Goal: Transaction & Acquisition: Purchase product/service

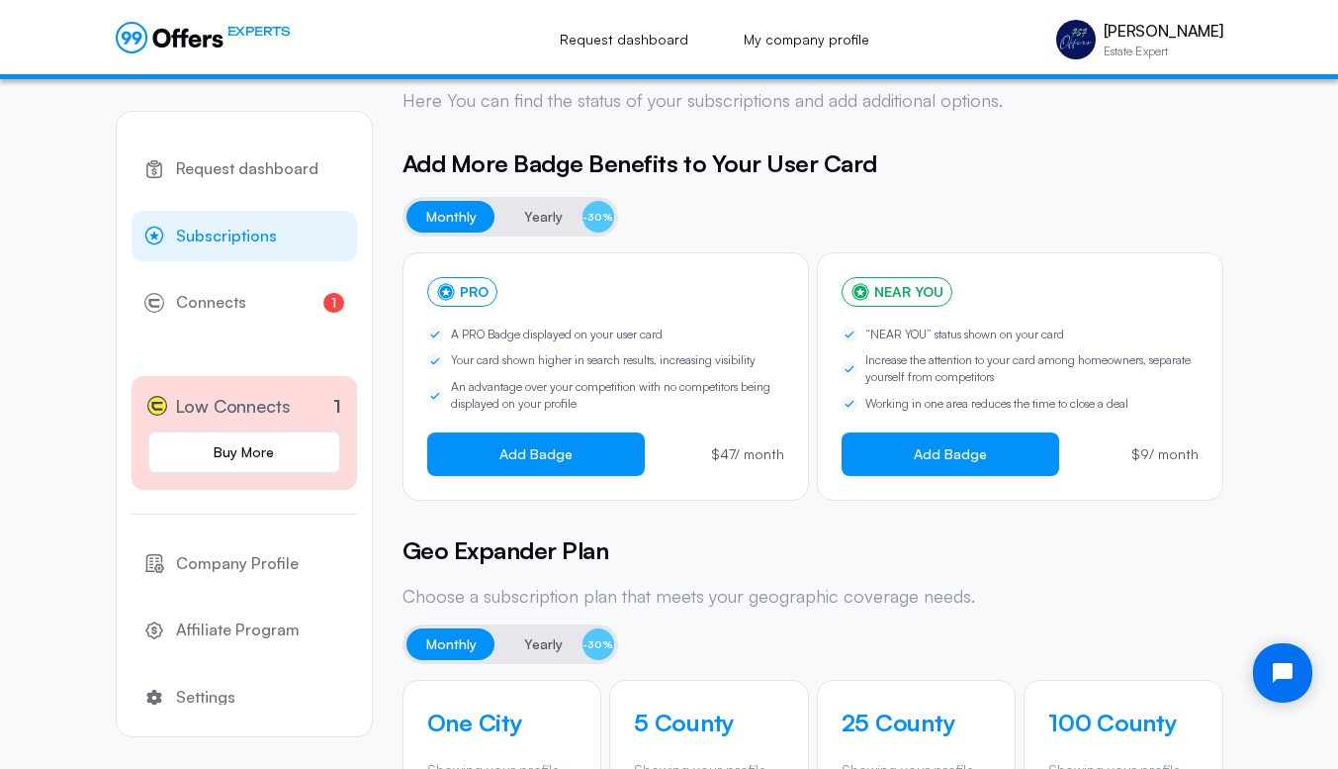
scroll to position [43, 0]
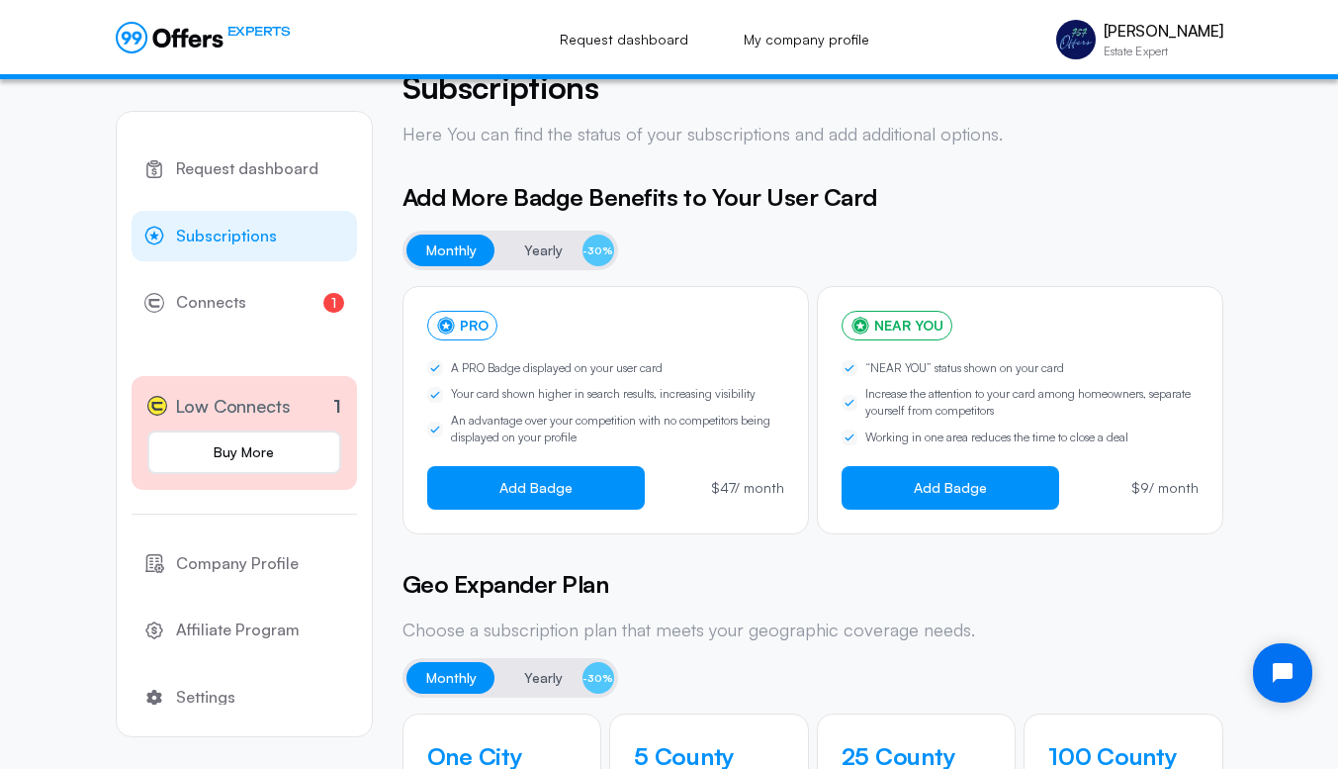
click at [521, 247] on button "Yearly -30%" at bounding box center [559, 250] width 110 height 32
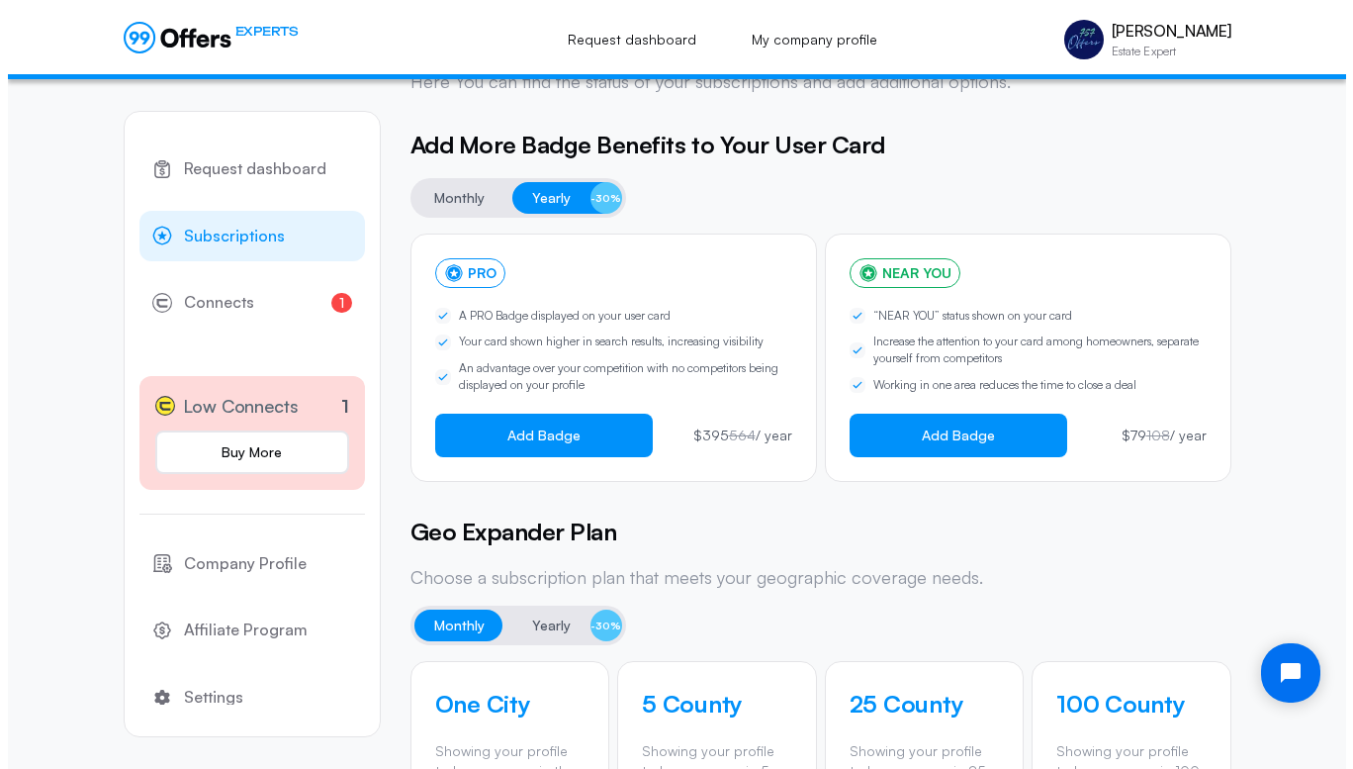
scroll to position [91, 0]
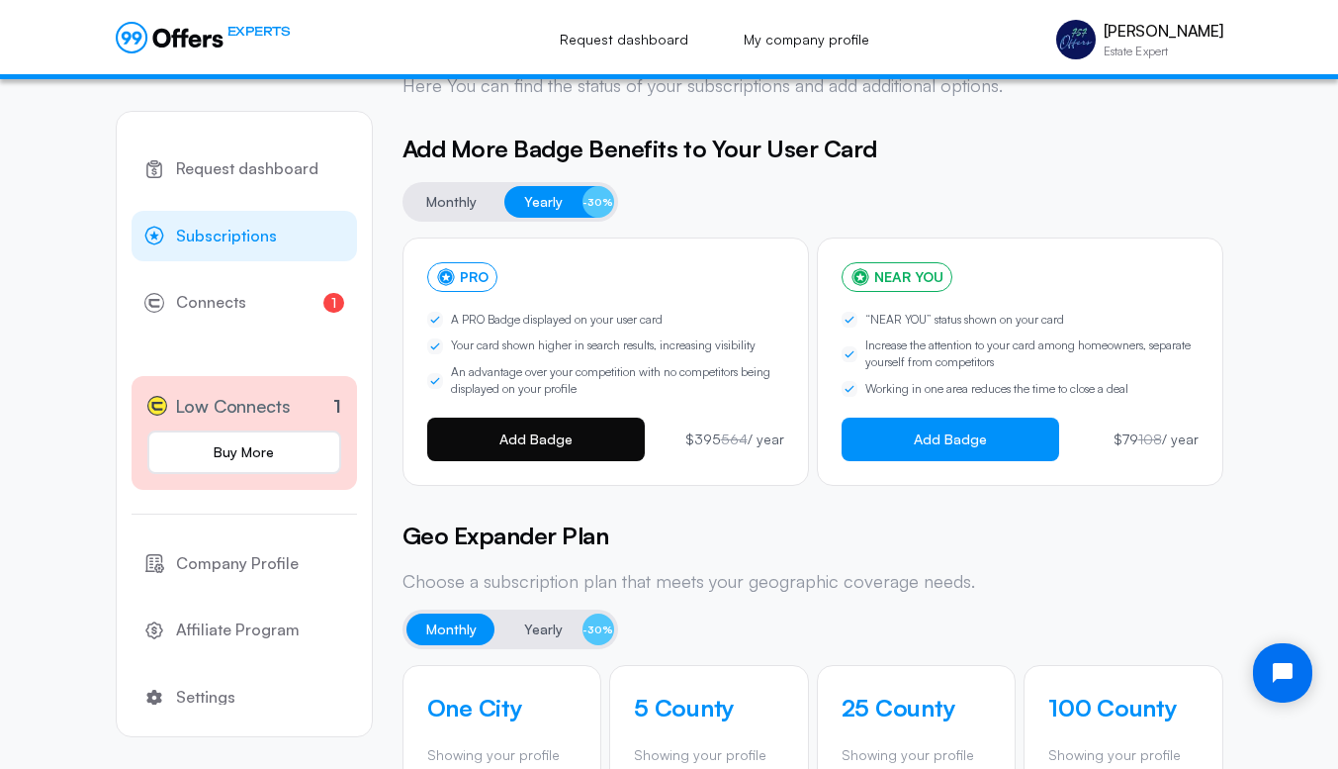
click at [559, 438] on span "Add Badge" at bounding box center [536, 439] width 73 height 16
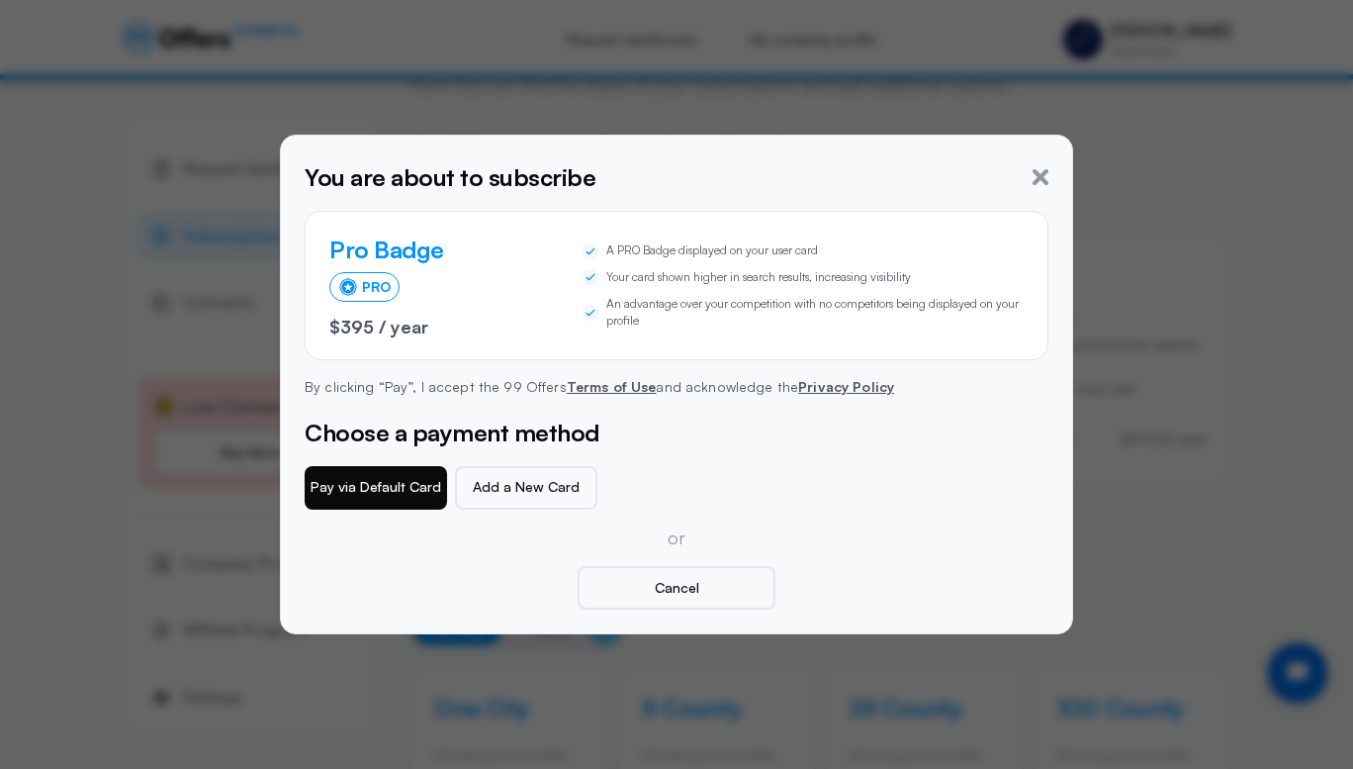
click at [368, 487] on button "Pay via Default Card" at bounding box center [376, 488] width 142 height 44
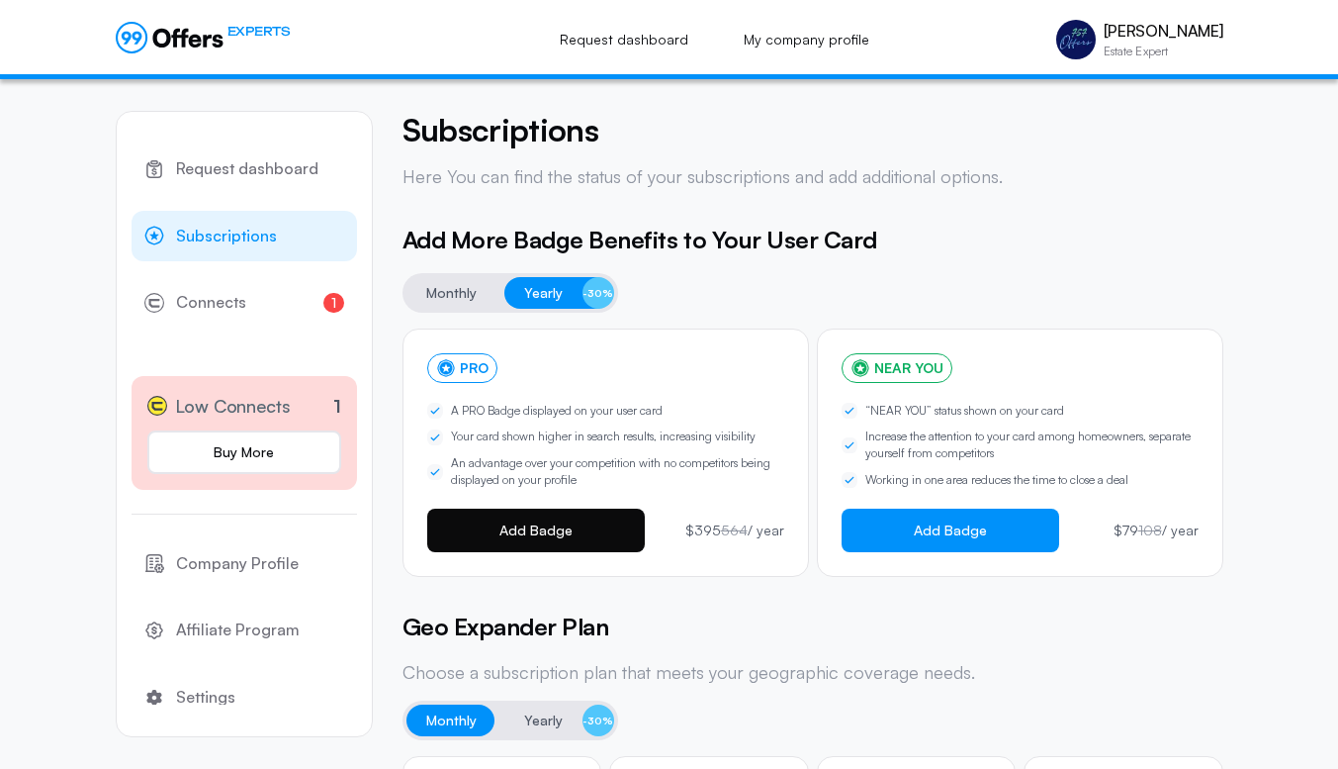
click at [539, 528] on span "Add Badge" at bounding box center [536, 530] width 73 height 16
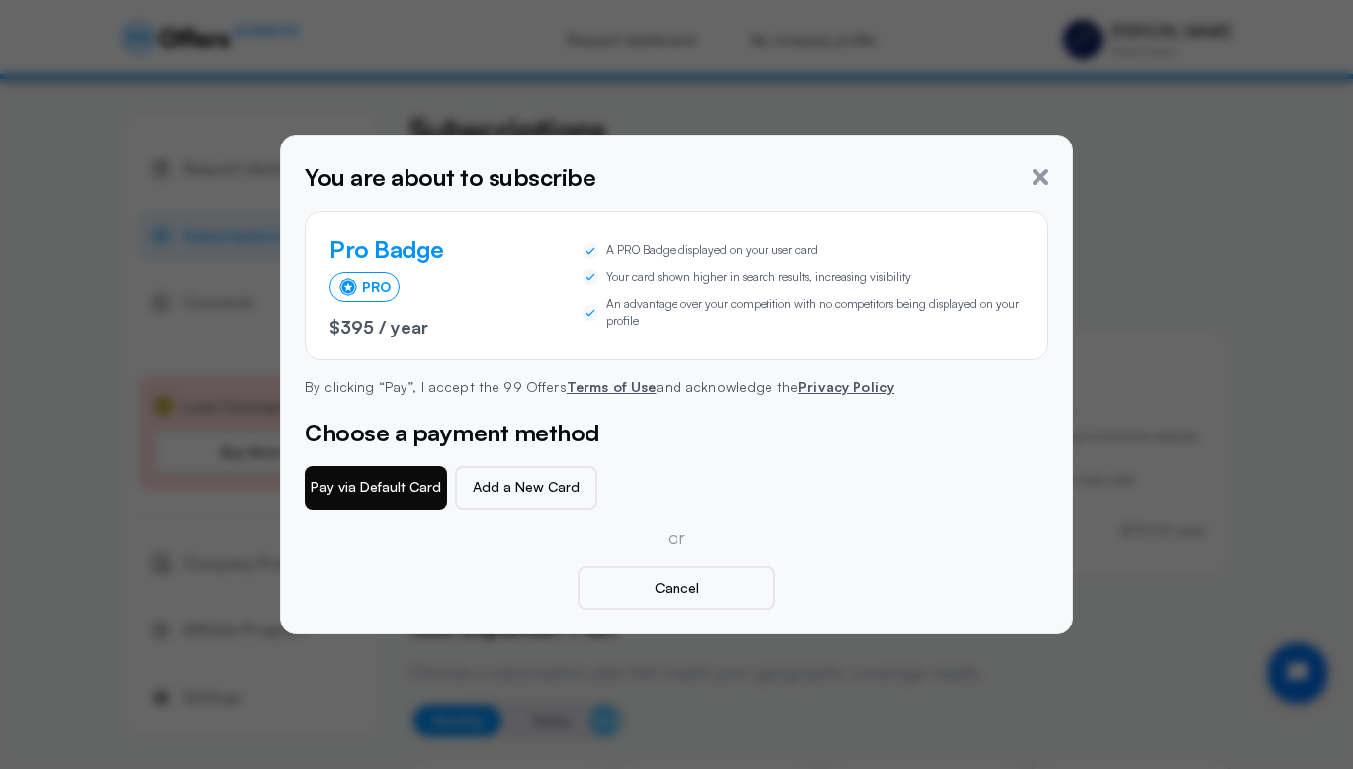
click at [370, 492] on button "Pay via Default Card" at bounding box center [376, 488] width 142 height 44
click at [1042, 178] on icon "button" at bounding box center [1041, 177] width 16 height 16
click at [1030, 176] on div "You are about to subscribe" at bounding box center [677, 177] width 744 height 36
click at [1048, 181] on div "You are about to subscribe Pro Badge PRO $395 / year A PRO Badge displayed on y…" at bounding box center [684, 384] width 759 height 450
click at [1044, 175] on icon "button" at bounding box center [1041, 177] width 16 height 16
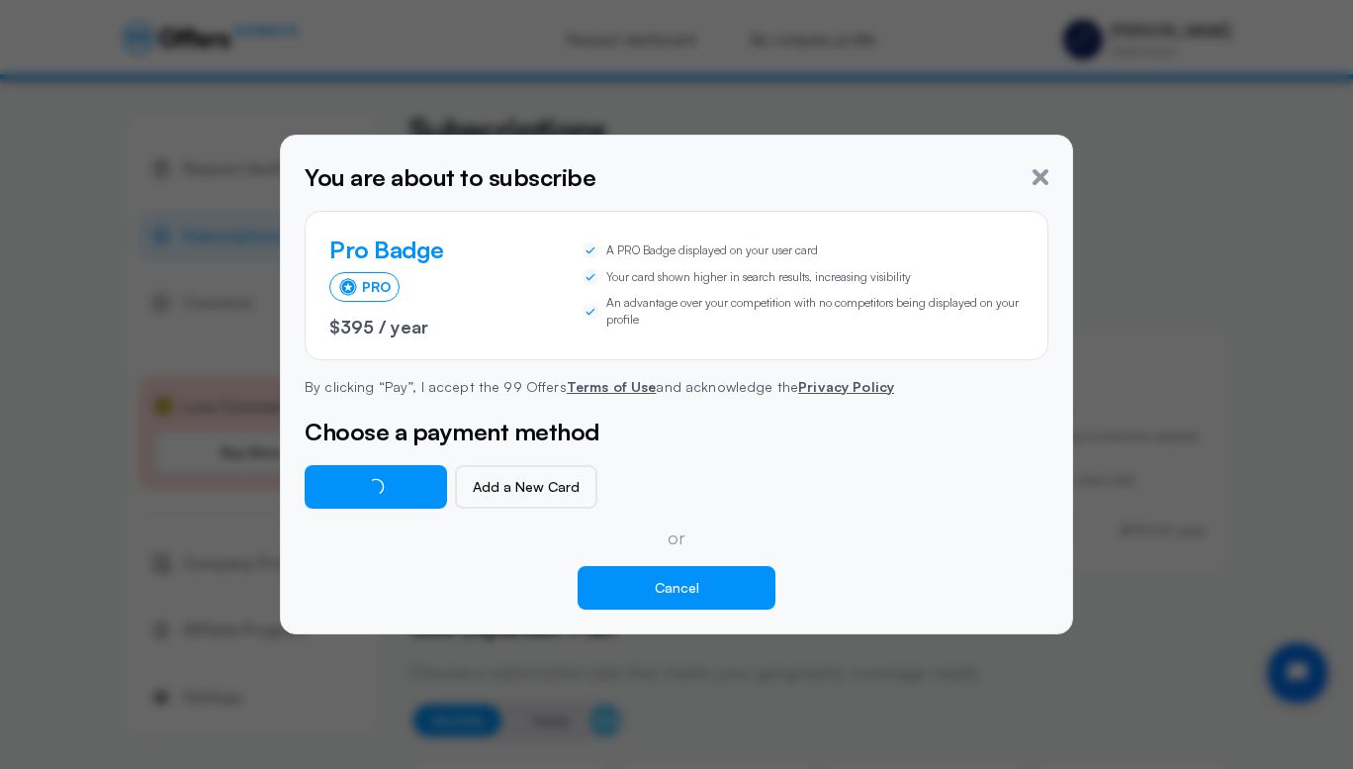
click at [622, 585] on button "Cancel" at bounding box center [677, 588] width 198 height 44
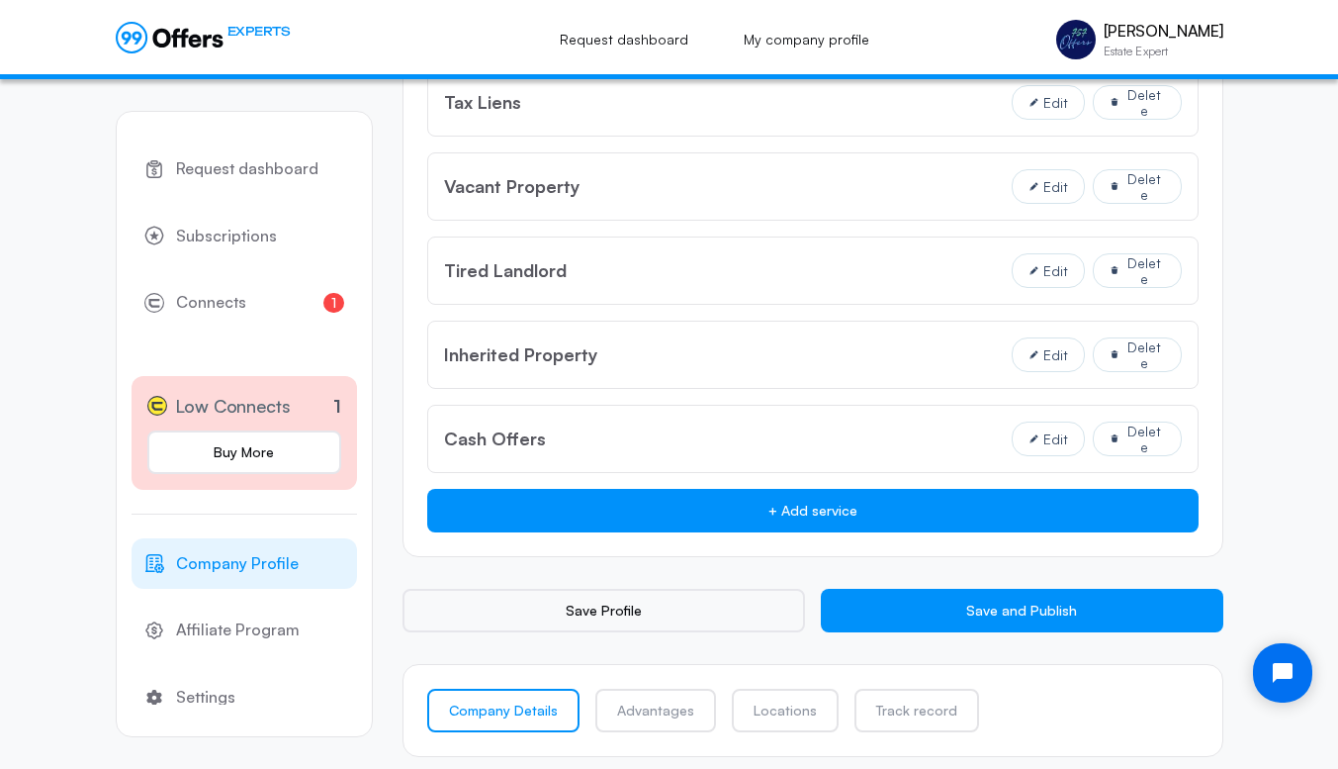
scroll to position [2472, 0]
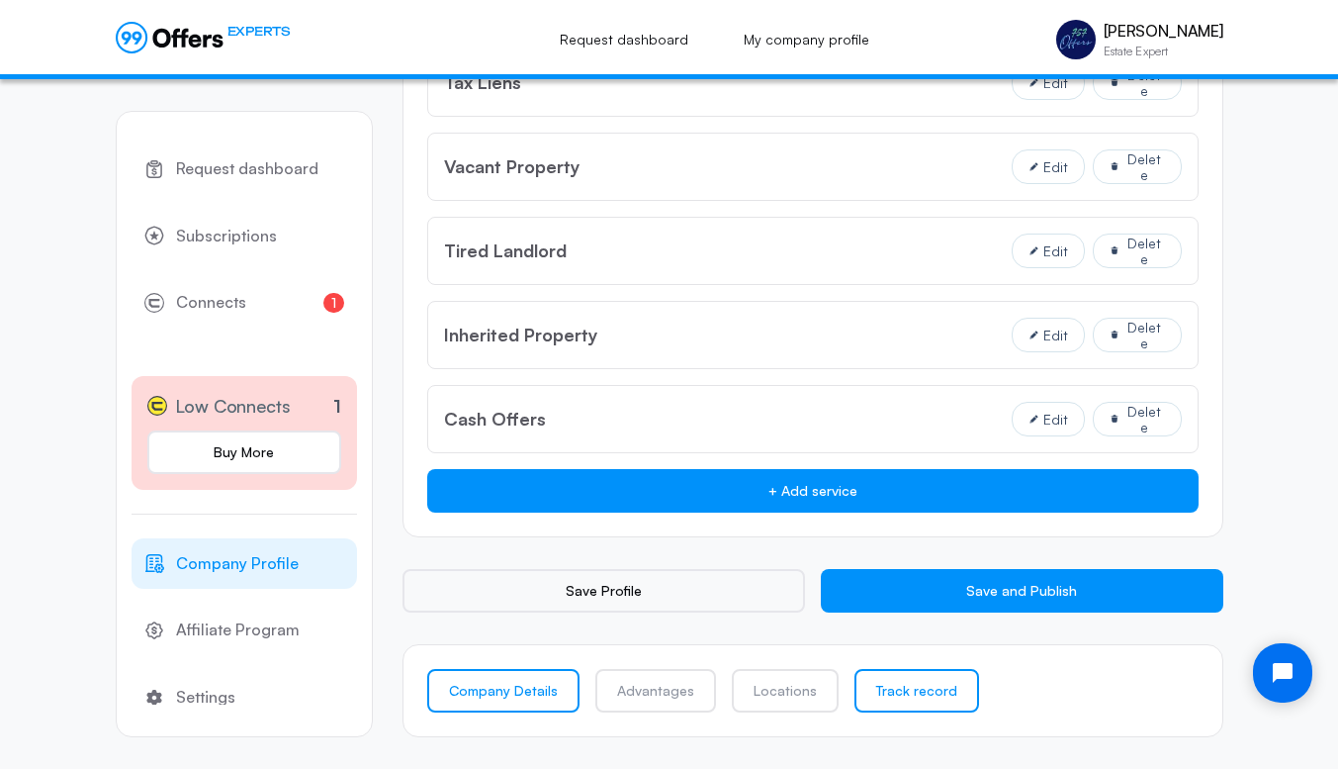
click at [909, 688] on link "Track record" at bounding box center [917, 691] width 125 height 44
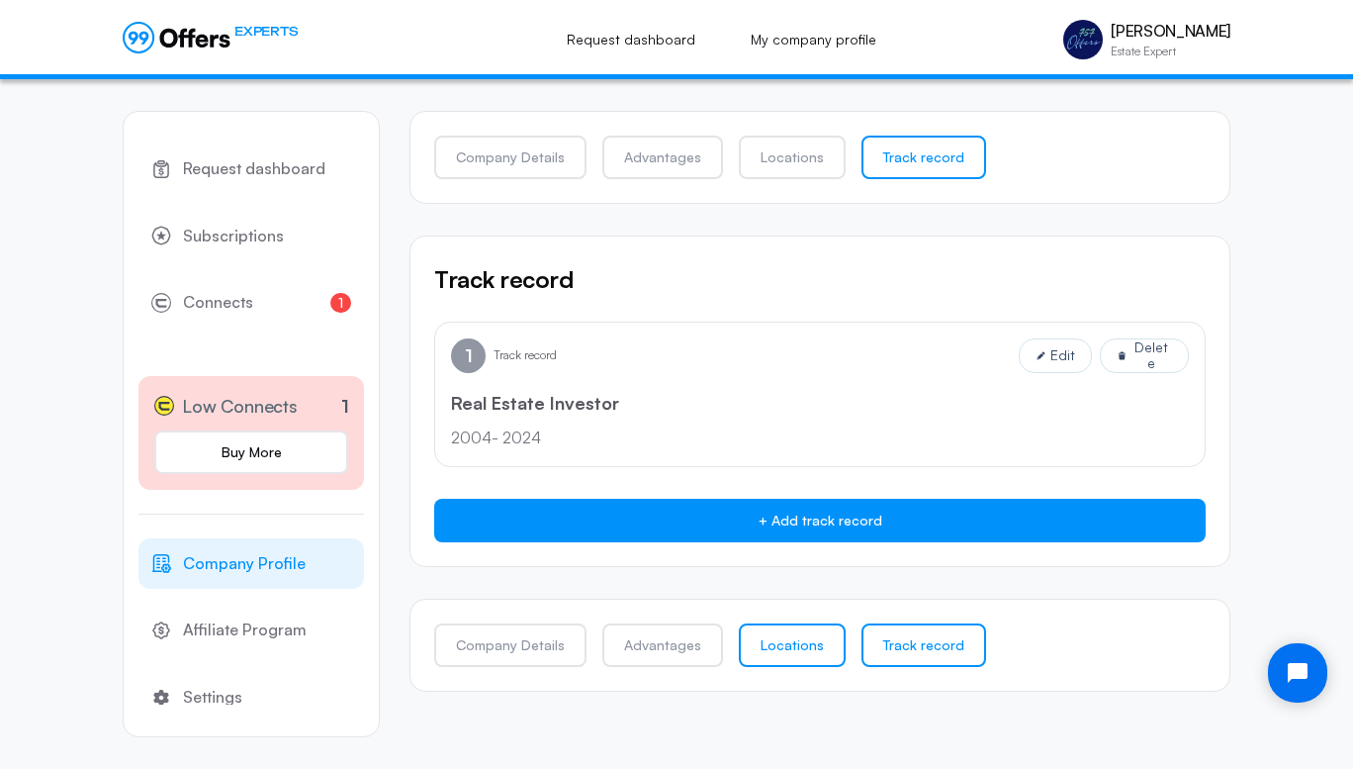
click at [774, 641] on link "Locations" at bounding box center [792, 645] width 107 height 44
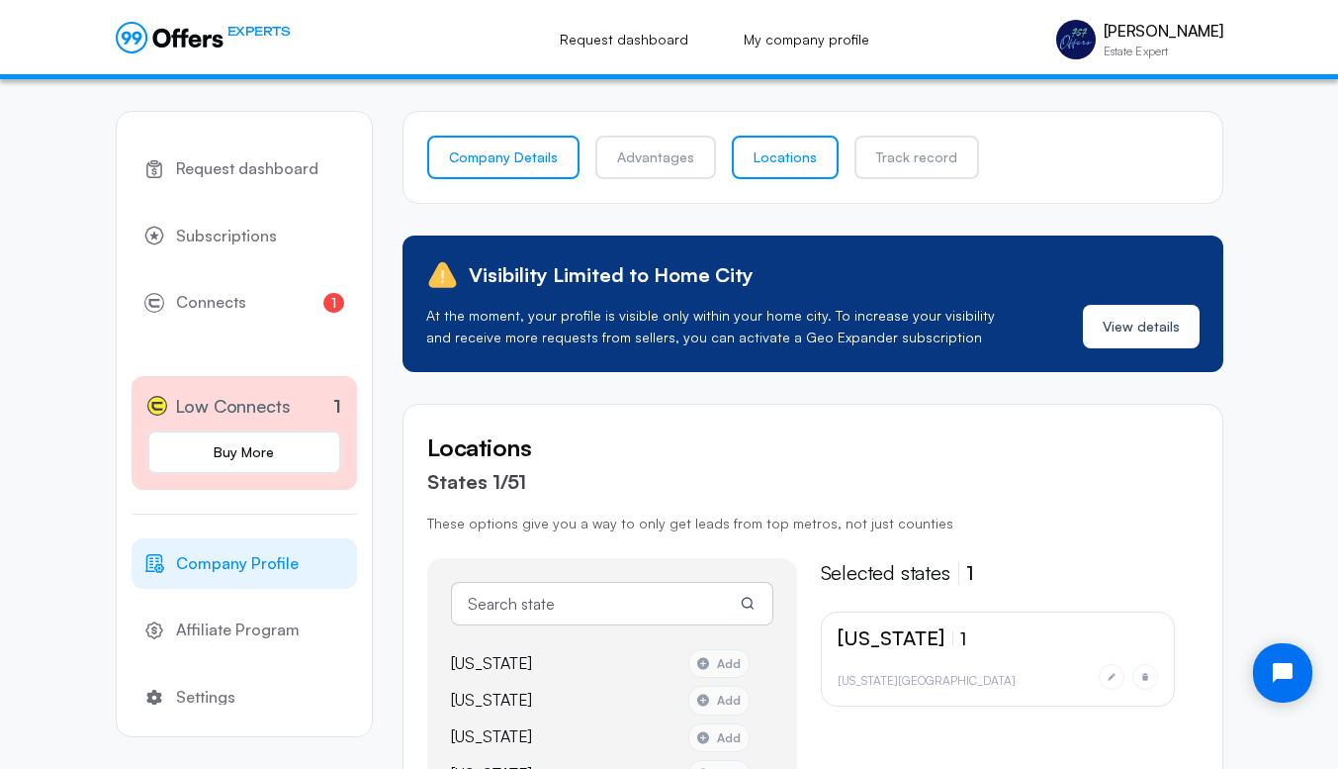
click at [526, 164] on link "Company Details" at bounding box center [503, 158] width 152 height 44
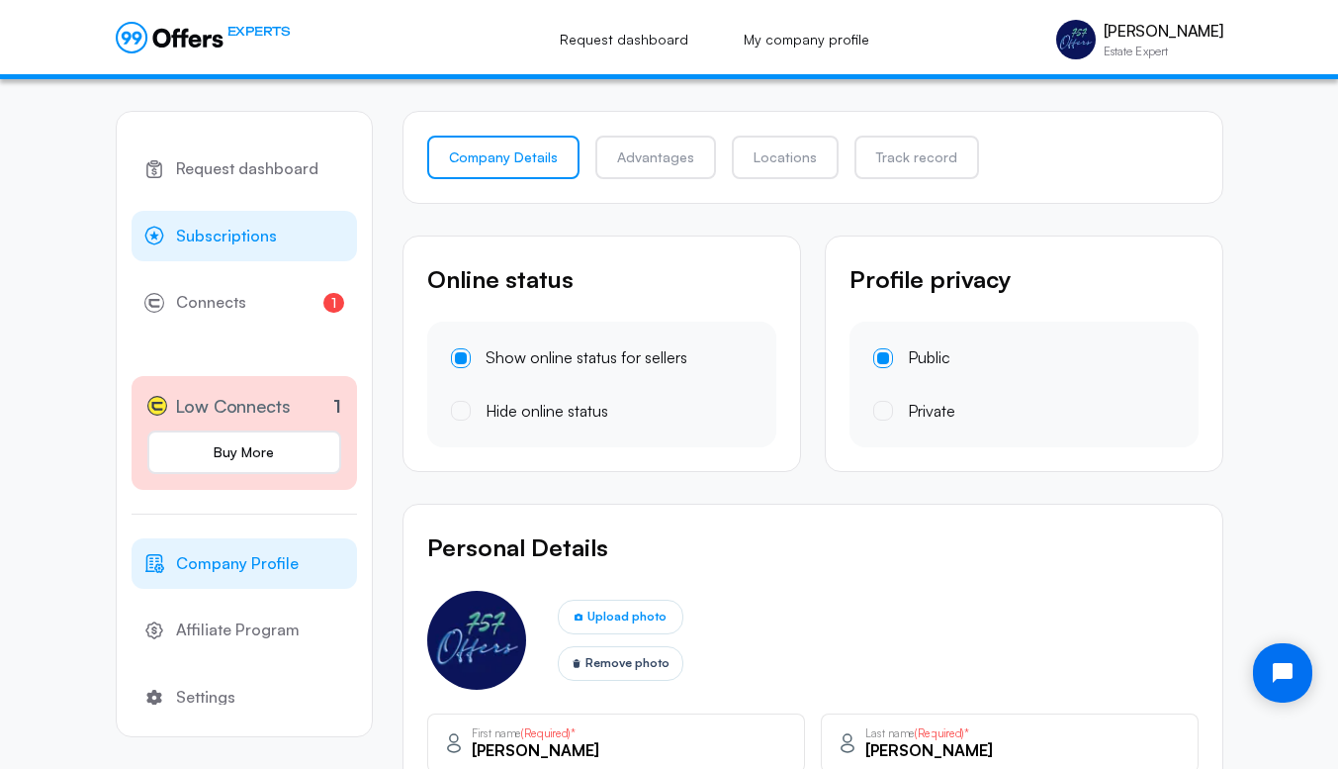
click at [228, 235] on span "Subscriptions" at bounding box center [226, 237] width 101 height 26
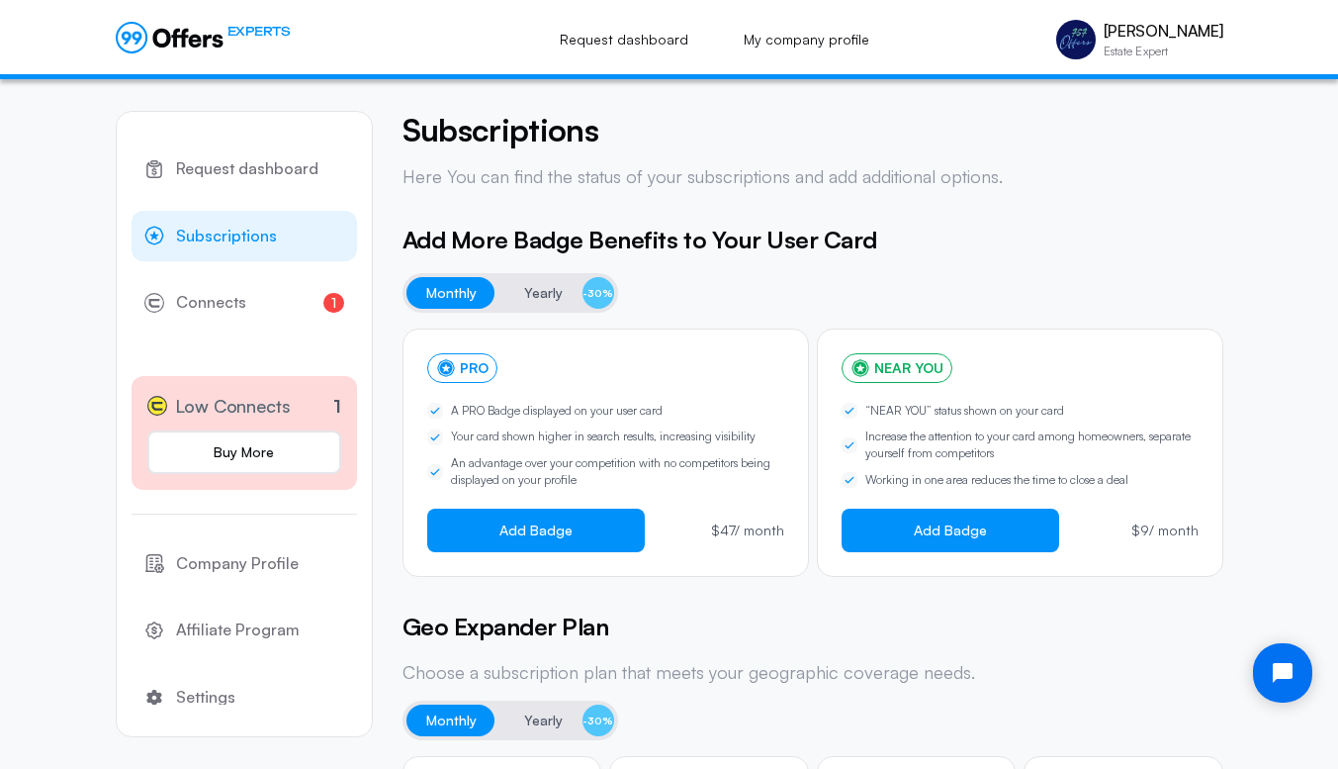
click at [545, 286] on span "Yearly" at bounding box center [543, 293] width 39 height 24
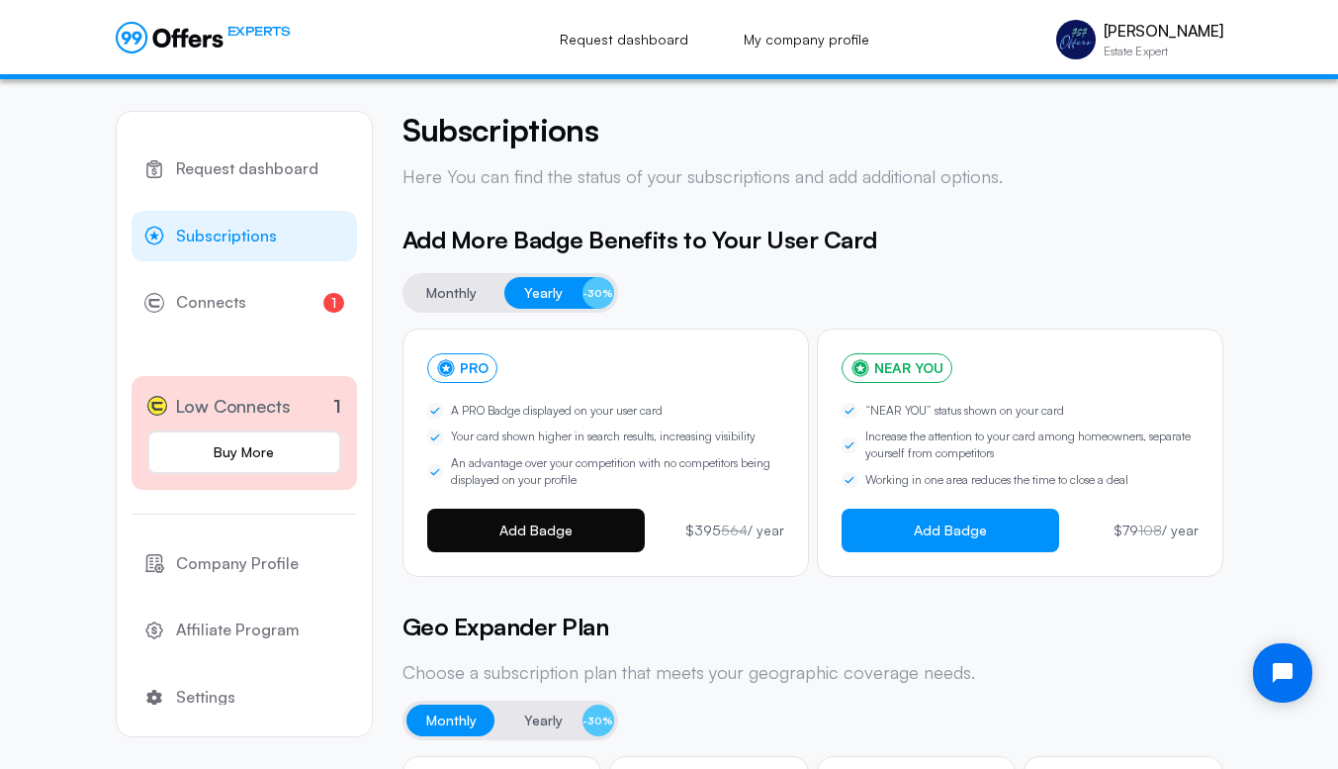
click at [572, 529] on button "Add Badge" at bounding box center [536, 530] width 218 height 44
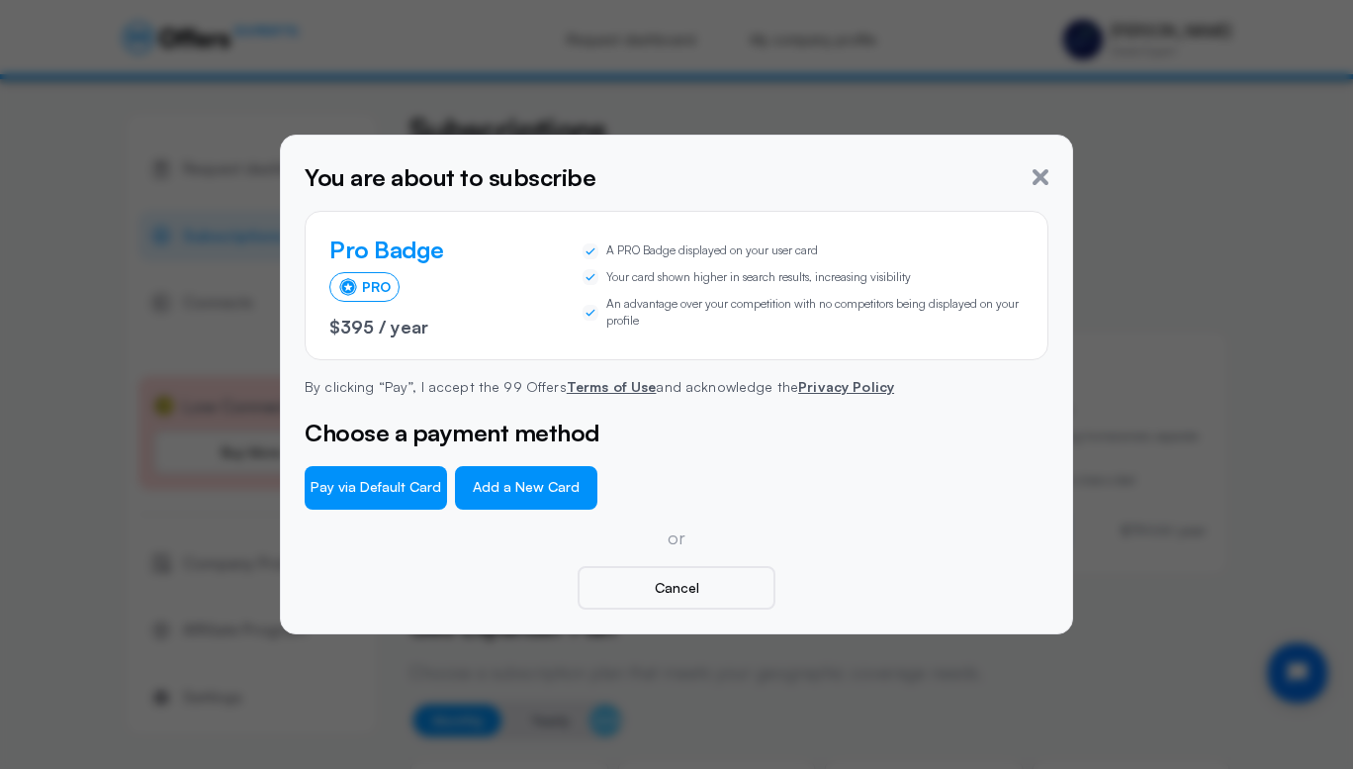
click at [526, 489] on button "Add a New Card" at bounding box center [526, 488] width 142 height 44
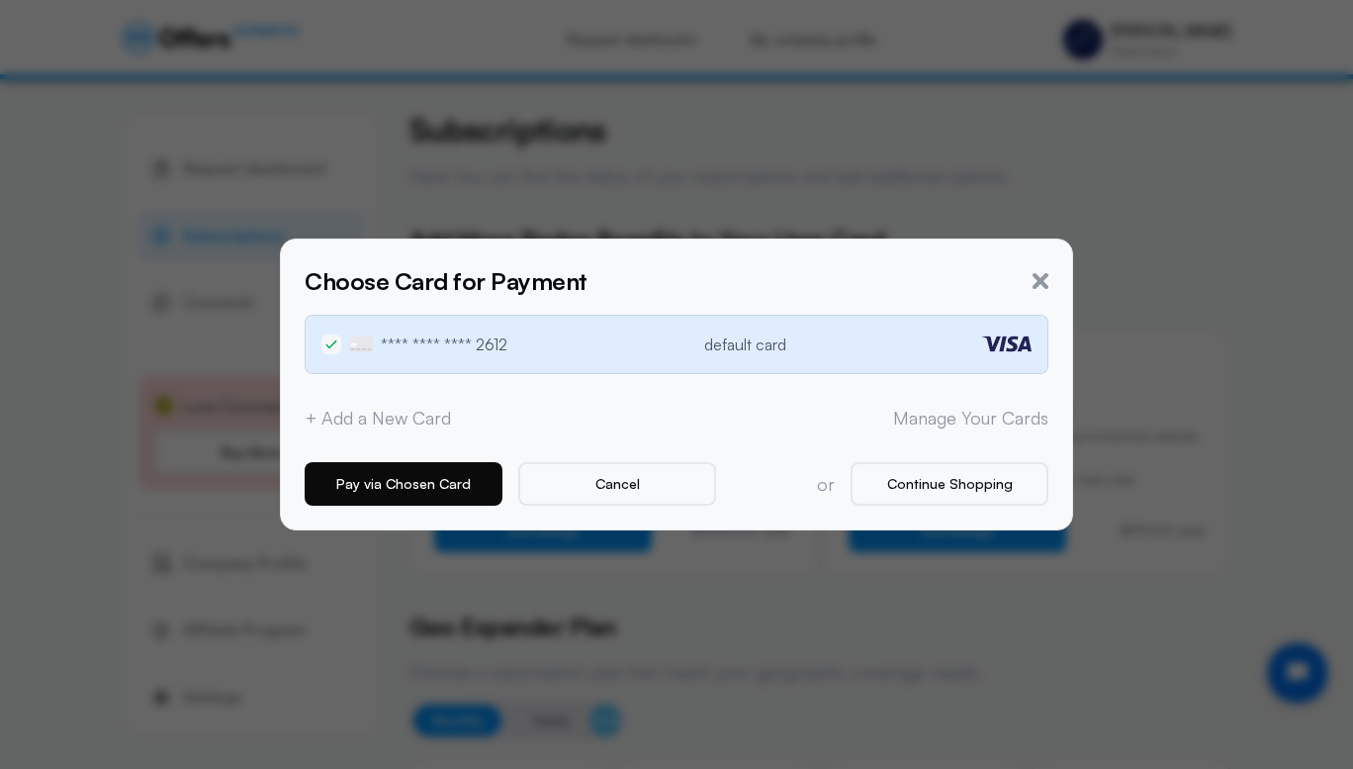
click at [426, 489] on button "Pay via Chosen Card" at bounding box center [404, 484] width 198 height 44
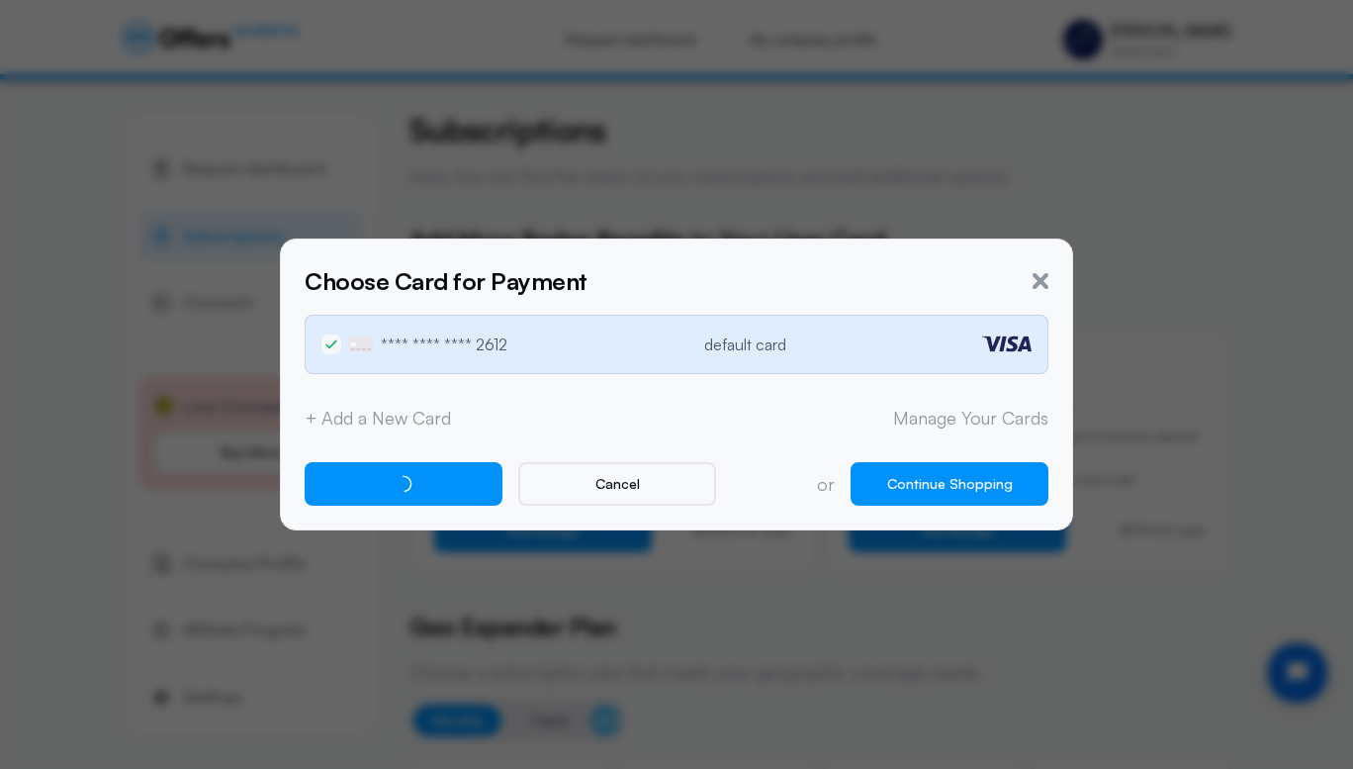
click at [920, 480] on button "Continue Shopping" at bounding box center [950, 484] width 198 height 44
click at [1046, 278] on icon "button" at bounding box center [1041, 281] width 16 height 16
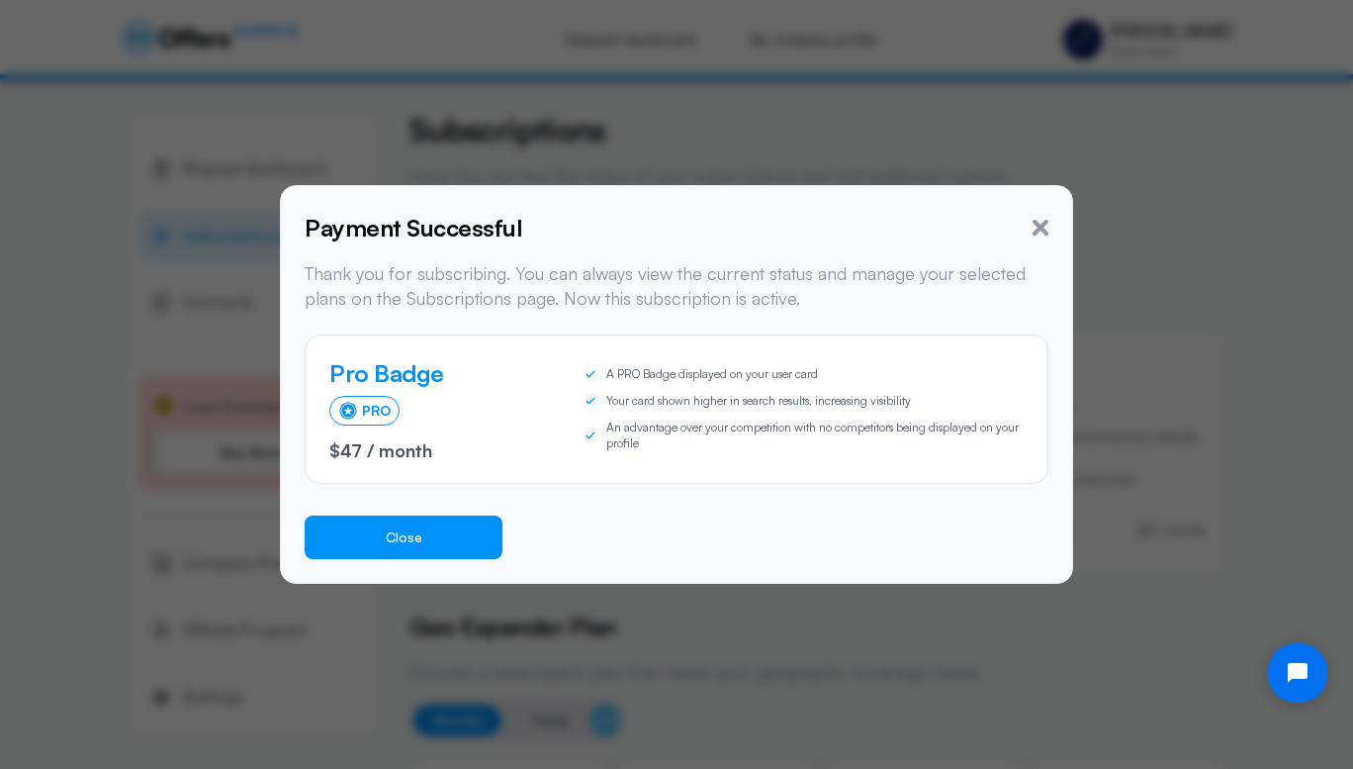
click at [430, 545] on button "Close" at bounding box center [404, 537] width 198 height 44
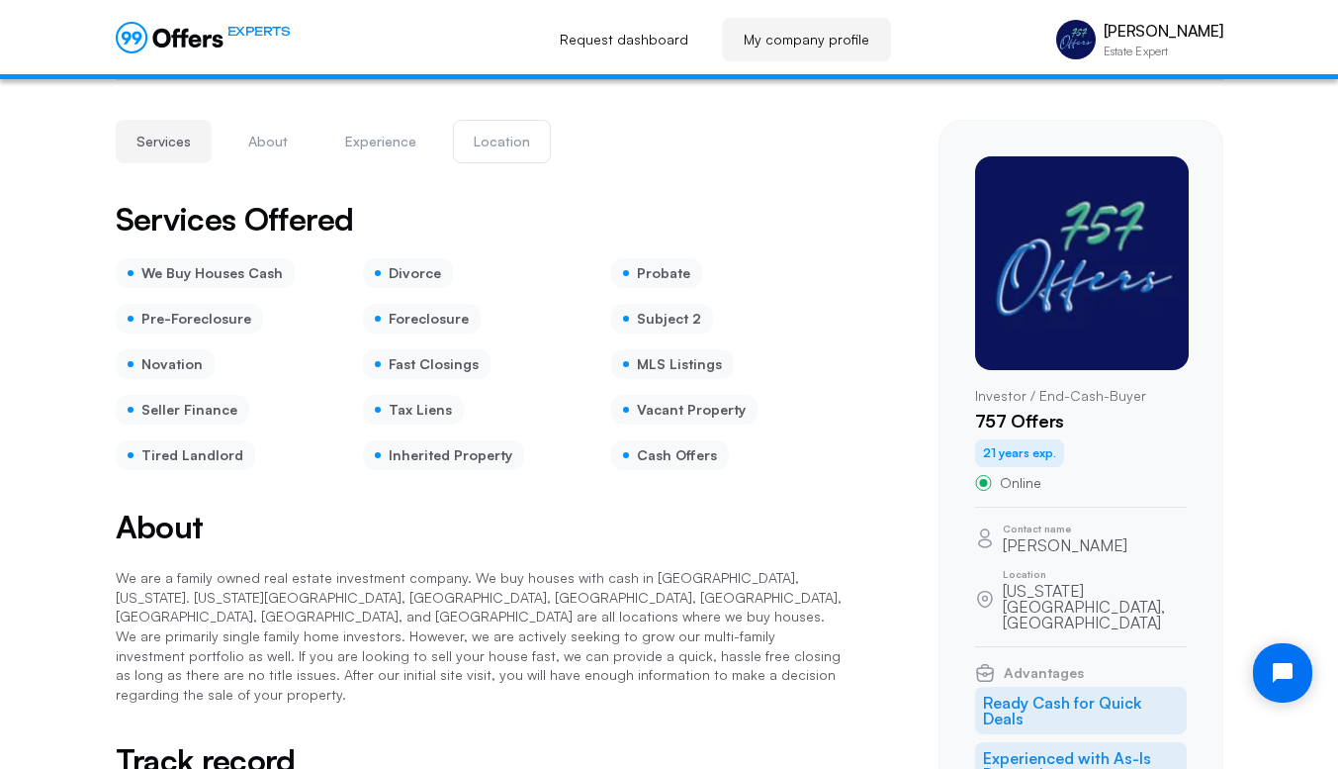
click at [495, 144] on button "Location" at bounding box center [502, 142] width 98 height 44
click at [636, 46] on link "Request dashboard" at bounding box center [624, 40] width 172 height 44
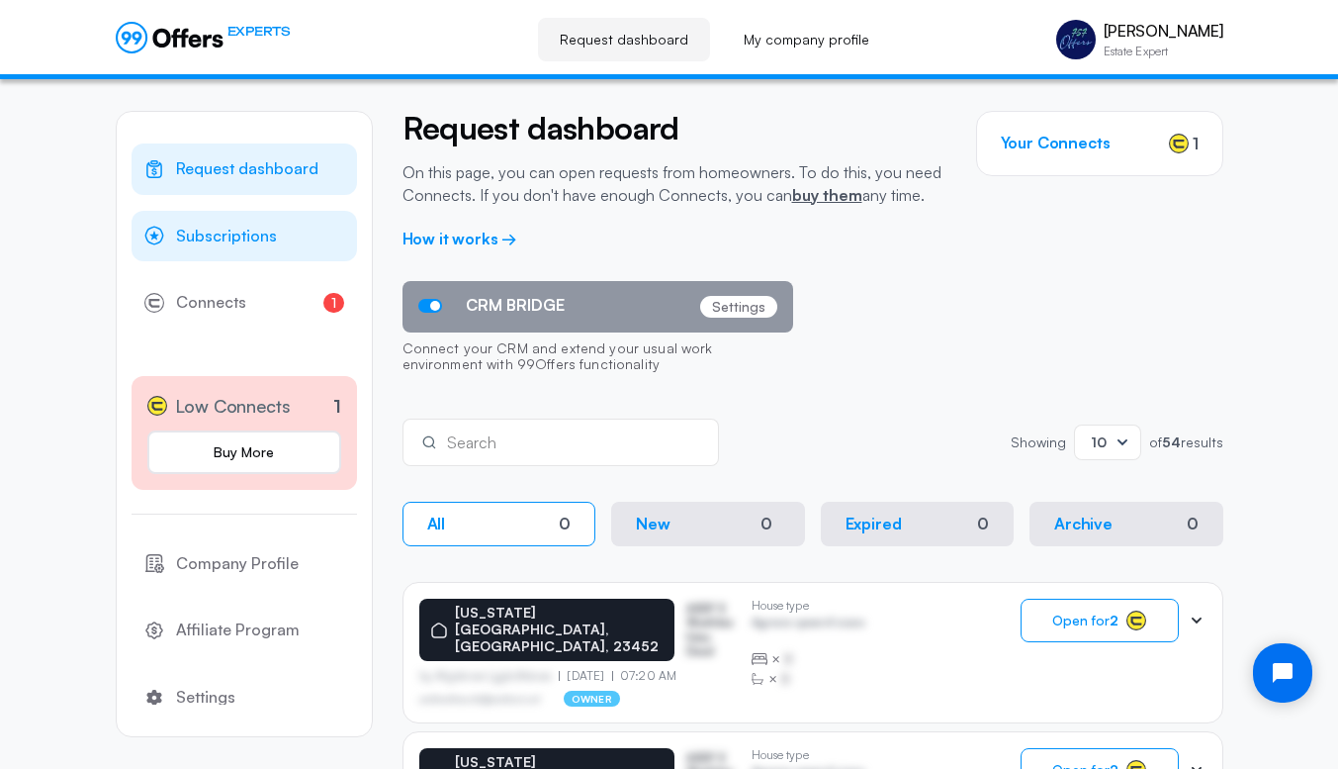
click at [224, 232] on span "Subscriptions" at bounding box center [226, 237] width 101 height 26
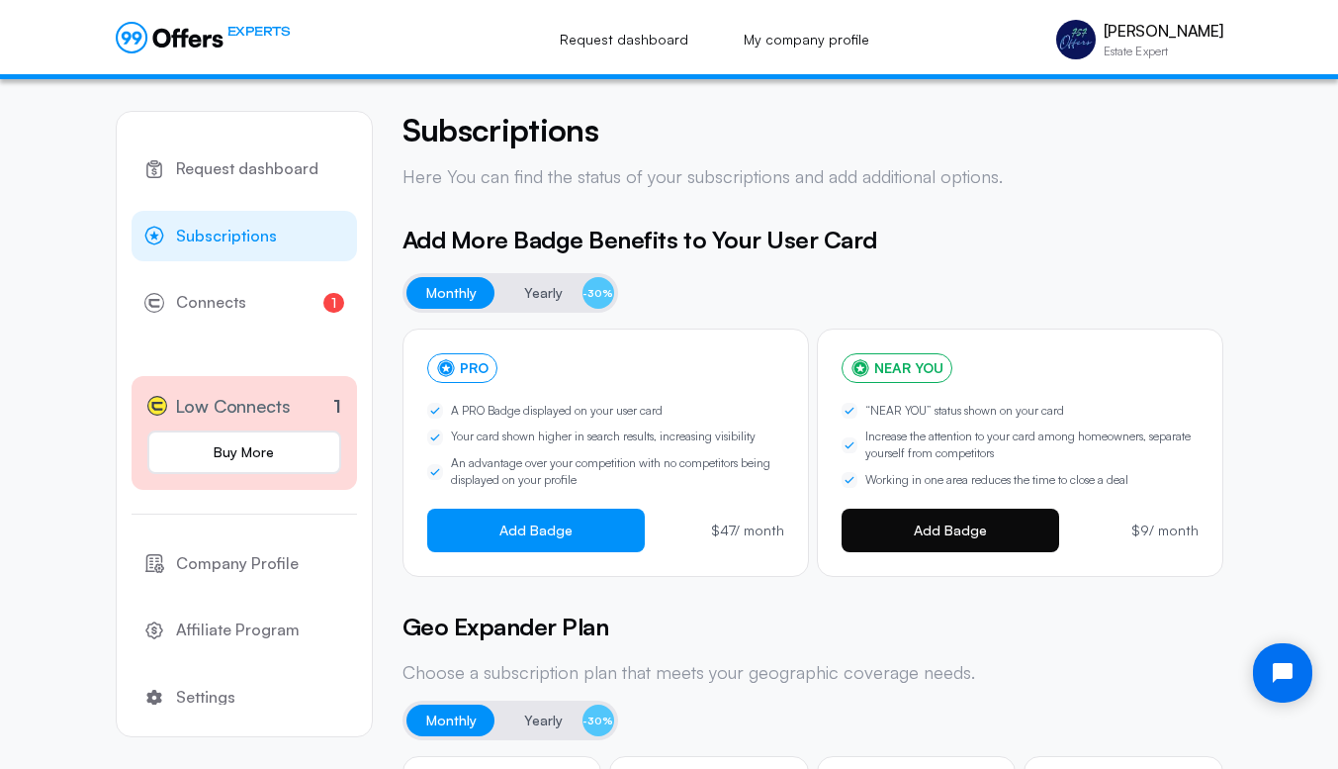
click at [958, 525] on span "Add Badge" at bounding box center [950, 530] width 73 height 16
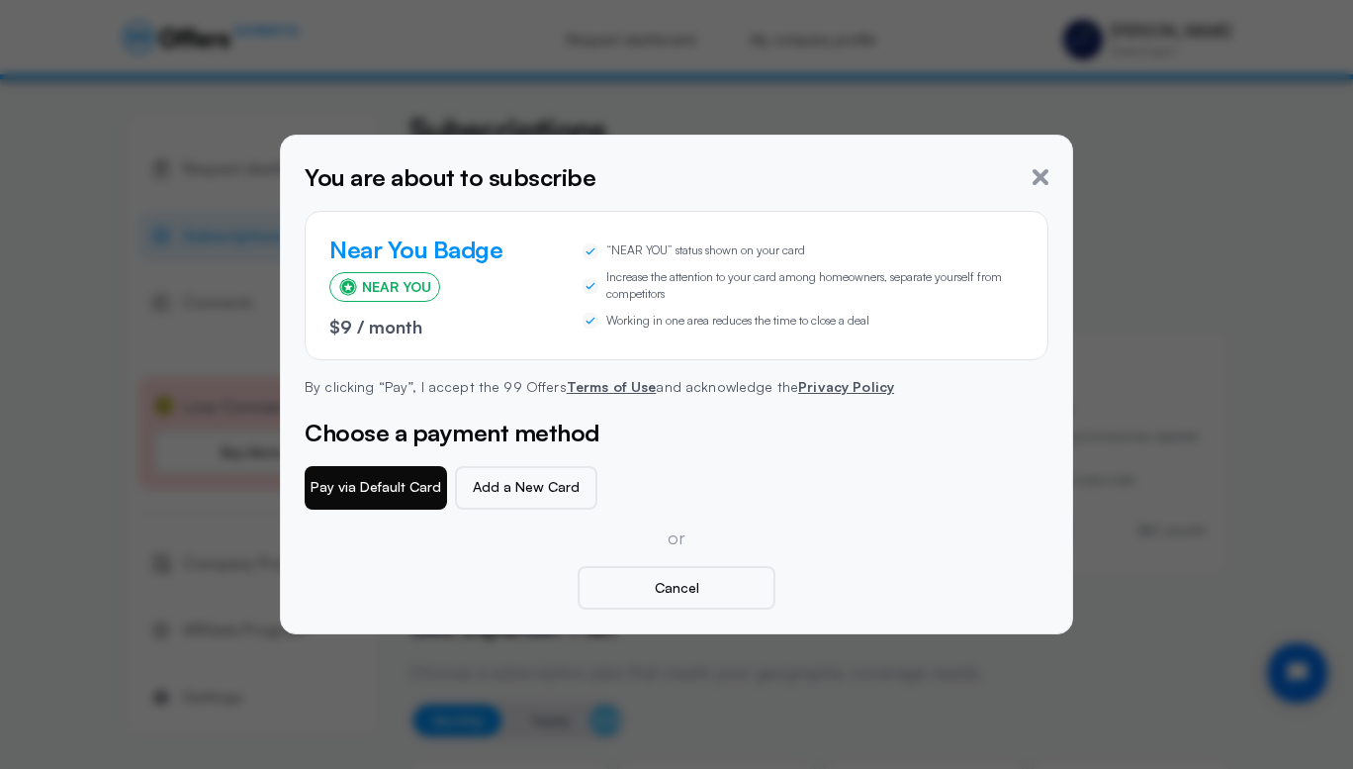
click at [387, 486] on button "Pay via Default Card" at bounding box center [376, 488] width 142 height 44
click at [1045, 169] on icon "button" at bounding box center [1041, 177] width 16 height 16
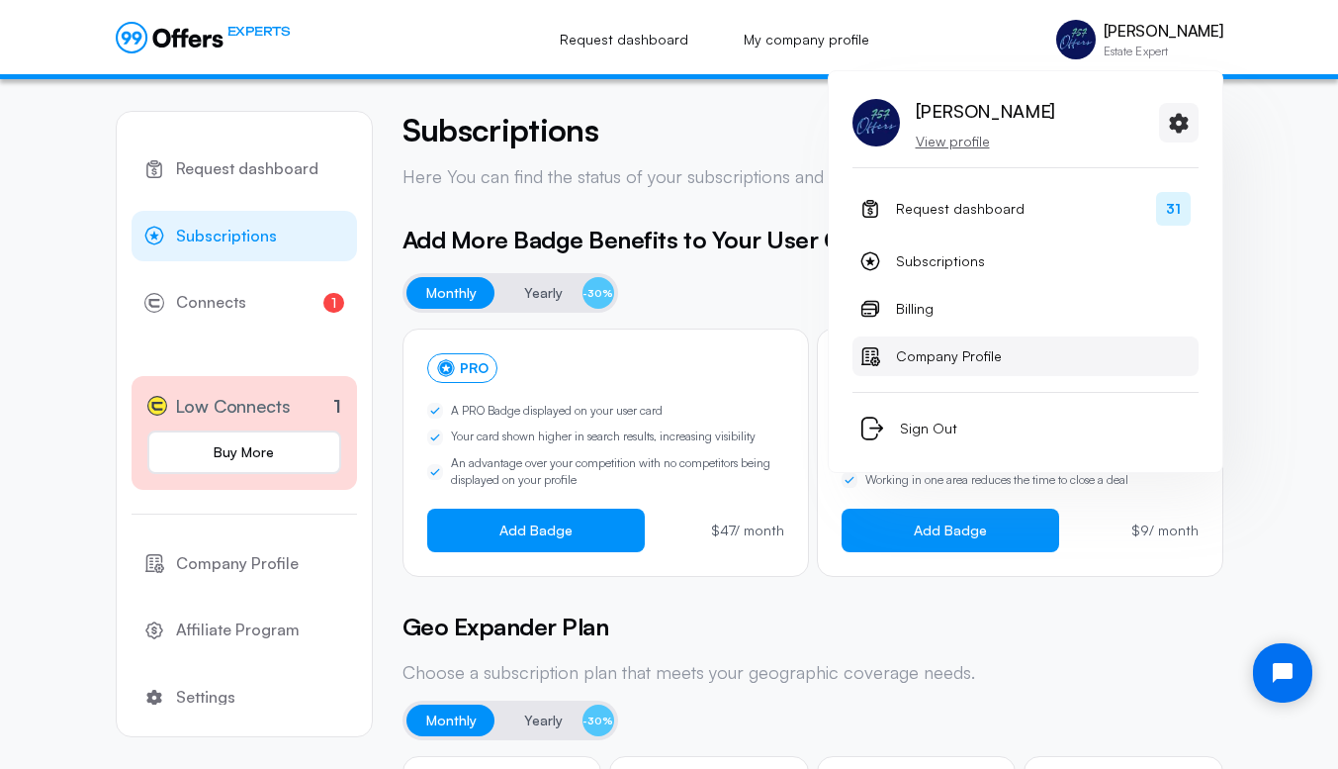
click at [943, 365] on span "Company Profile" at bounding box center [949, 356] width 106 height 24
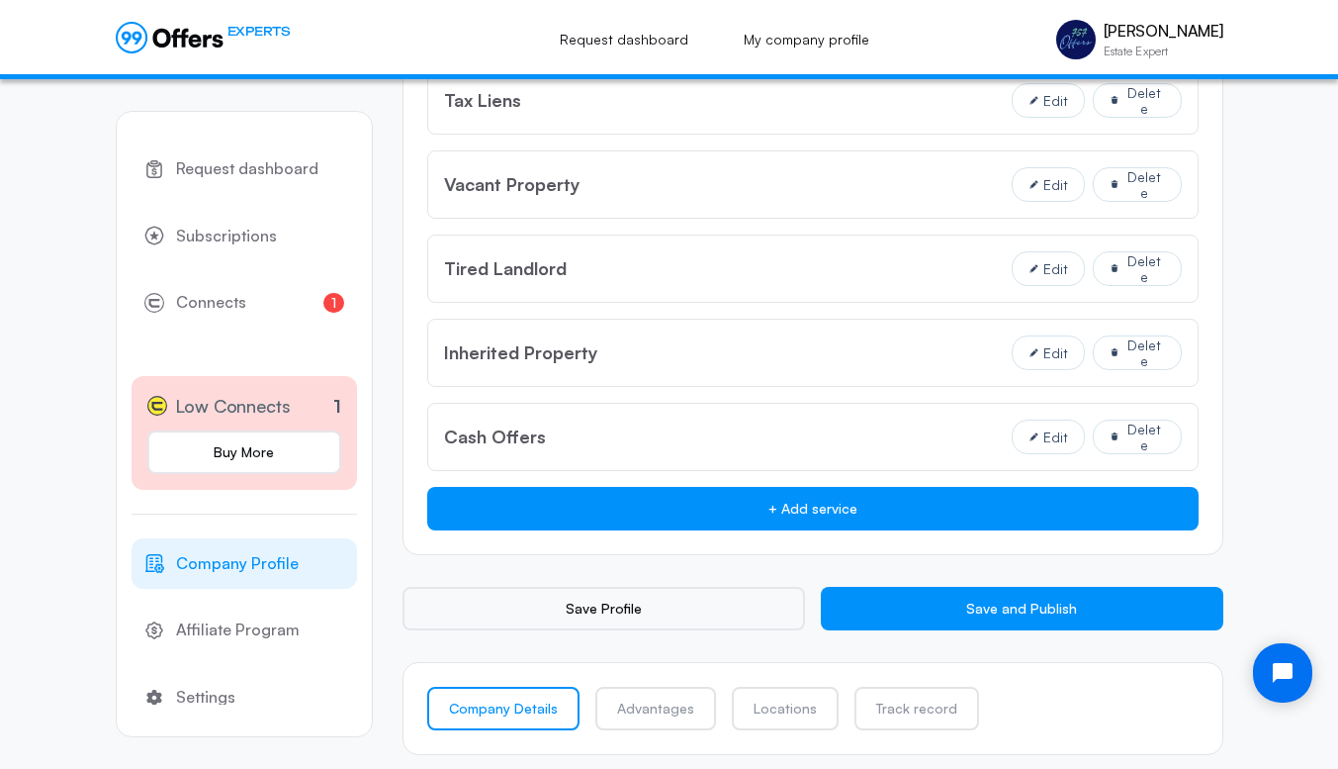
scroll to position [2472, 0]
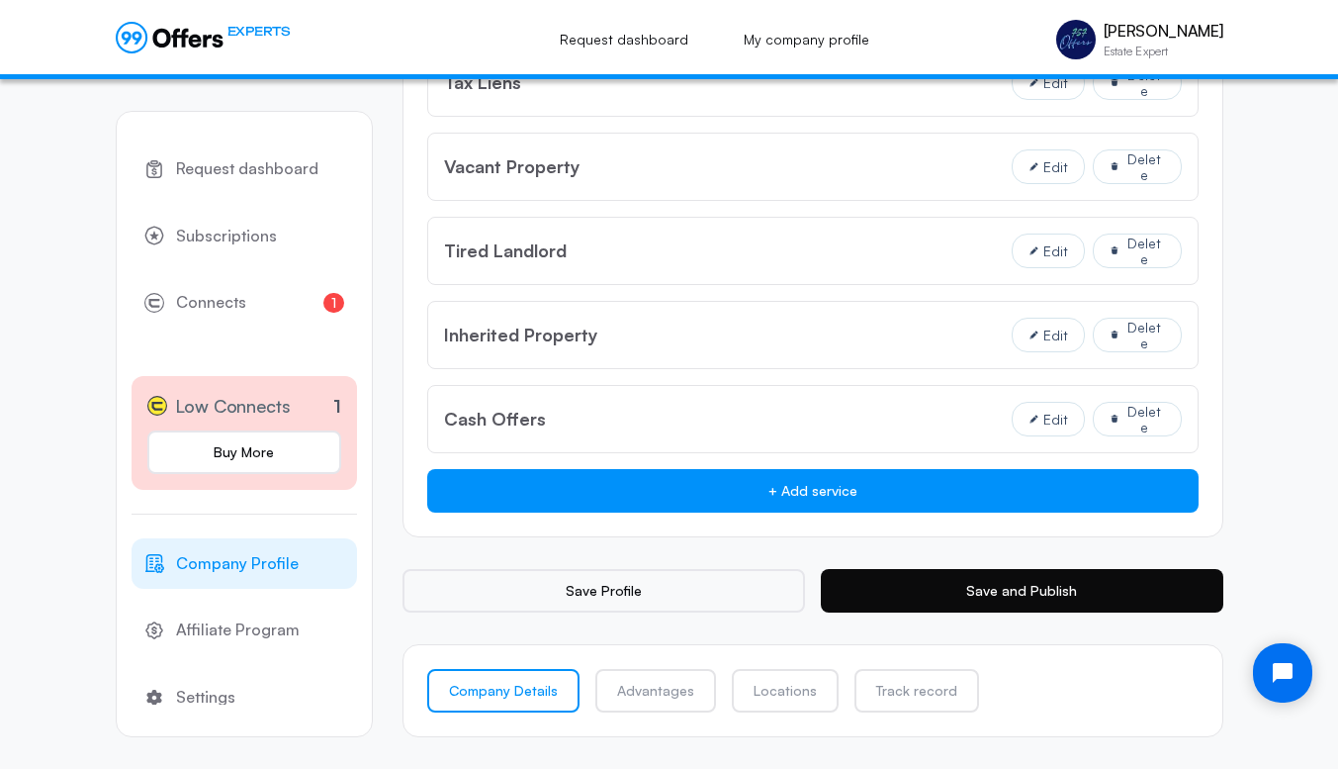
click at [1076, 585] on button "Save and Publish" at bounding box center [1022, 591] width 403 height 44
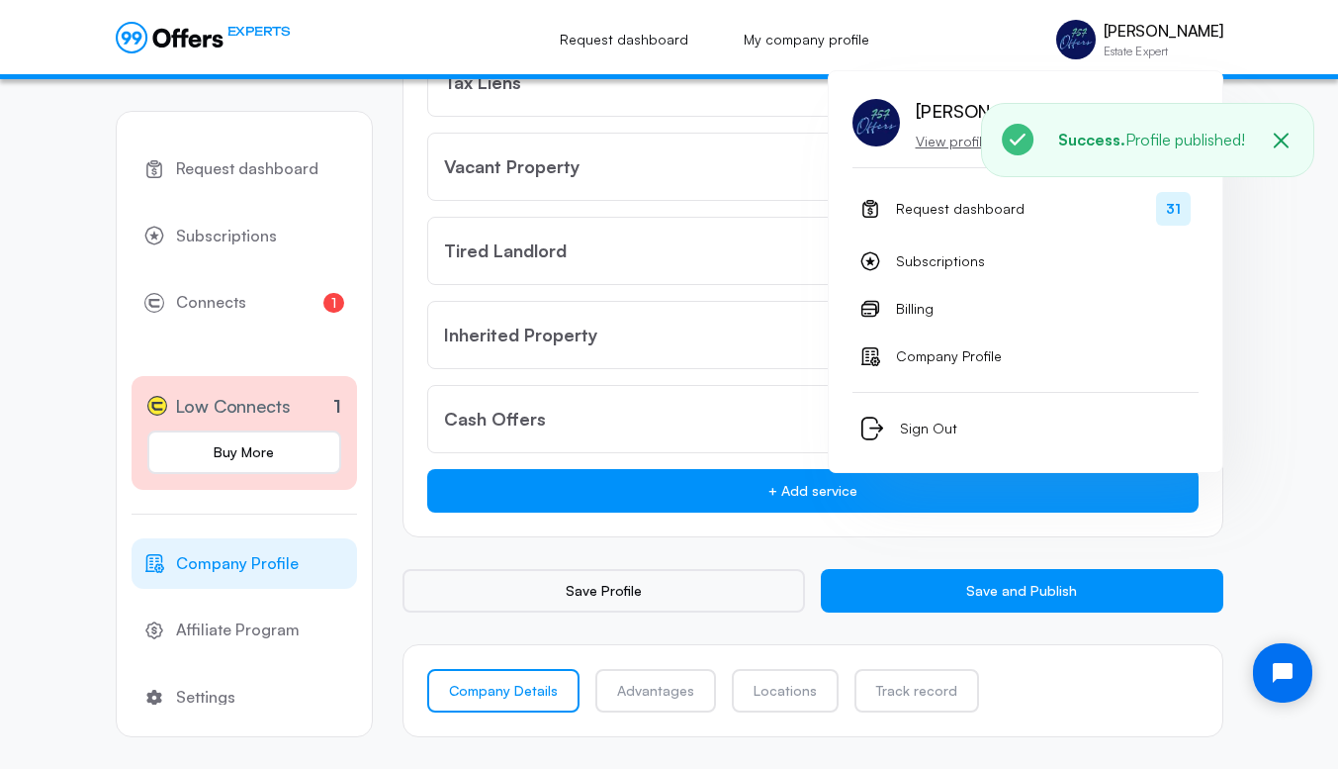
click at [936, 141] on p "View profile" at bounding box center [985, 142] width 139 height 20
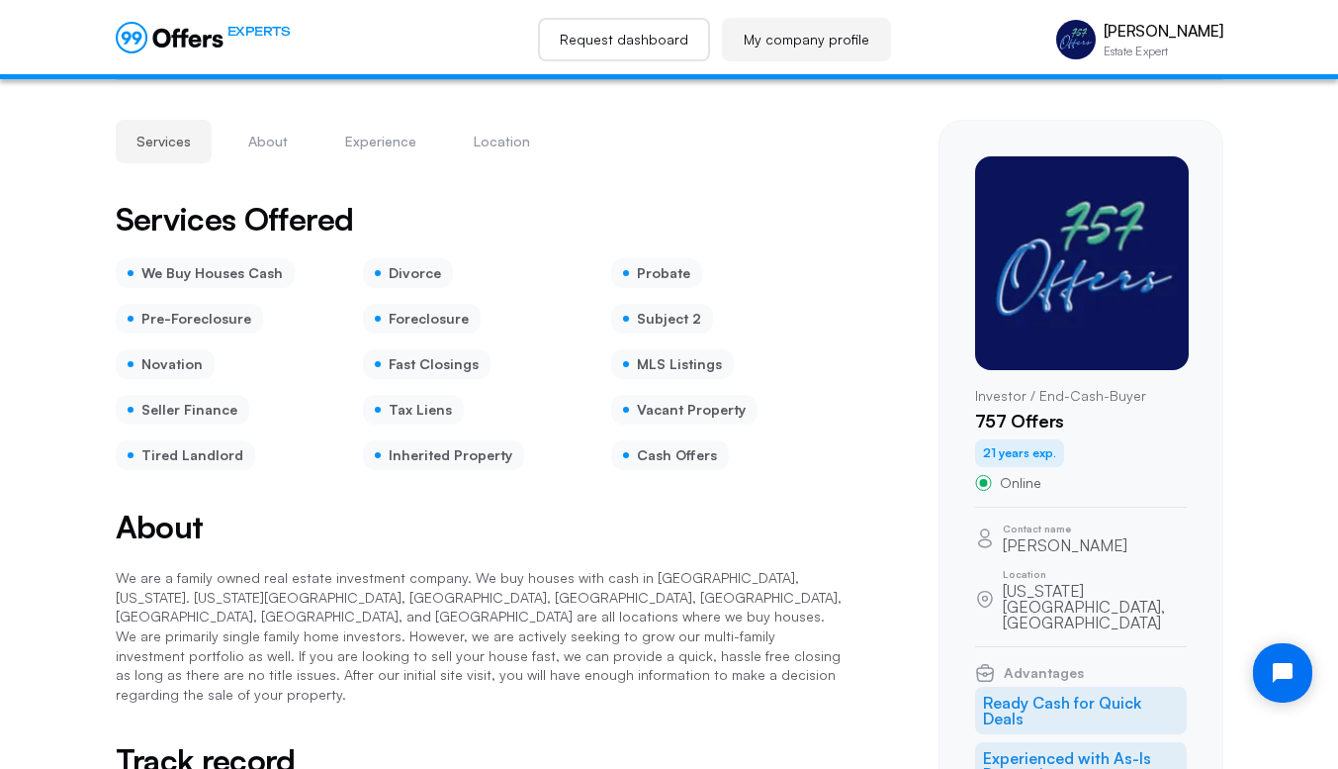
click at [594, 36] on link "Request dashboard" at bounding box center [624, 40] width 172 height 44
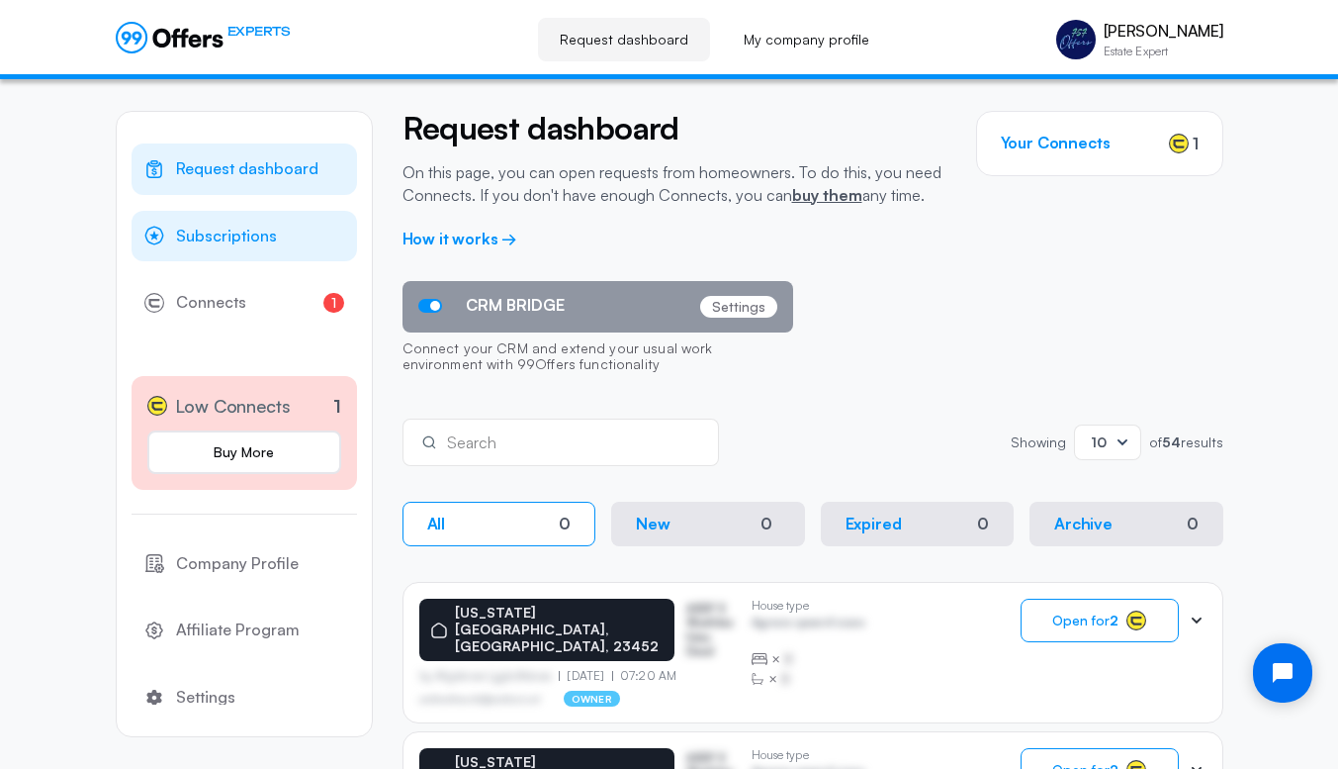
click at [233, 237] on span "Subscriptions" at bounding box center [226, 237] width 101 height 26
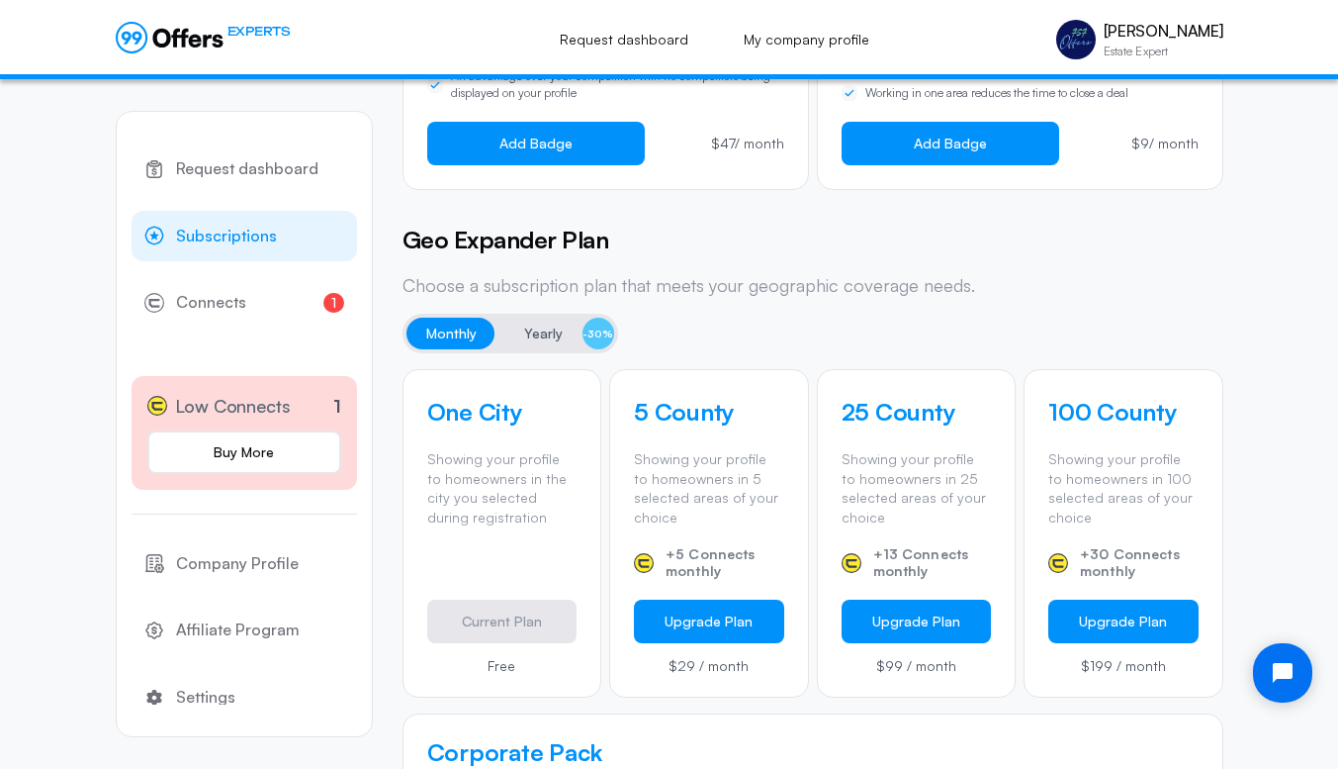
scroll to position [386, 0]
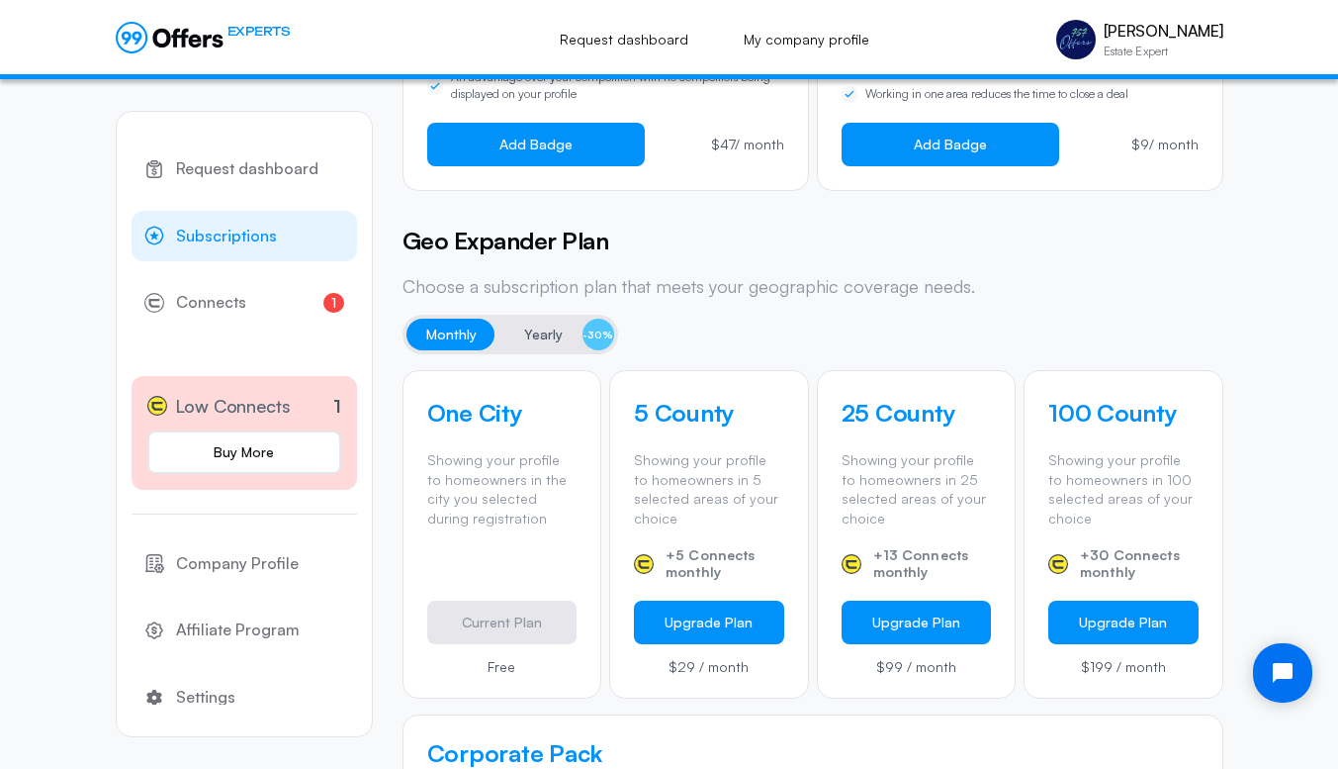
click at [537, 338] on span "Yearly" at bounding box center [543, 334] width 39 height 24
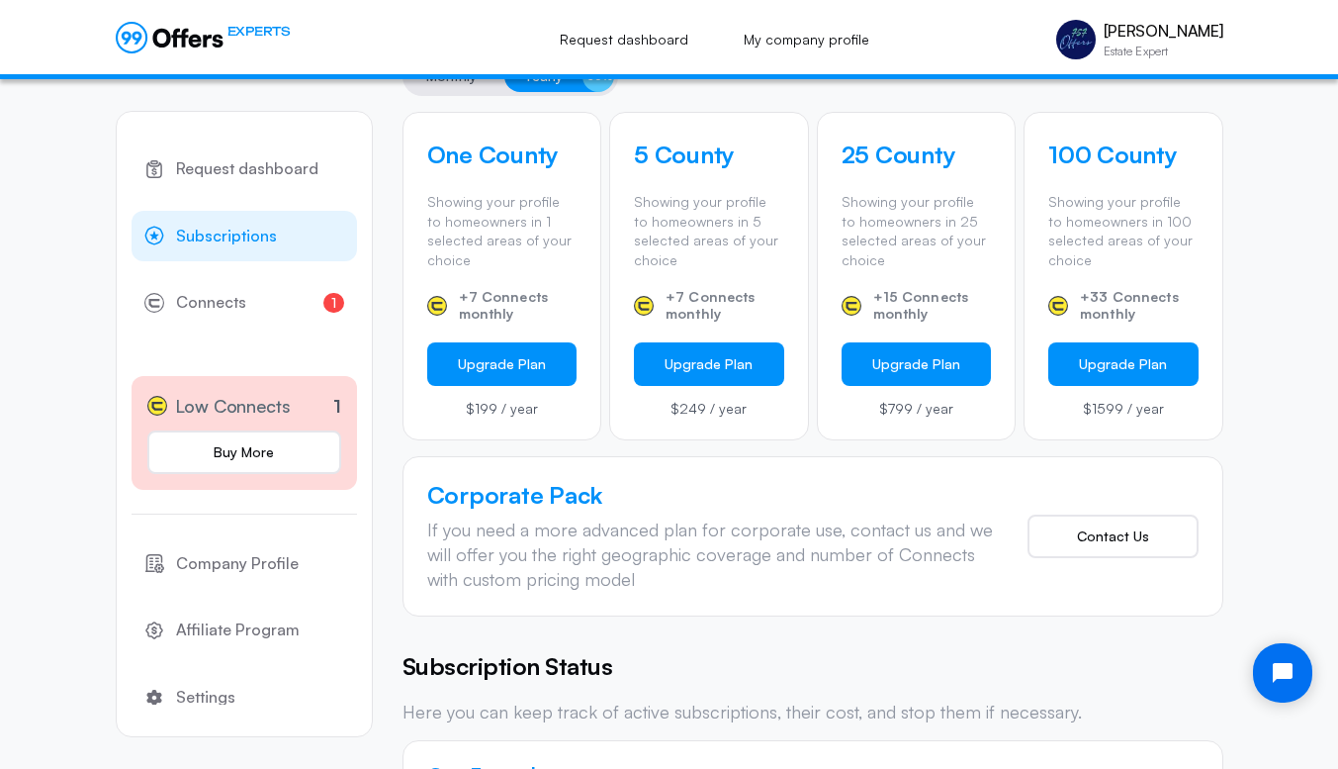
scroll to position [650, 0]
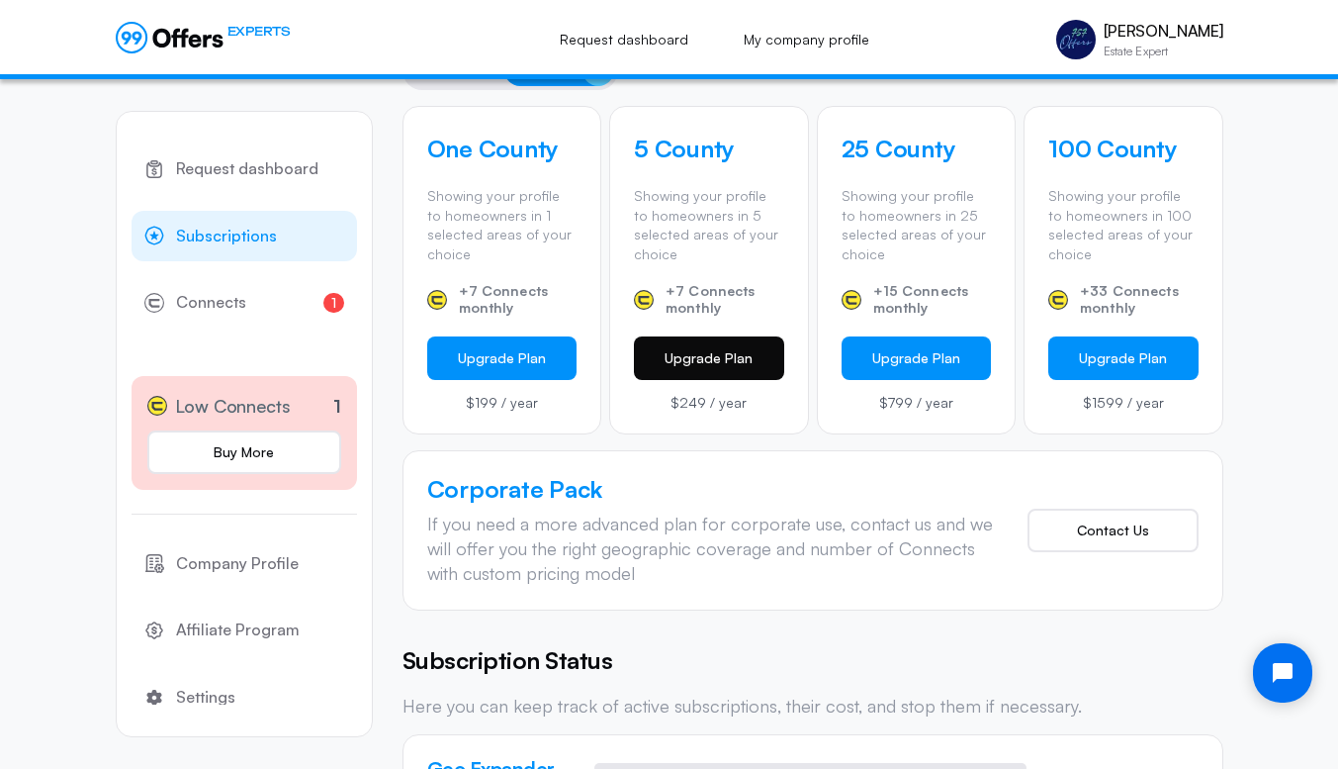
click at [704, 360] on button "Upgrade Plan" at bounding box center [709, 358] width 150 height 44
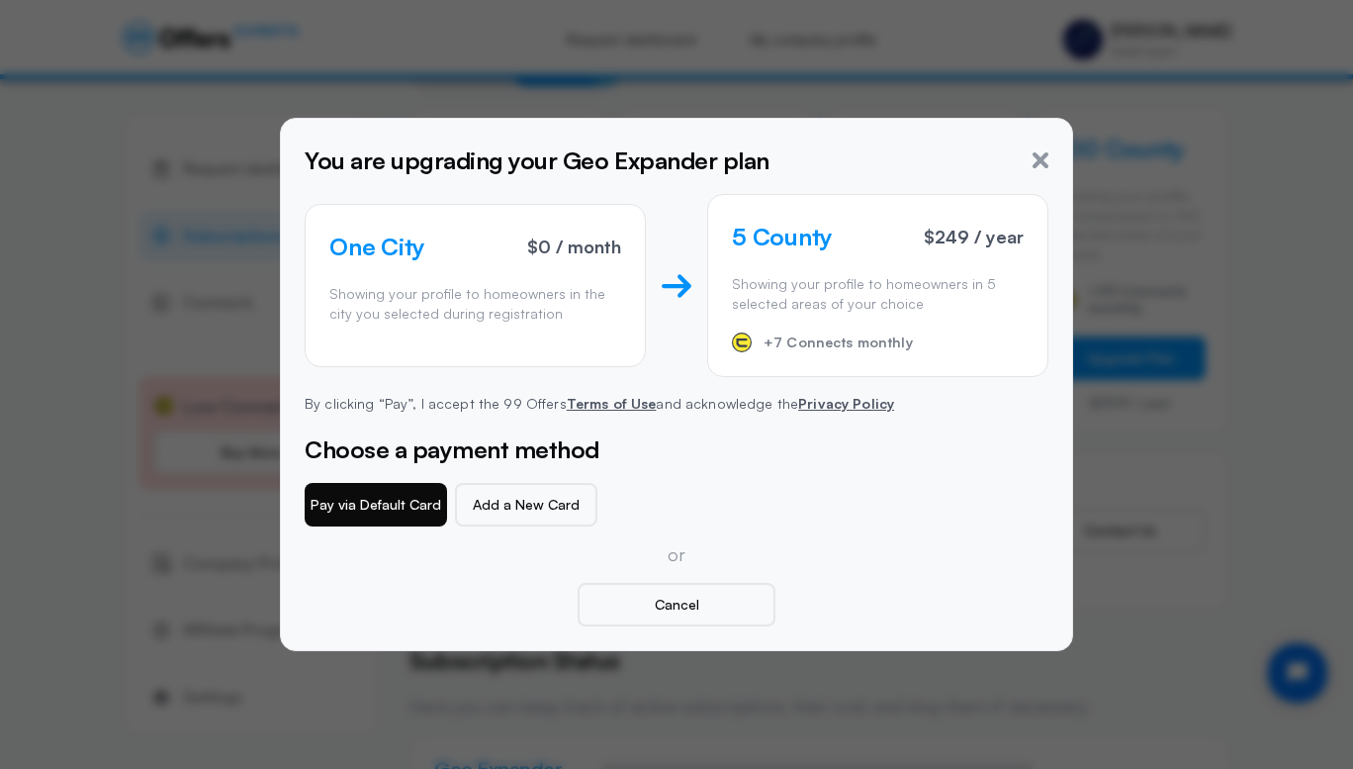
click at [368, 507] on button "Pay via Default Card" at bounding box center [376, 505] width 142 height 44
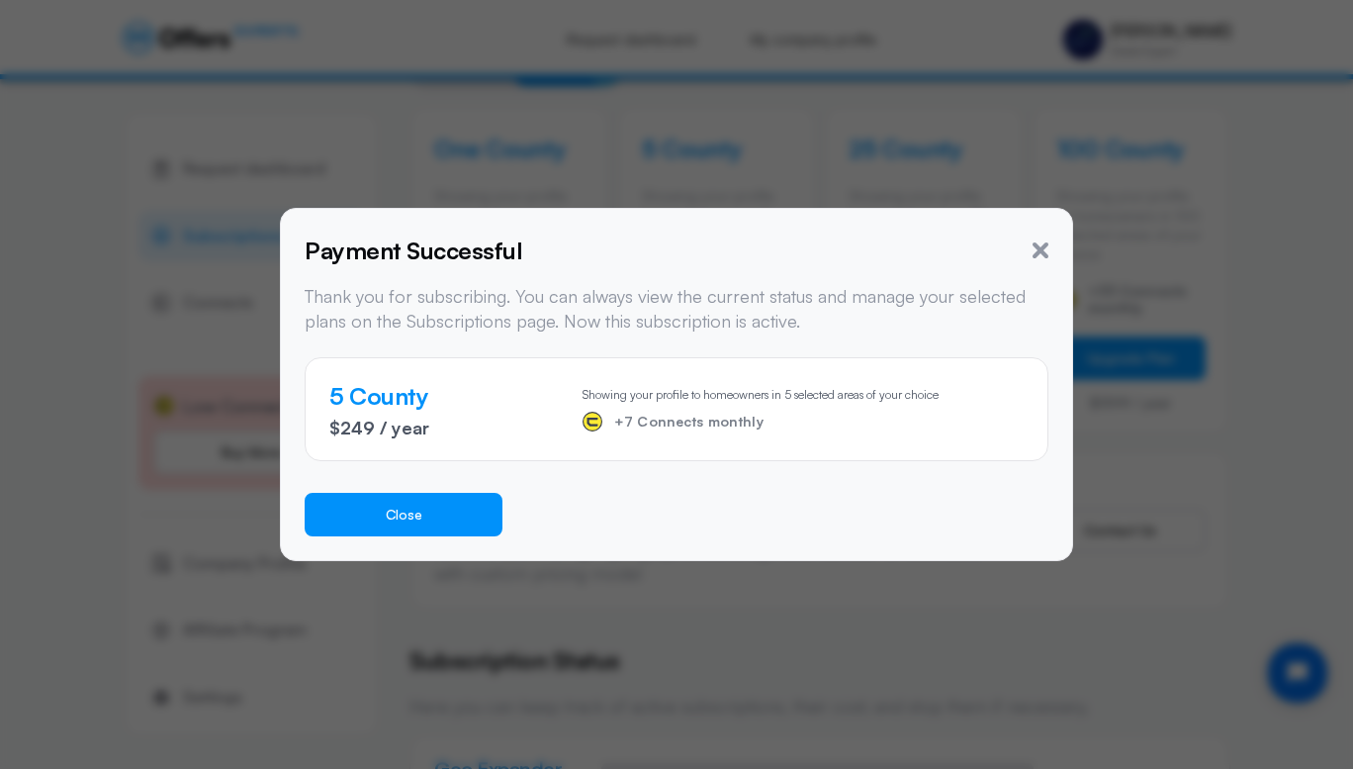
click at [437, 501] on button "Close" at bounding box center [404, 515] width 198 height 44
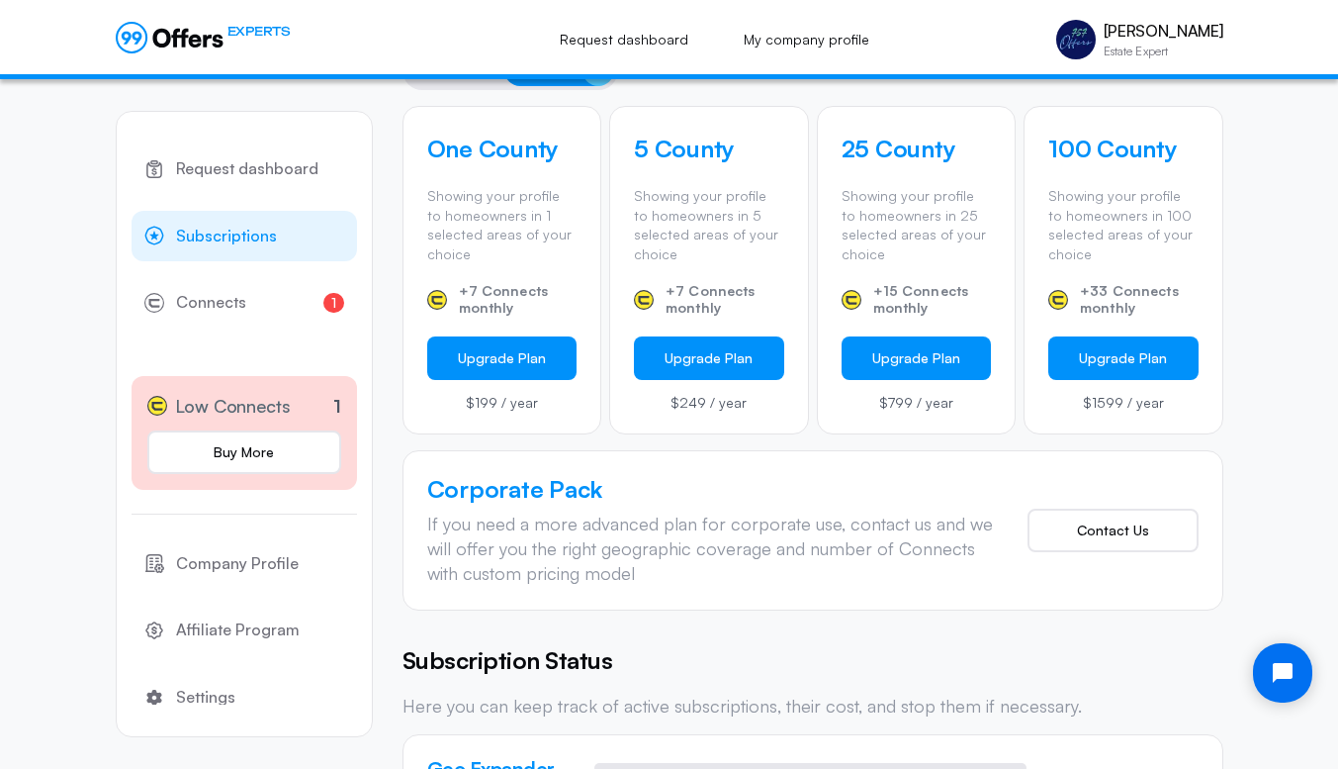
scroll to position [0, 0]
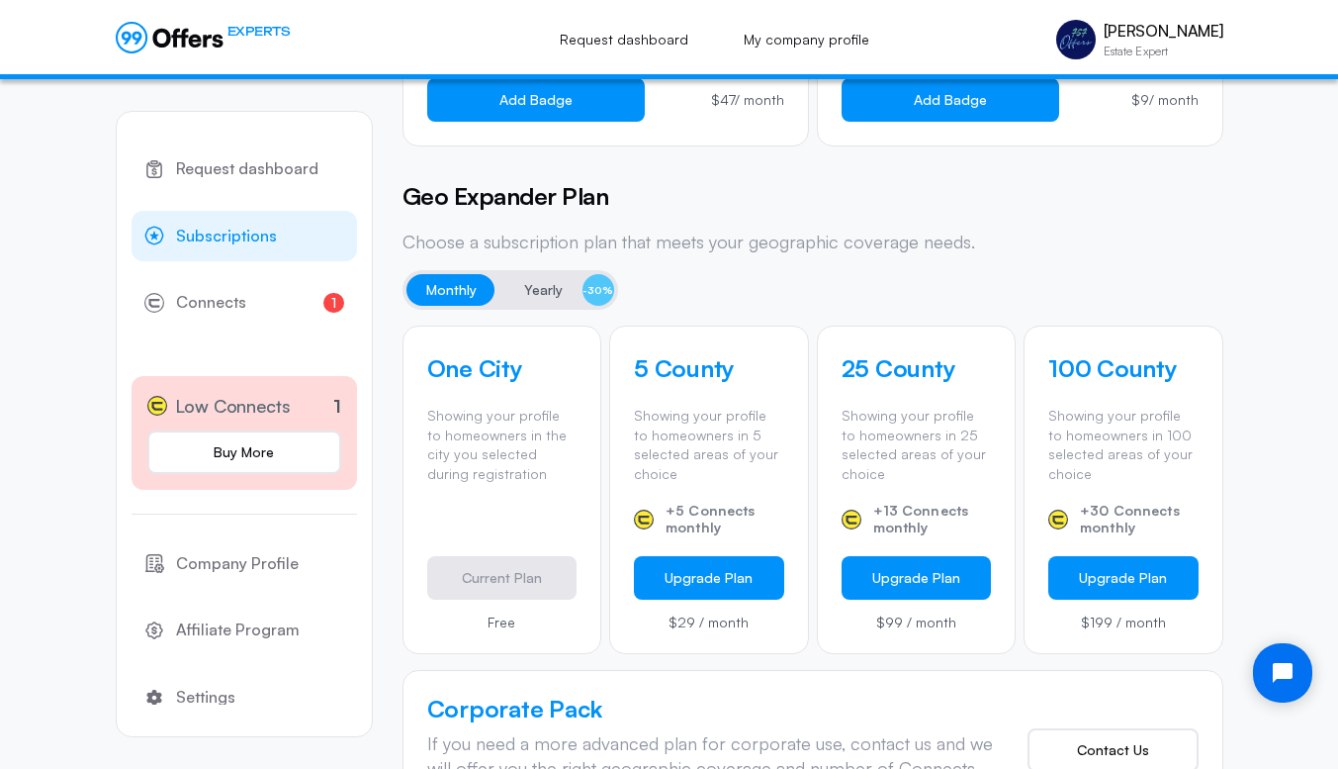
click at [529, 282] on span "Yearly" at bounding box center [543, 290] width 39 height 24
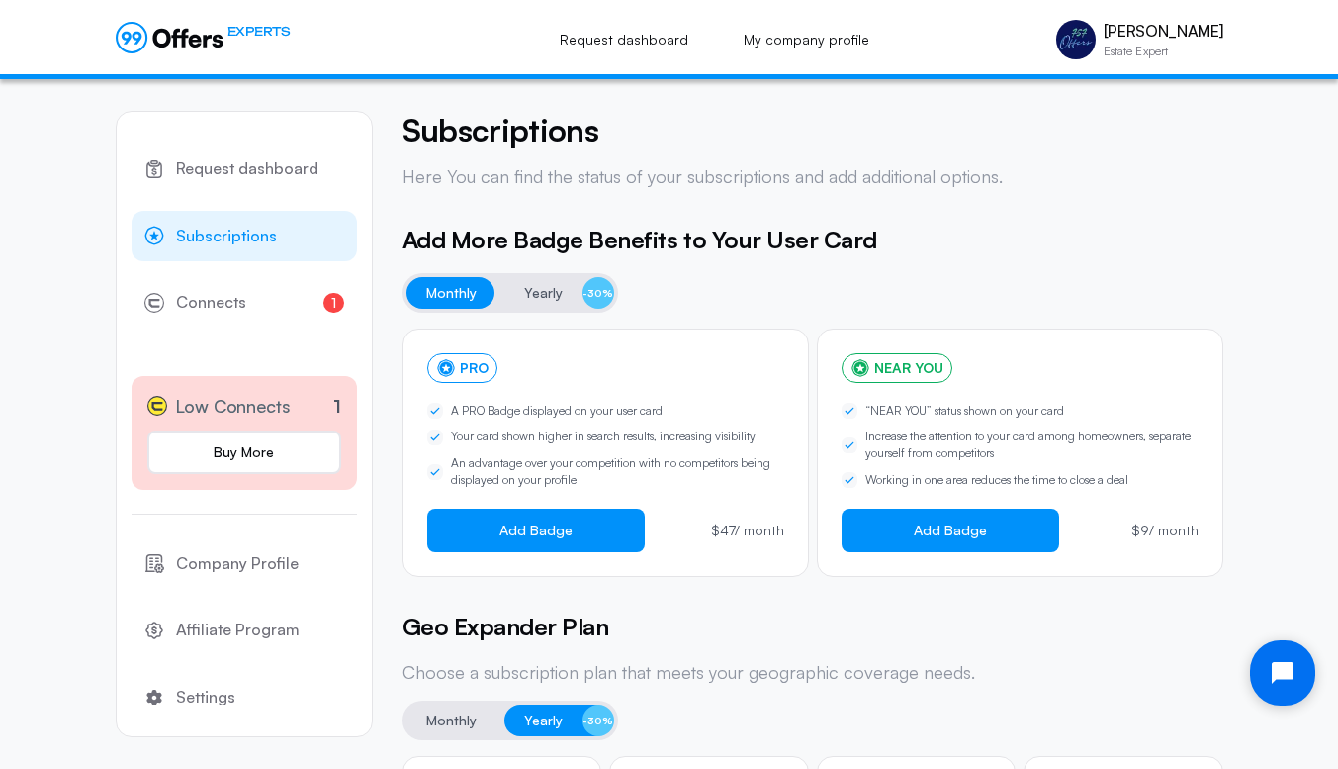
click at [1287, 674] on icon "Open chat widget" at bounding box center [1294, 673] width 31 height 31
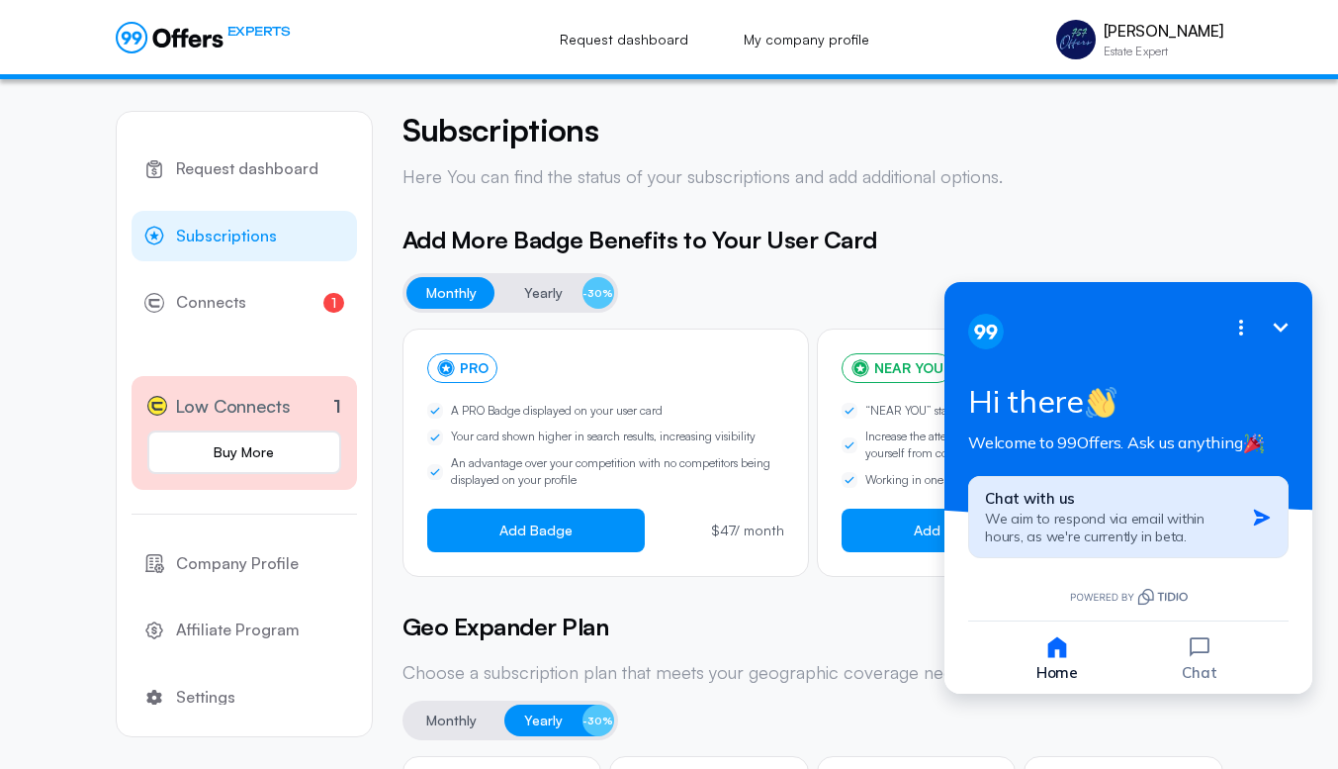
click at [1104, 528] on span "We aim to respond via email within hours, as we're currently in beta." at bounding box center [1095, 527] width 220 height 36
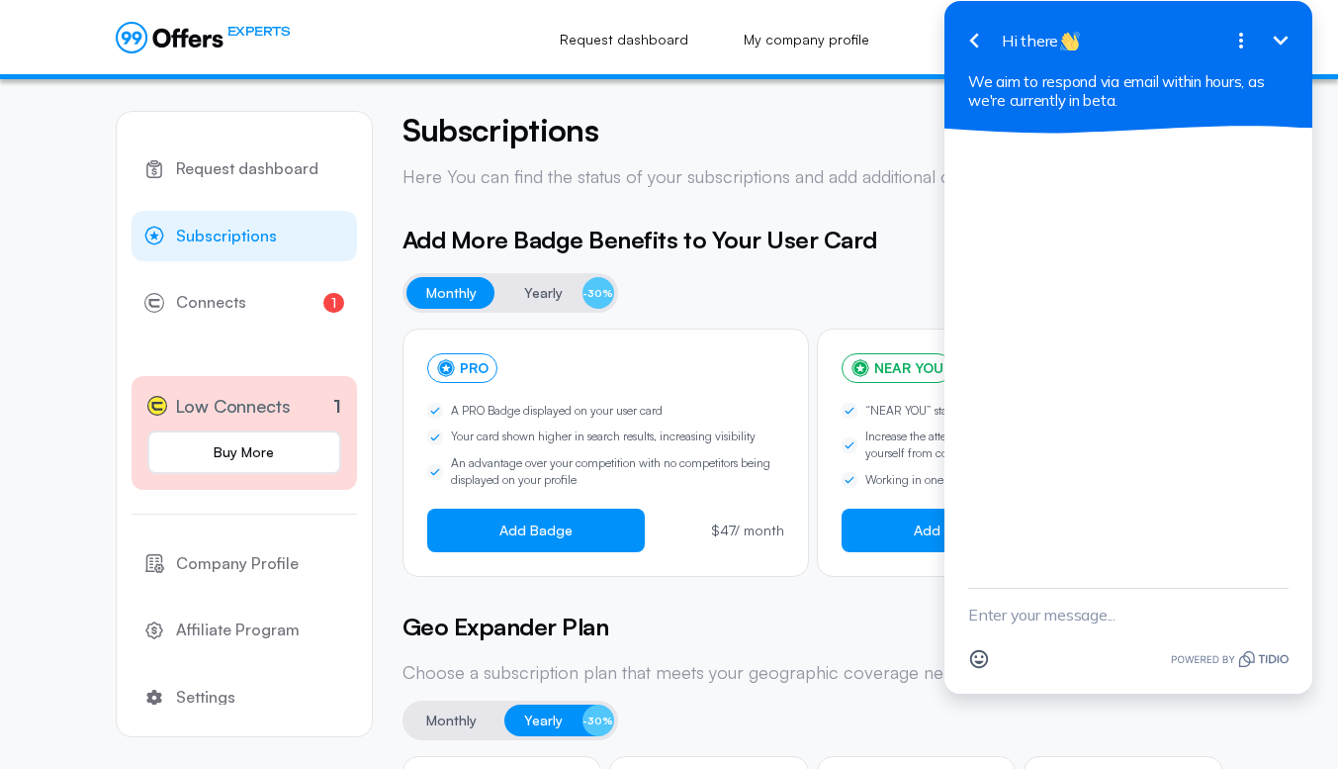
click at [1281, 46] on icon "Minimize" at bounding box center [1281, 41] width 24 height 24
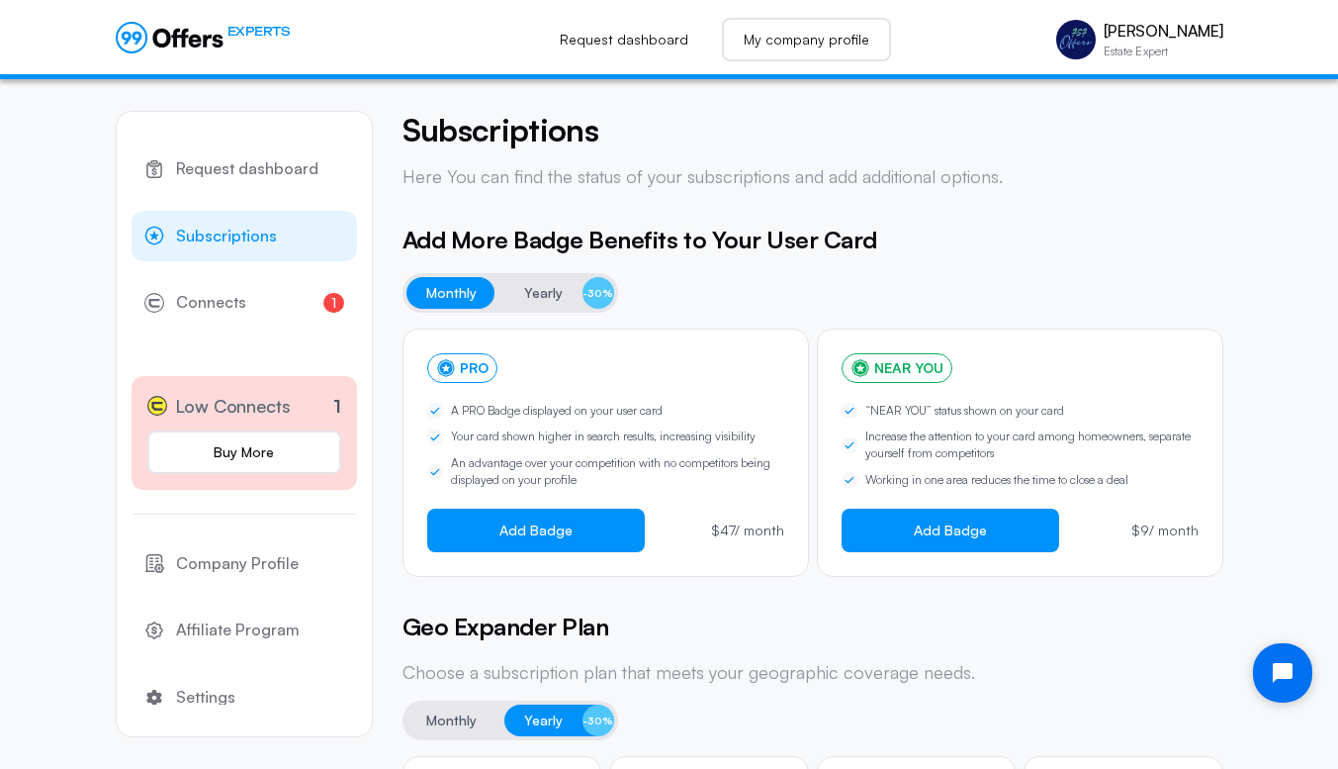
click at [799, 39] on link "My company profile" at bounding box center [806, 40] width 169 height 44
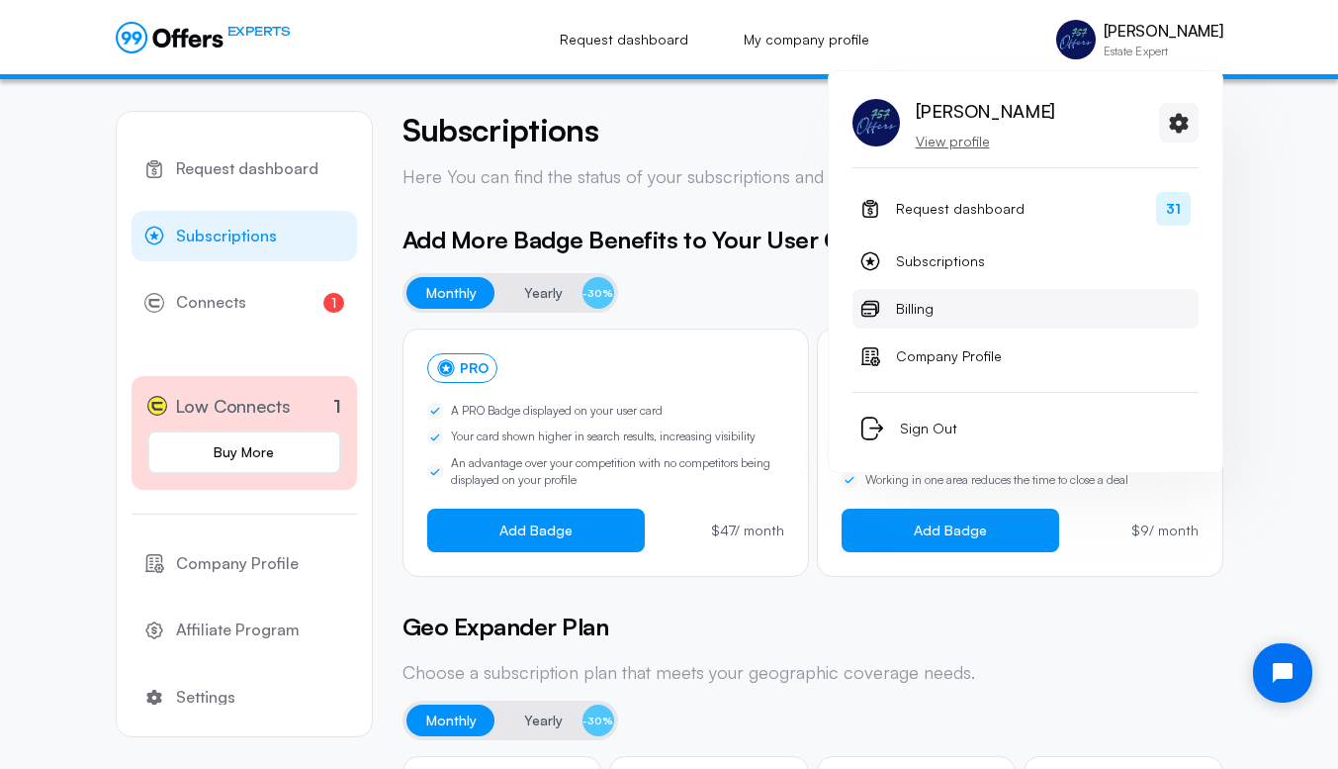
click at [908, 305] on span "Billing" at bounding box center [915, 309] width 38 height 24
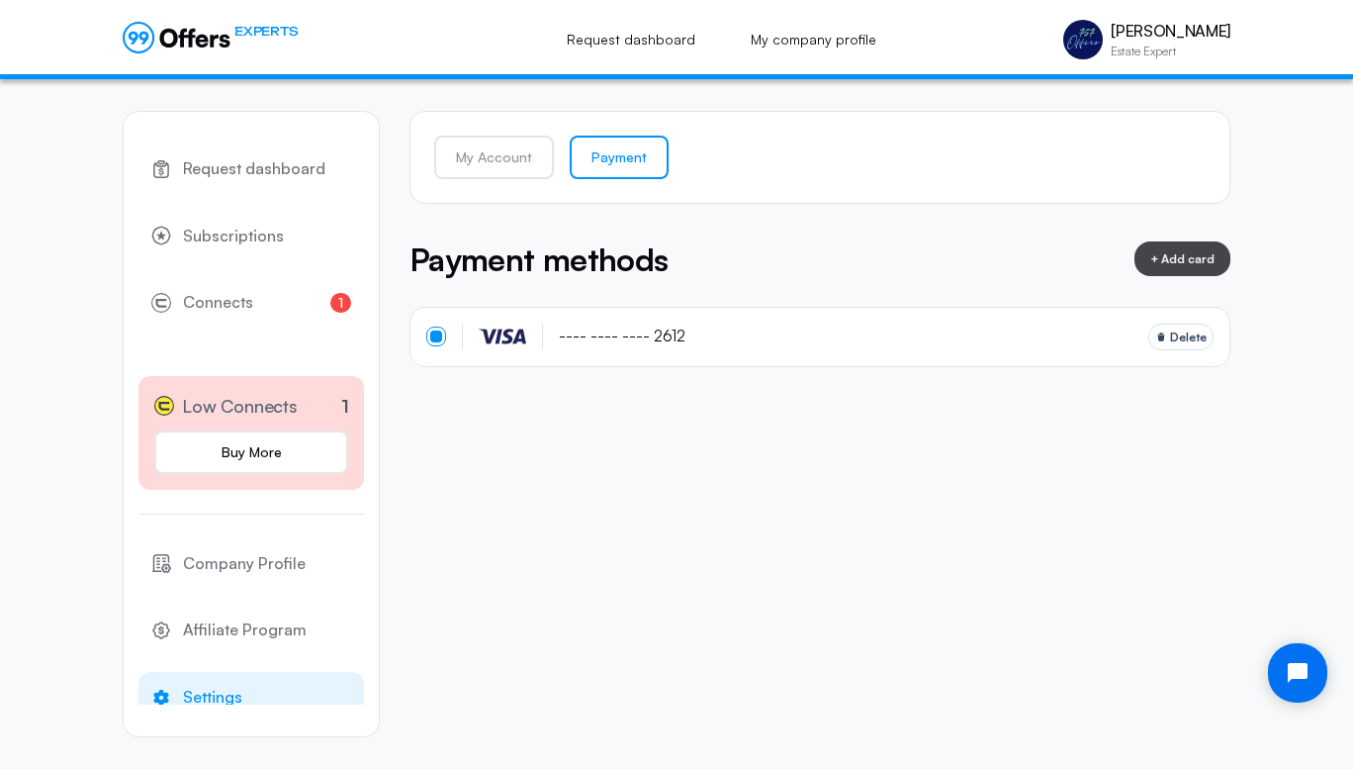
click at [181, 26] on icon at bounding box center [177, 38] width 108 height 32
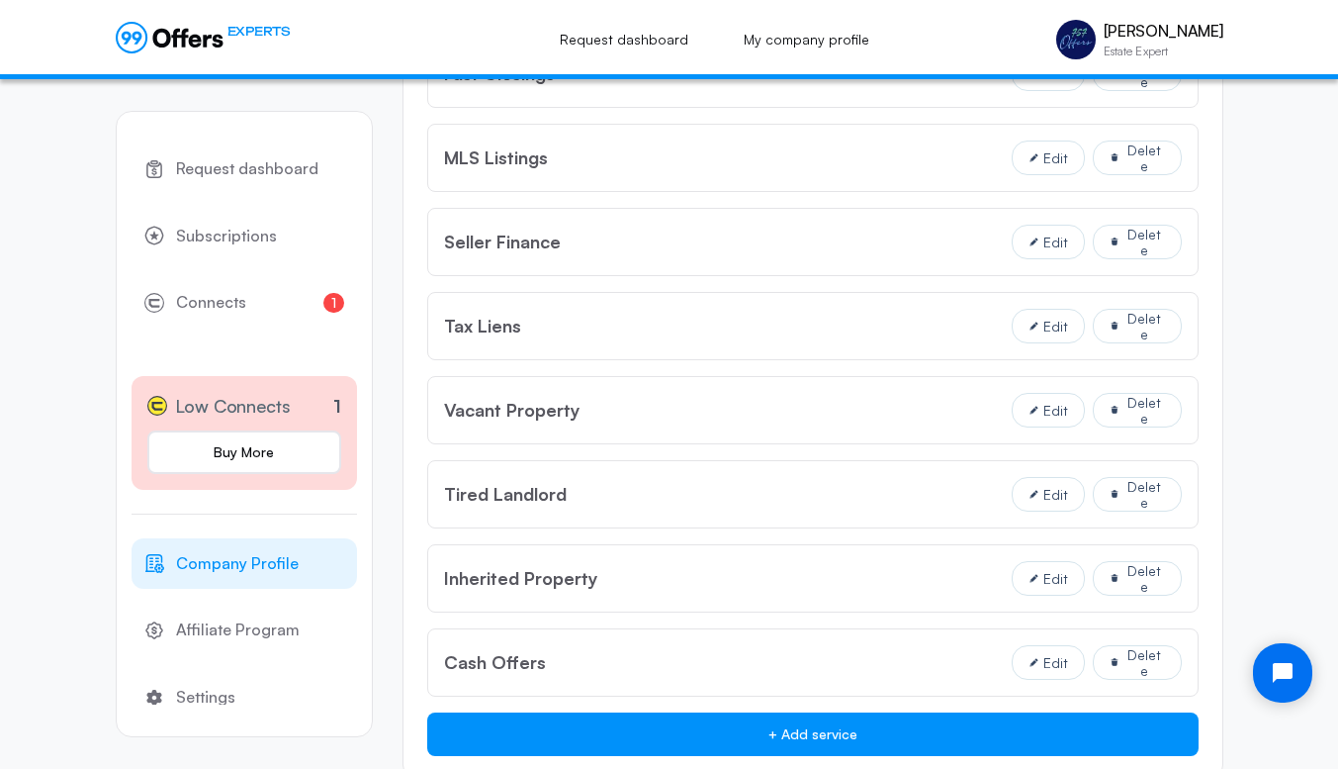
scroll to position [2472, 0]
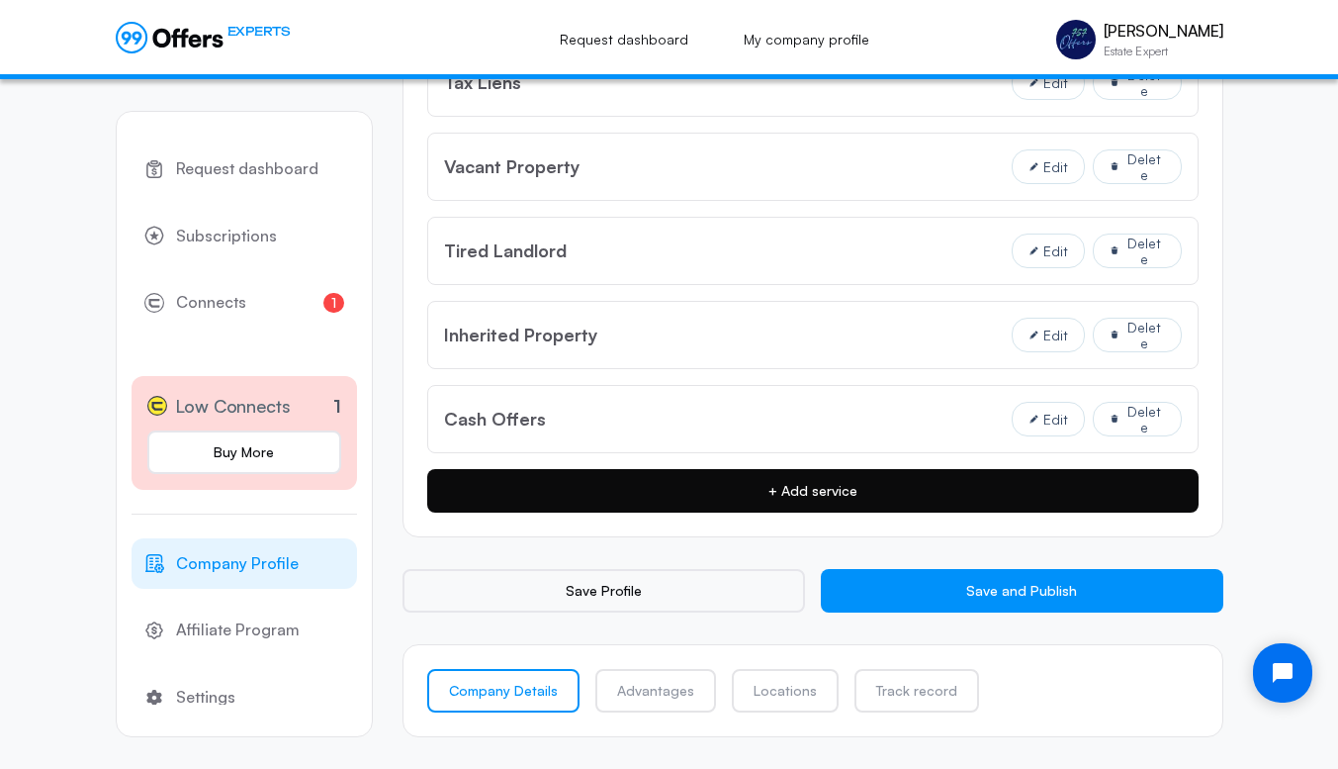
click at [880, 497] on button "+ Add service" at bounding box center [813, 491] width 772 height 44
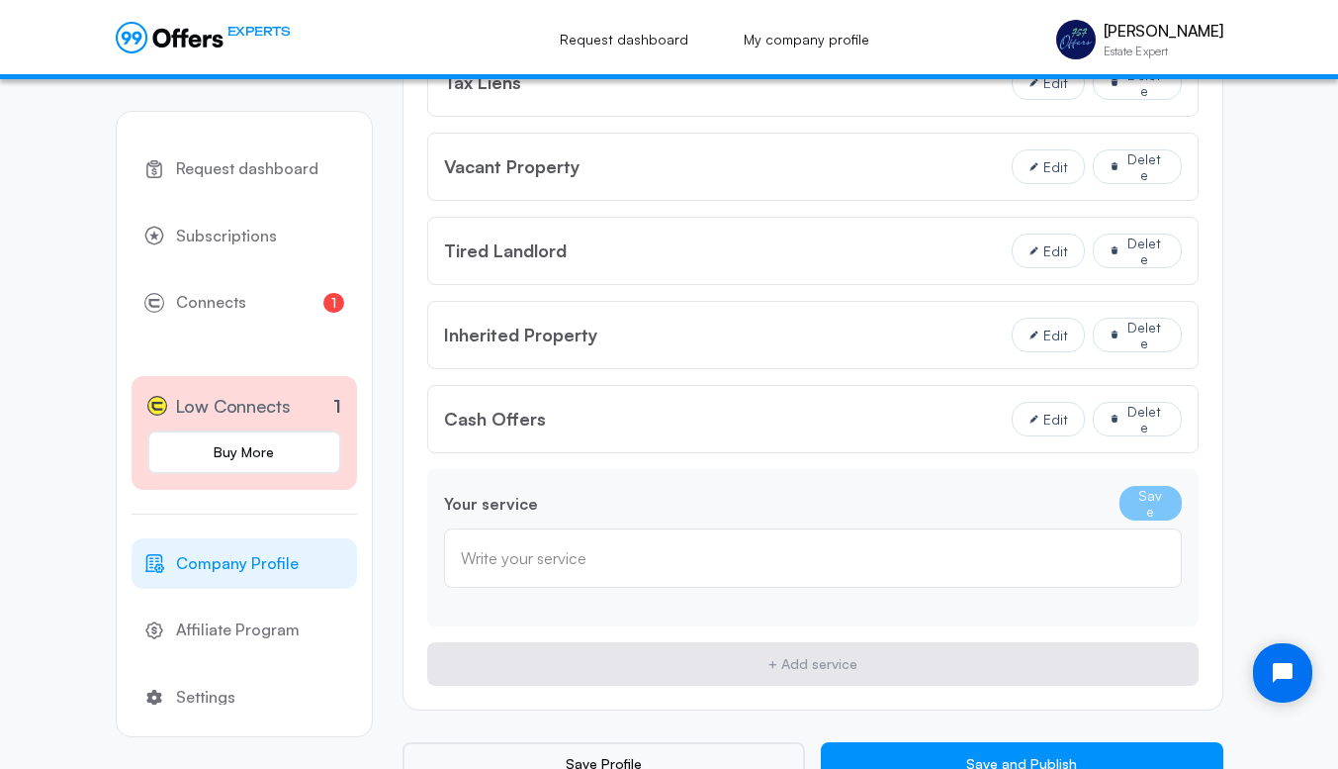
click at [752, 565] on input "text" at bounding box center [813, 558] width 704 height 22
type input "L"
type input "MLS Listing Service"
click at [1156, 504] on button "Save" at bounding box center [1151, 503] width 62 height 35
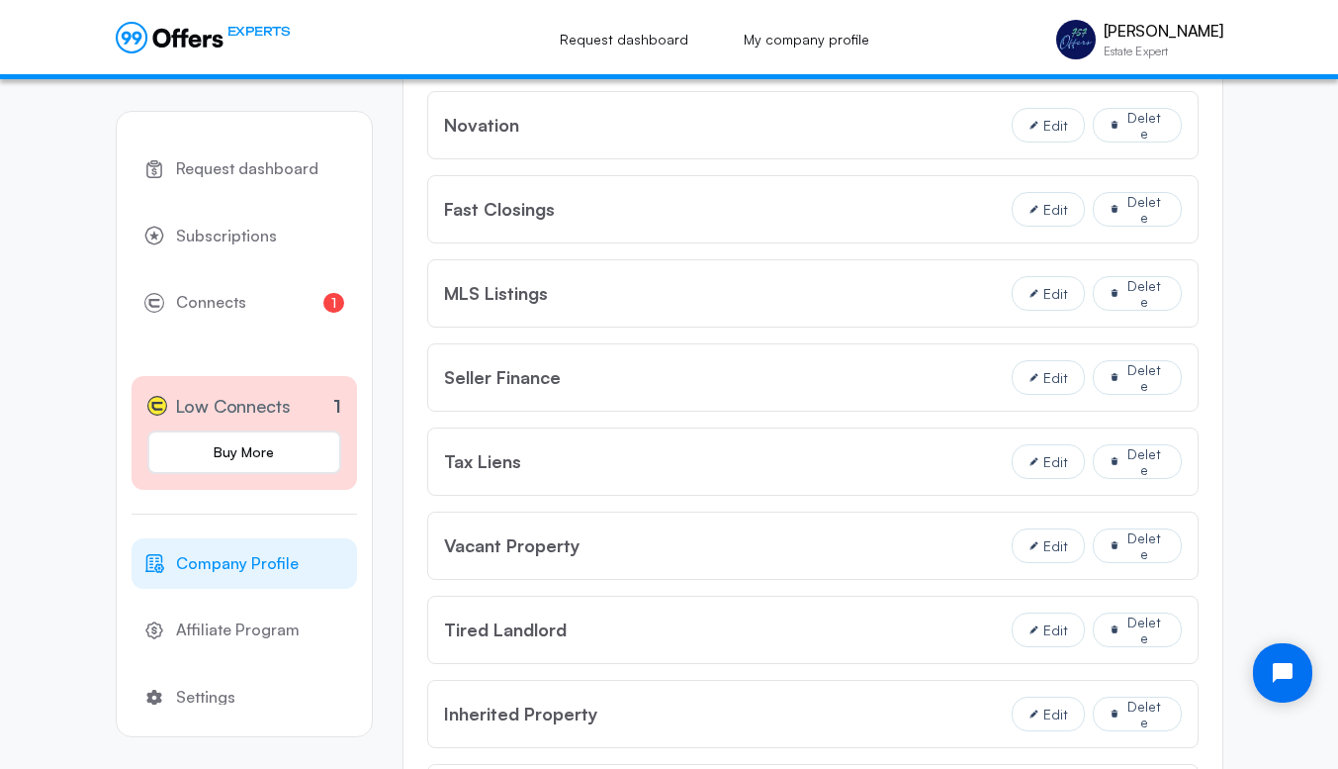
scroll to position [2556, 0]
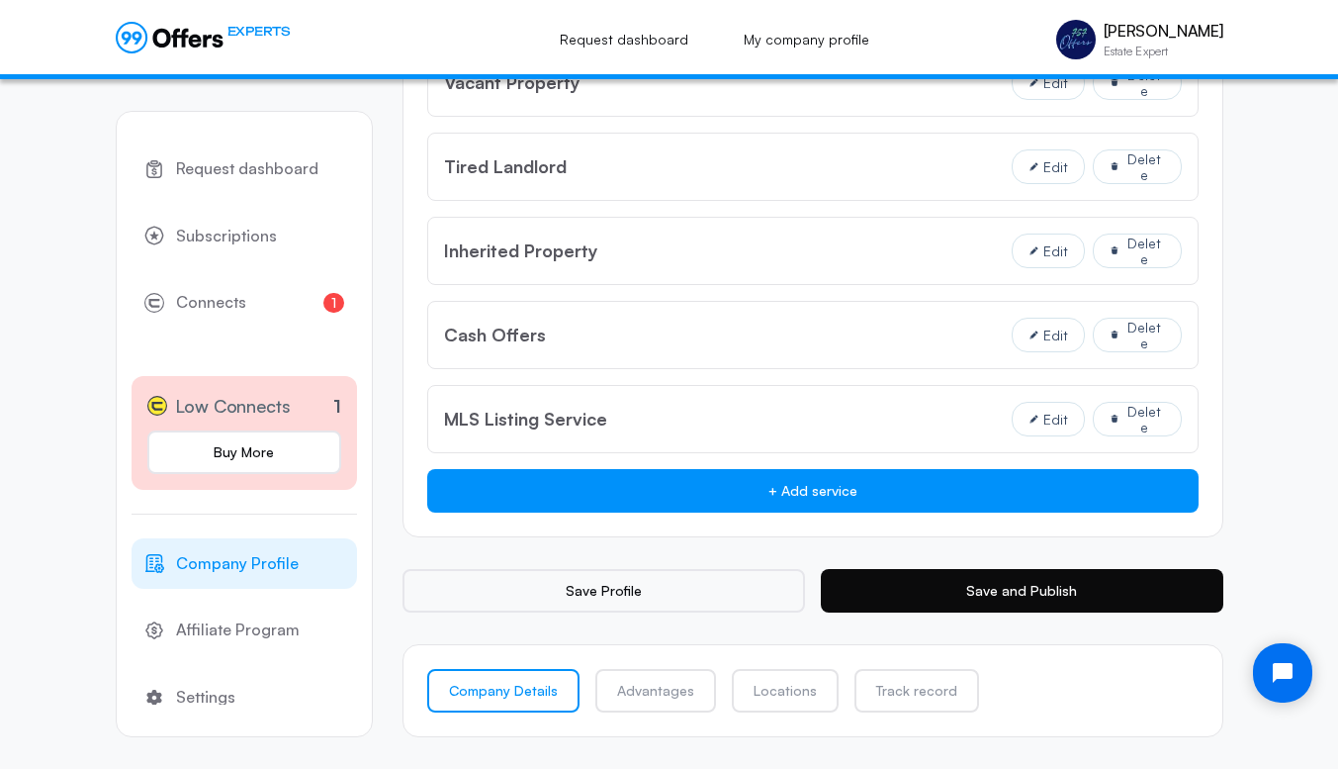
click at [1032, 603] on button "Save and Publish" at bounding box center [1022, 591] width 403 height 44
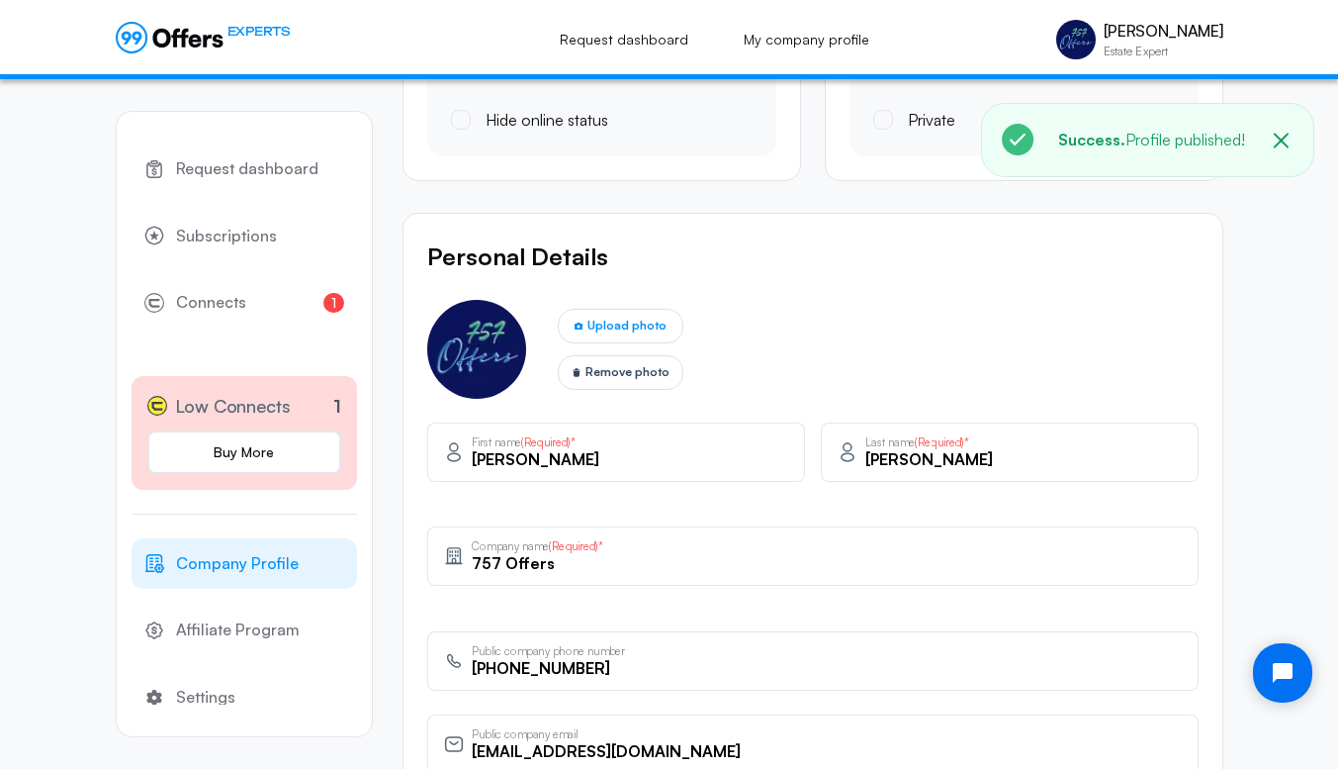
scroll to position [0, 0]
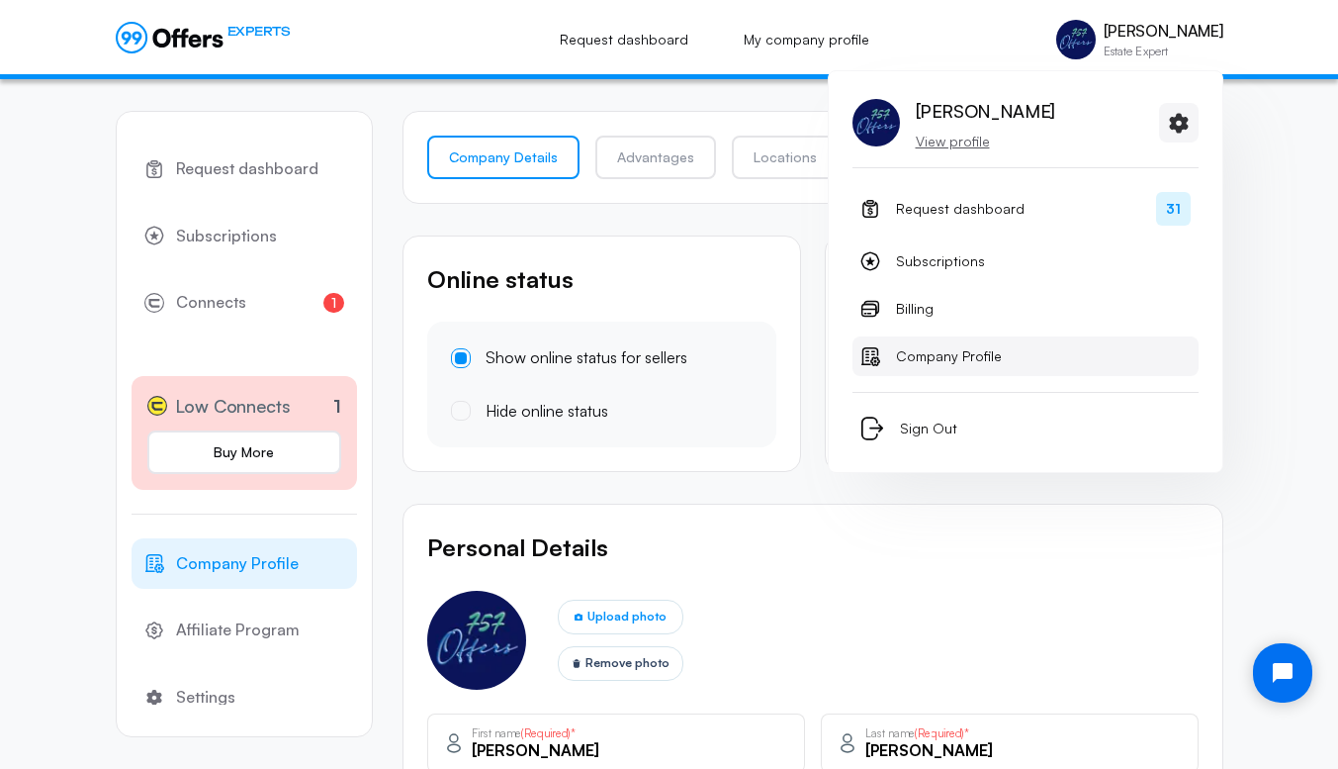
click at [927, 358] on span "Company Profile" at bounding box center [949, 356] width 106 height 24
click at [936, 357] on span "Company Profile" at bounding box center [949, 356] width 106 height 24
click at [963, 145] on p "View profile" at bounding box center [985, 142] width 139 height 20
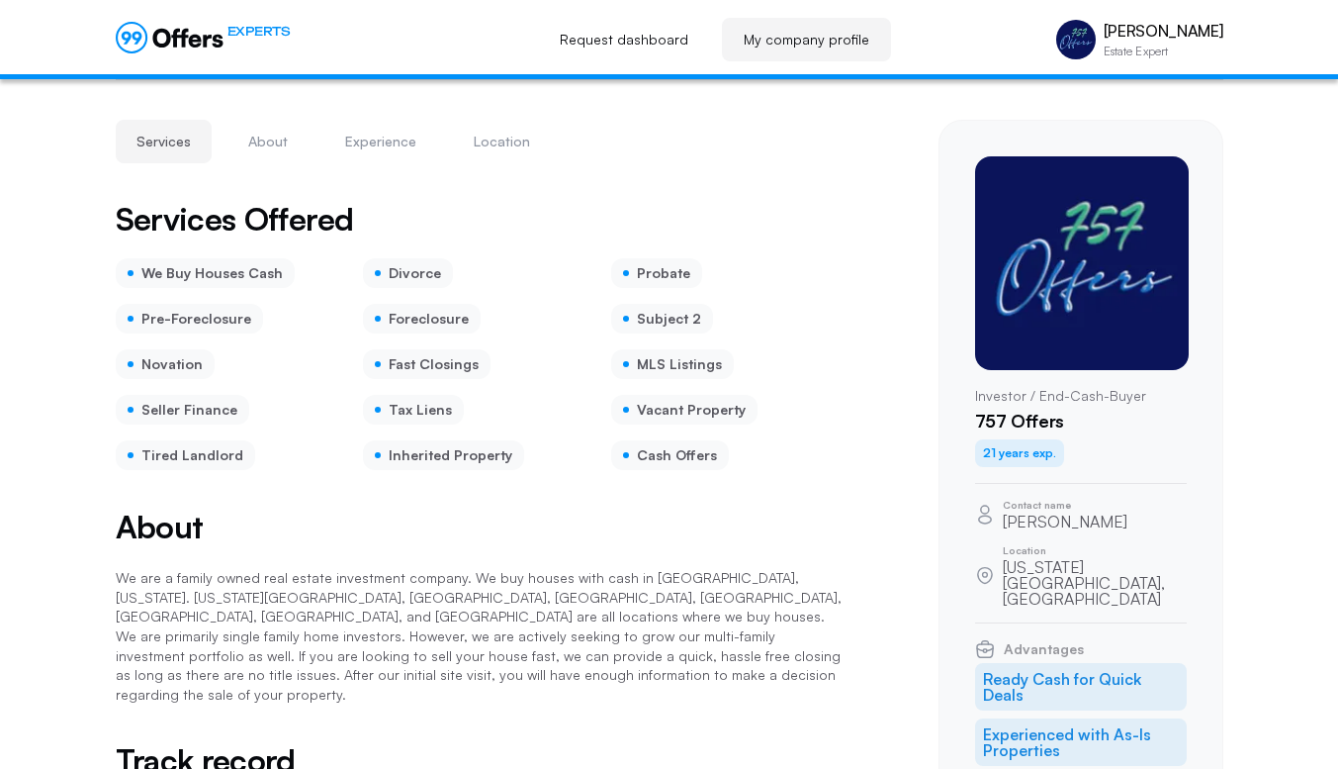
click at [149, 43] on icon at bounding box center [170, 38] width 108 height 32
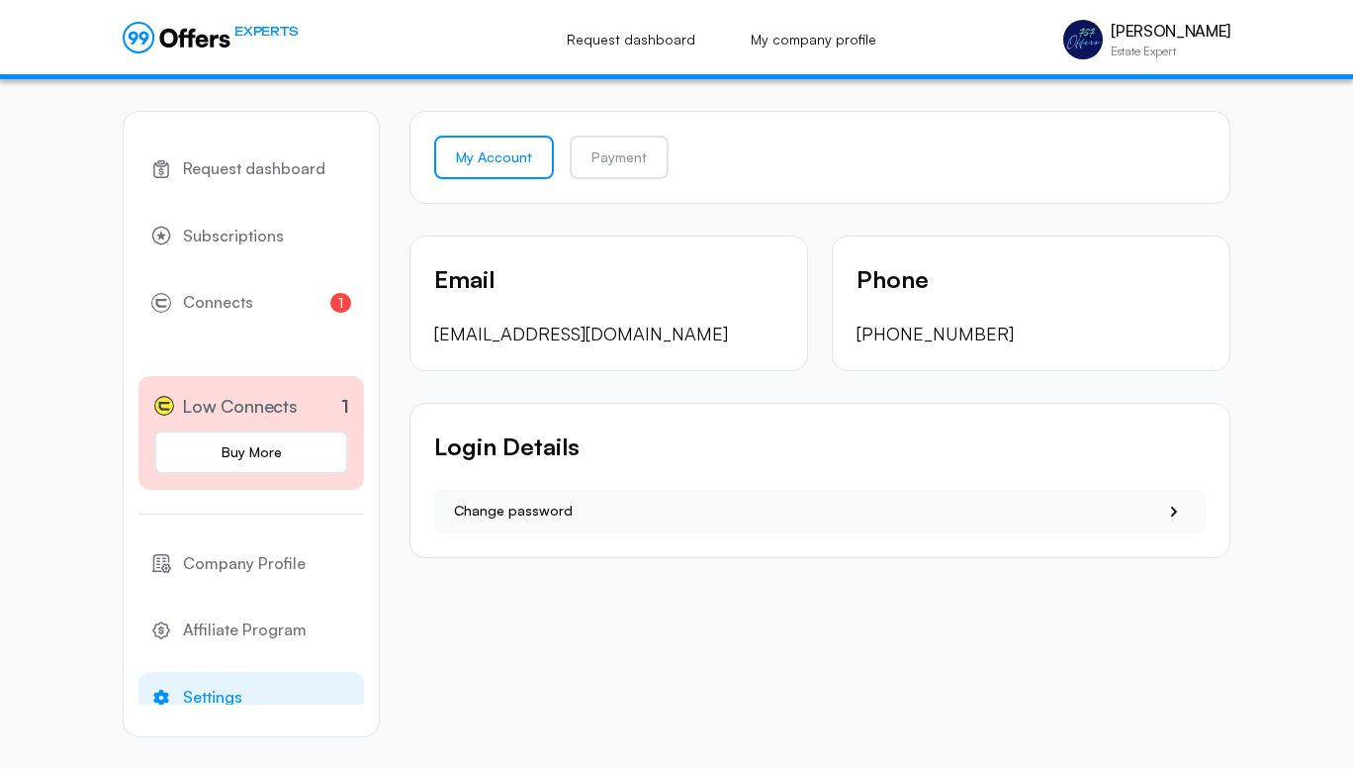
click at [941, 428] on span "Sign Out" at bounding box center [935, 428] width 57 height 24
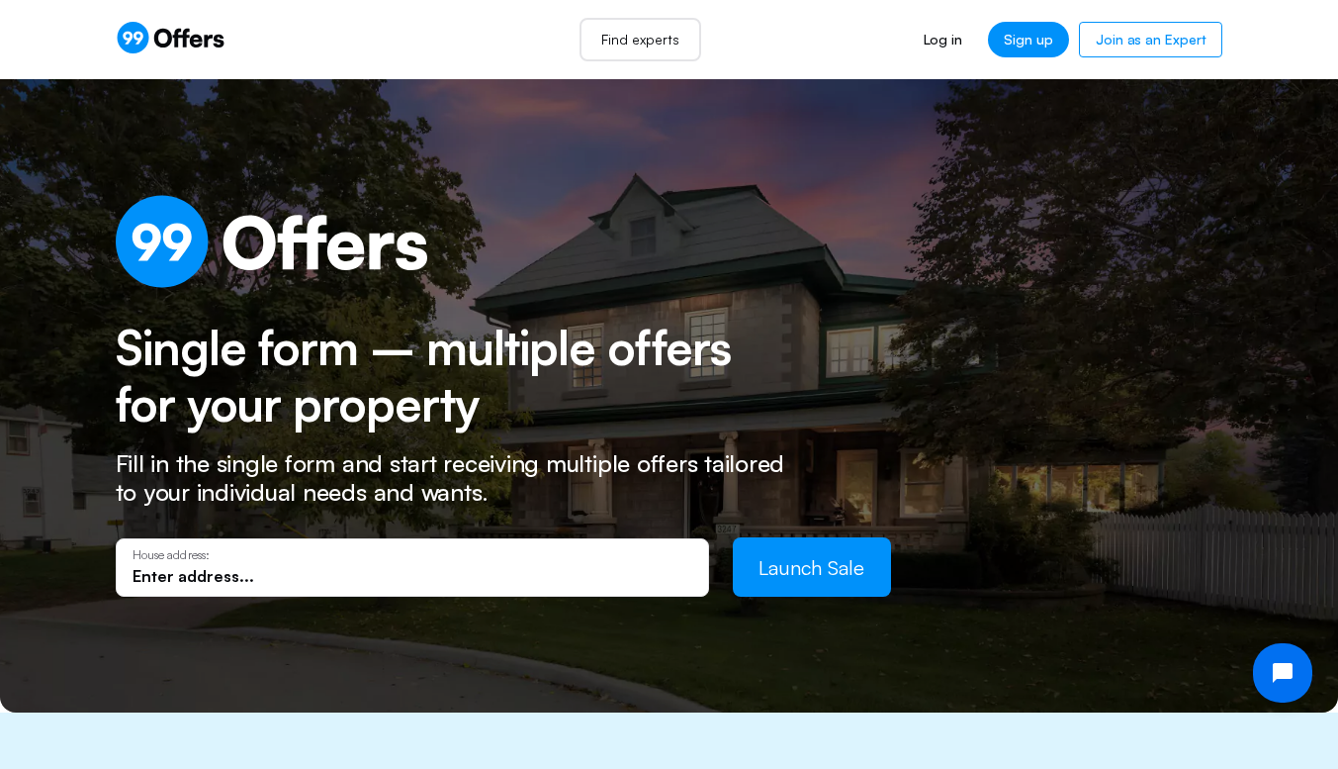
click at [660, 36] on link "Find experts" at bounding box center [641, 40] width 122 height 44
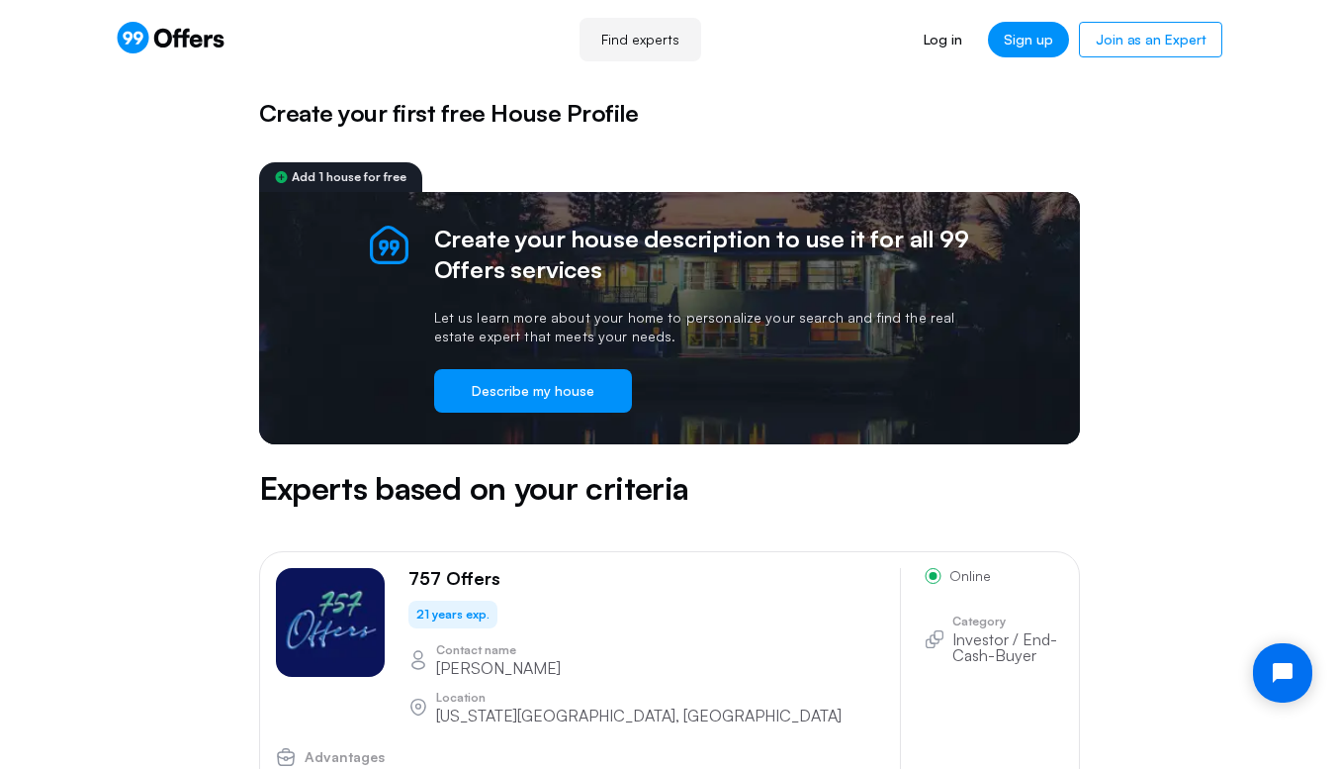
click at [634, 38] on link "Find experts" at bounding box center [641, 40] width 122 height 44
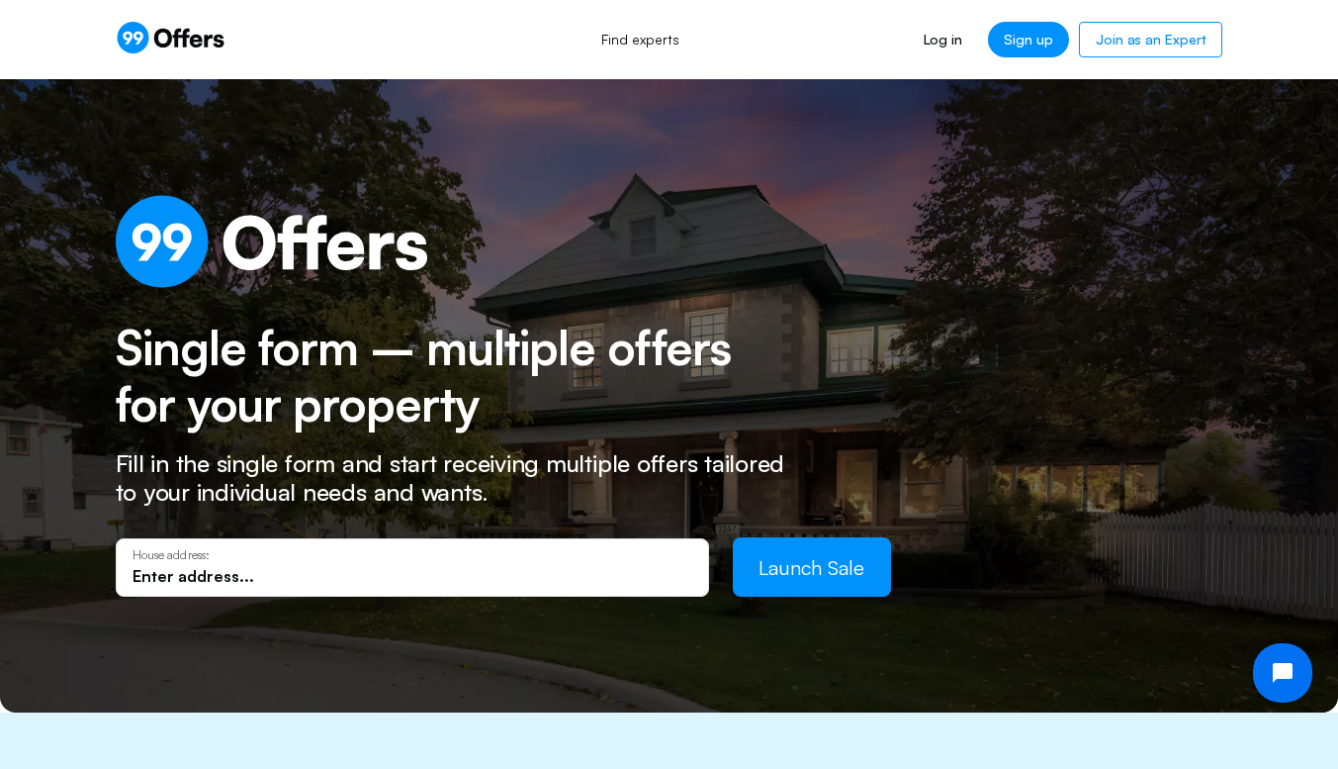
click at [392, 576] on input "text" at bounding box center [413, 576] width 560 height 22
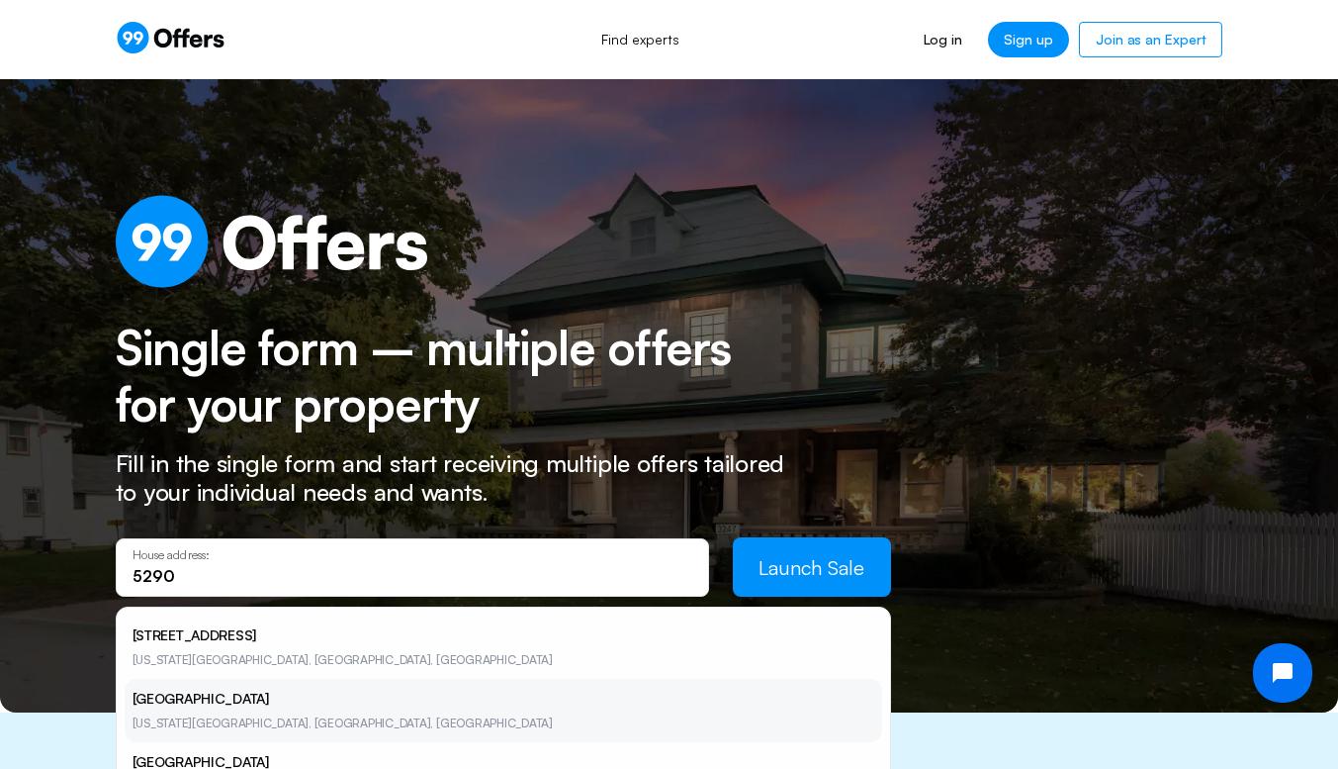
type input "5290"
click at [247, 700] on li "5290 Lake Victoria Arch Virginia Beach, VA, USA" at bounding box center [504, 710] width 758 height 63
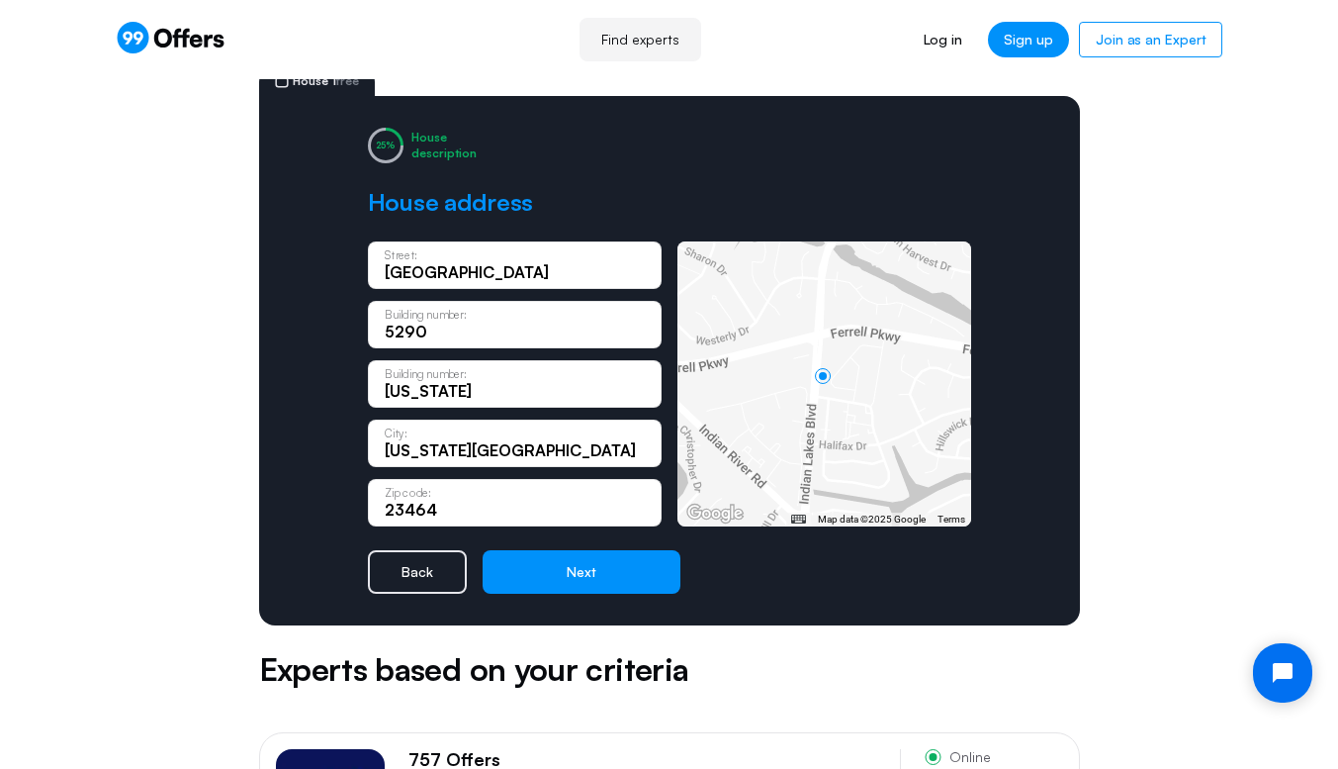
scroll to position [95, 0]
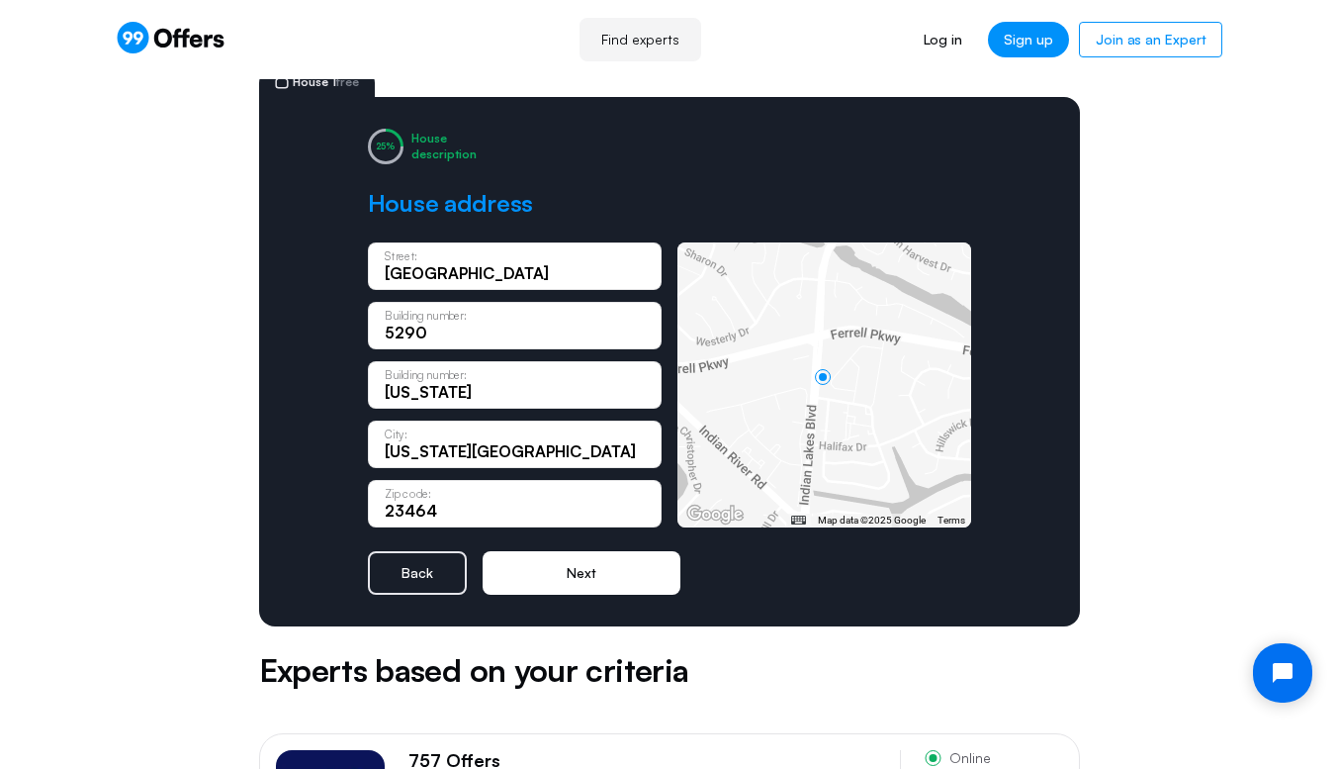
click at [609, 567] on button "Next" at bounding box center [582, 573] width 198 height 44
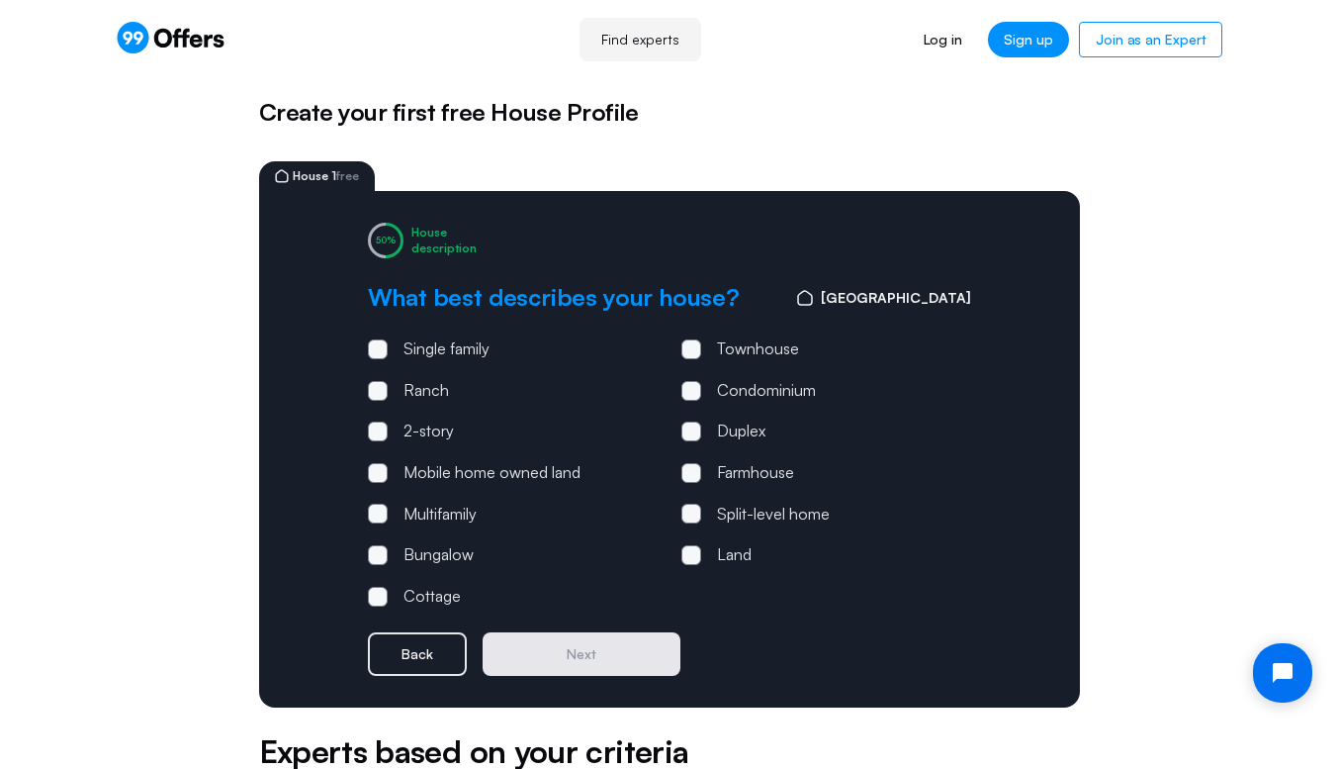
scroll to position [0, 0]
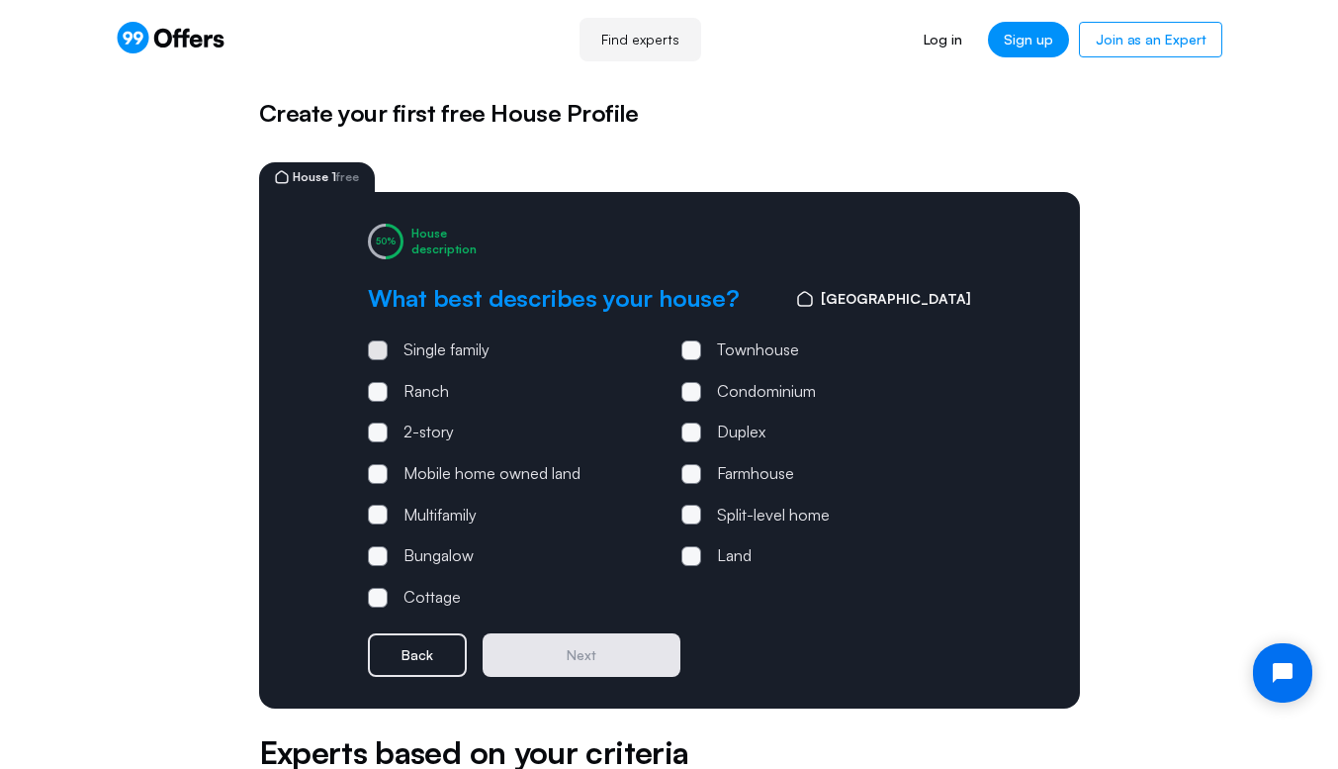
click at [379, 348] on span at bounding box center [378, 350] width 6 height 6
click at [0, 0] on input "Single family" at bounding box center [0, 0] width 0 height 0
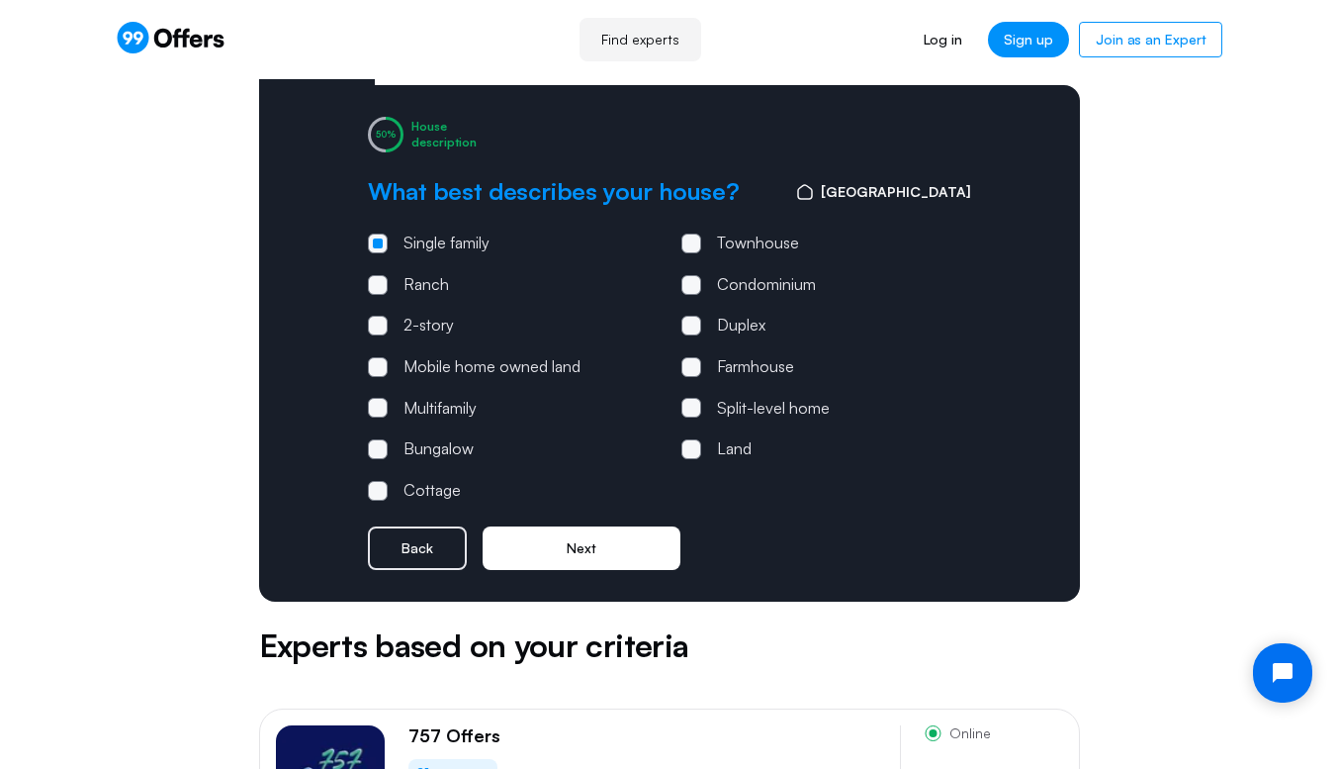
click at [629, 551] on button "Next" at bounding box center [582, 548] width 198 height 44
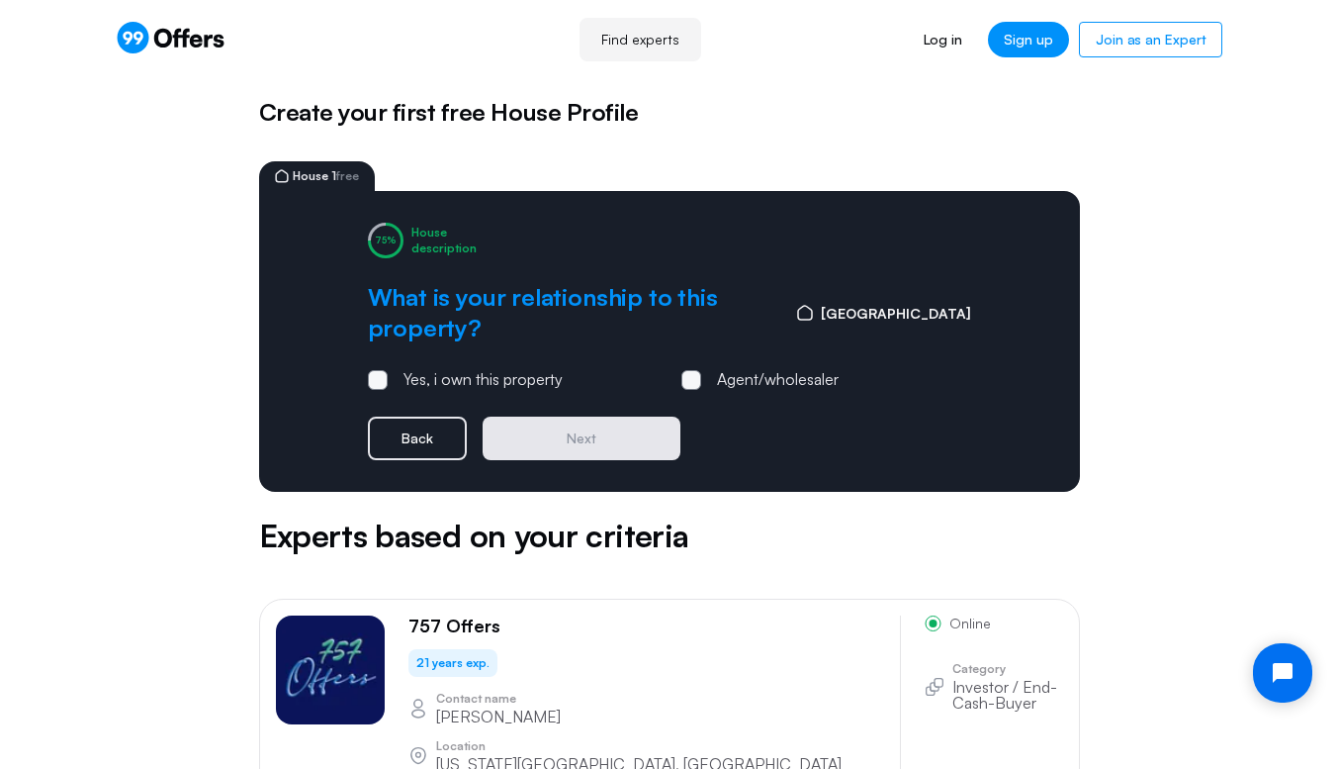
scroll to position [0, 0]
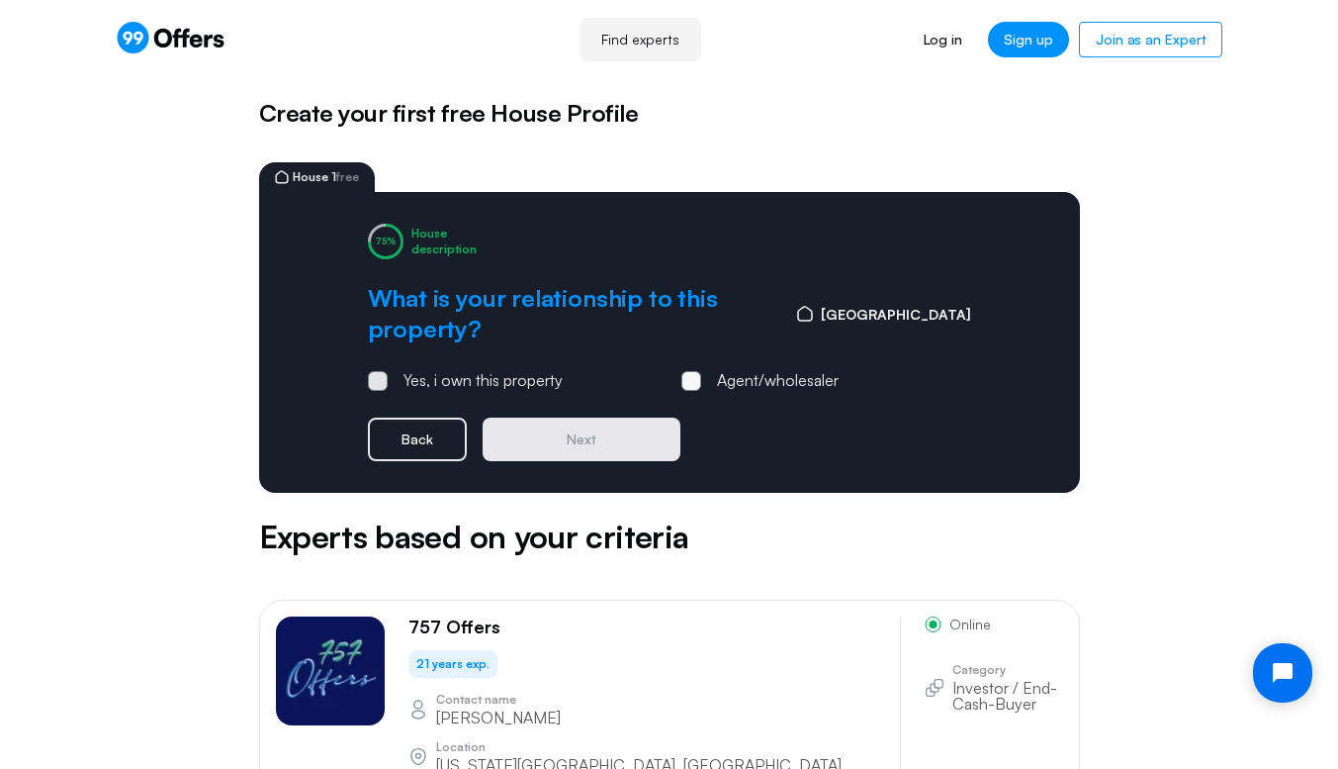
click at [375, 381] on span at bounding box center [378, 381] width 6 height 6
click at [0, 0] on input "Yes, i own this property" at bounding box center [0, 0] width 0 height 0
click at [561, 451] on button "Next" at bounding box center [582, 439] width 198 height 44
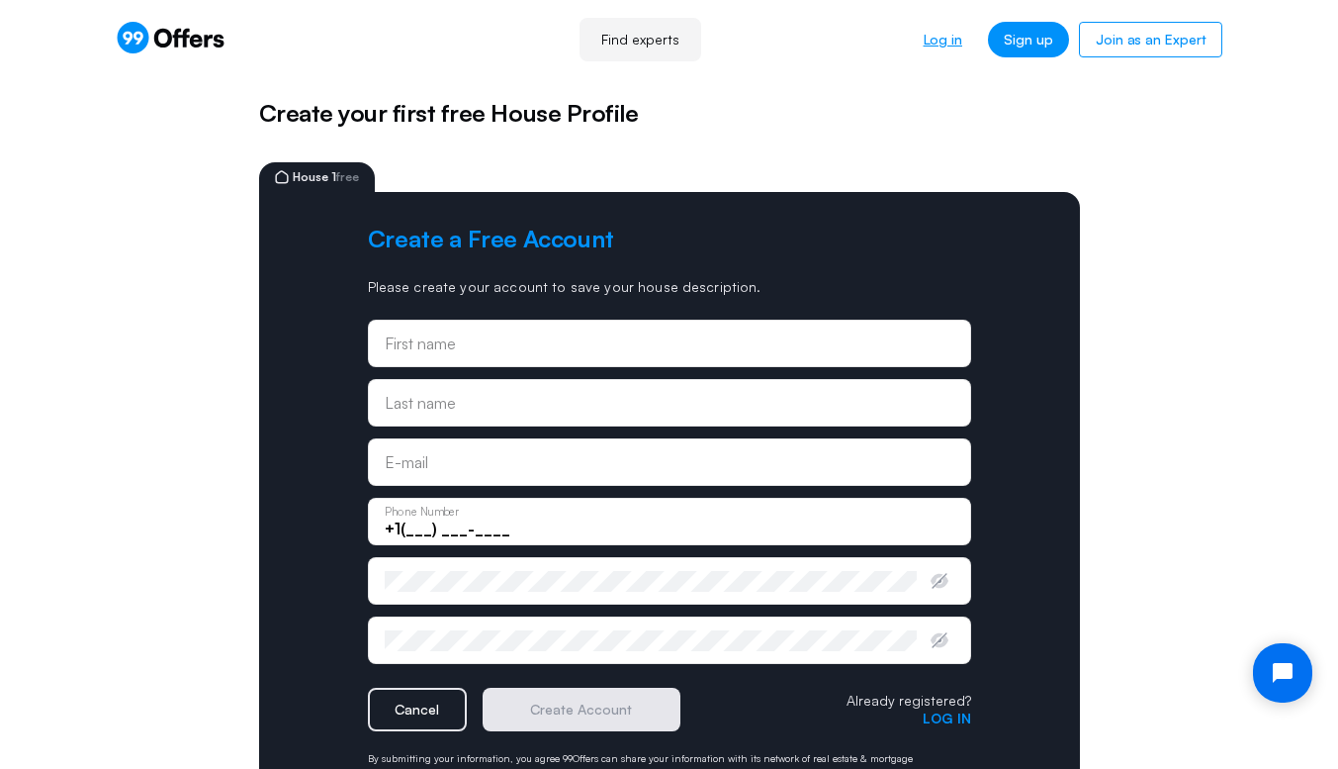
click at [943, 41] on link "Log in" at bounding box center [943, 40] width 70 height 36
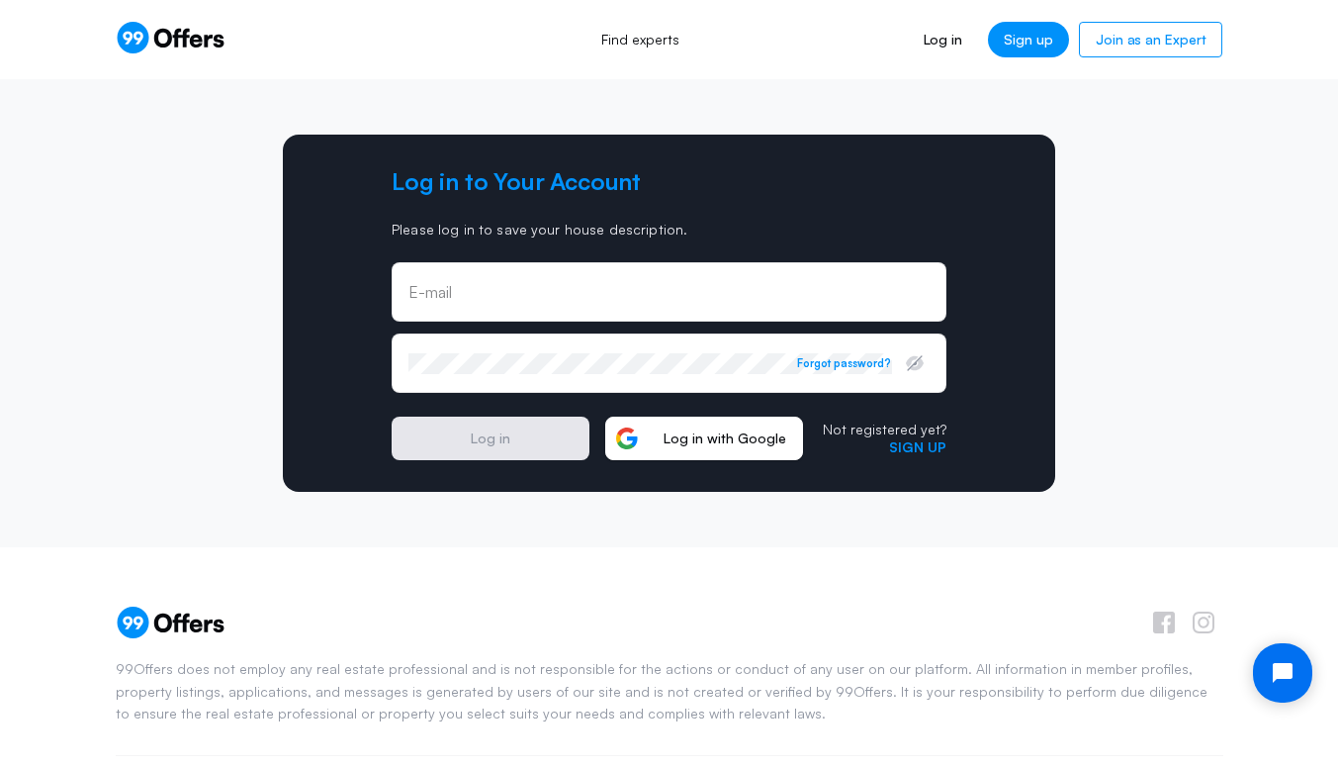
click at [681, 442] on span "Log in with Google" at bounding box center [725, 438] width 154 height 18
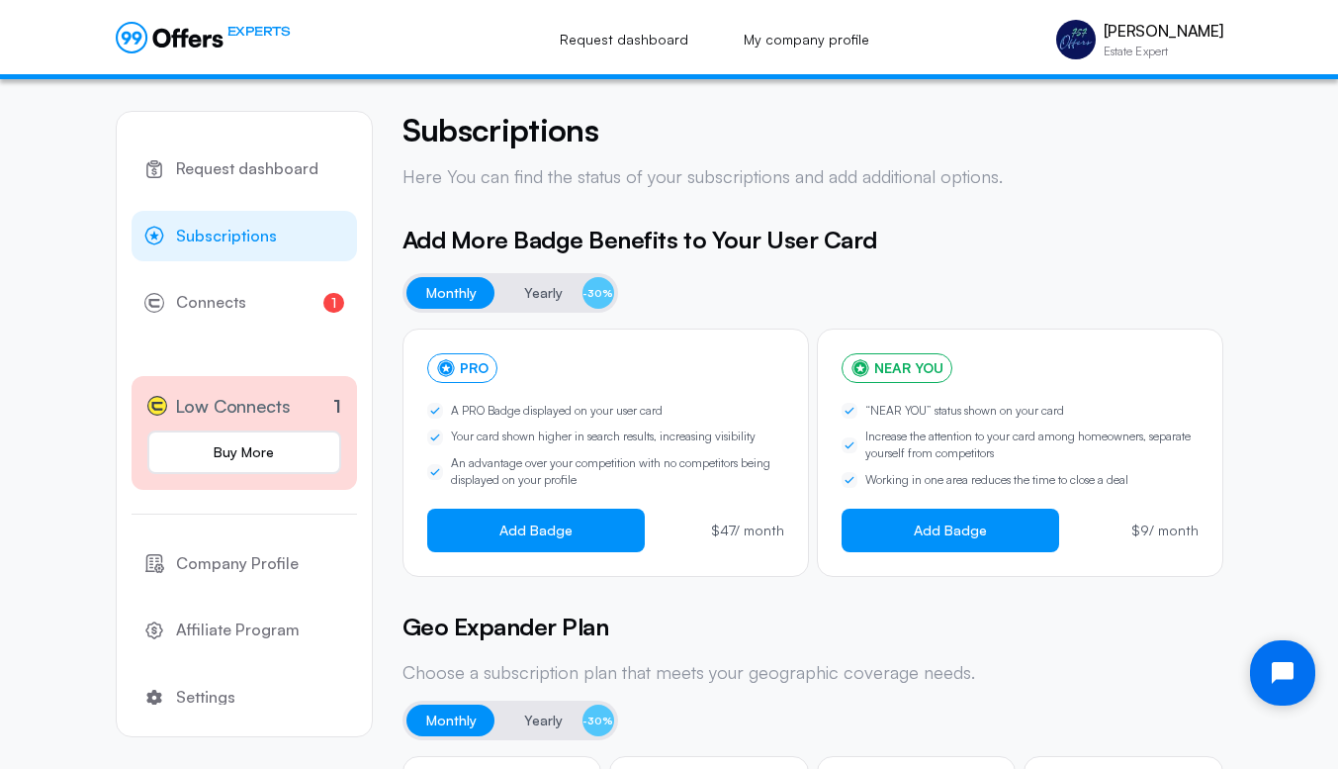
click at [1284, 669] on icon "Open chat widget" at bounding box center [1294, 673] width 31 height 31
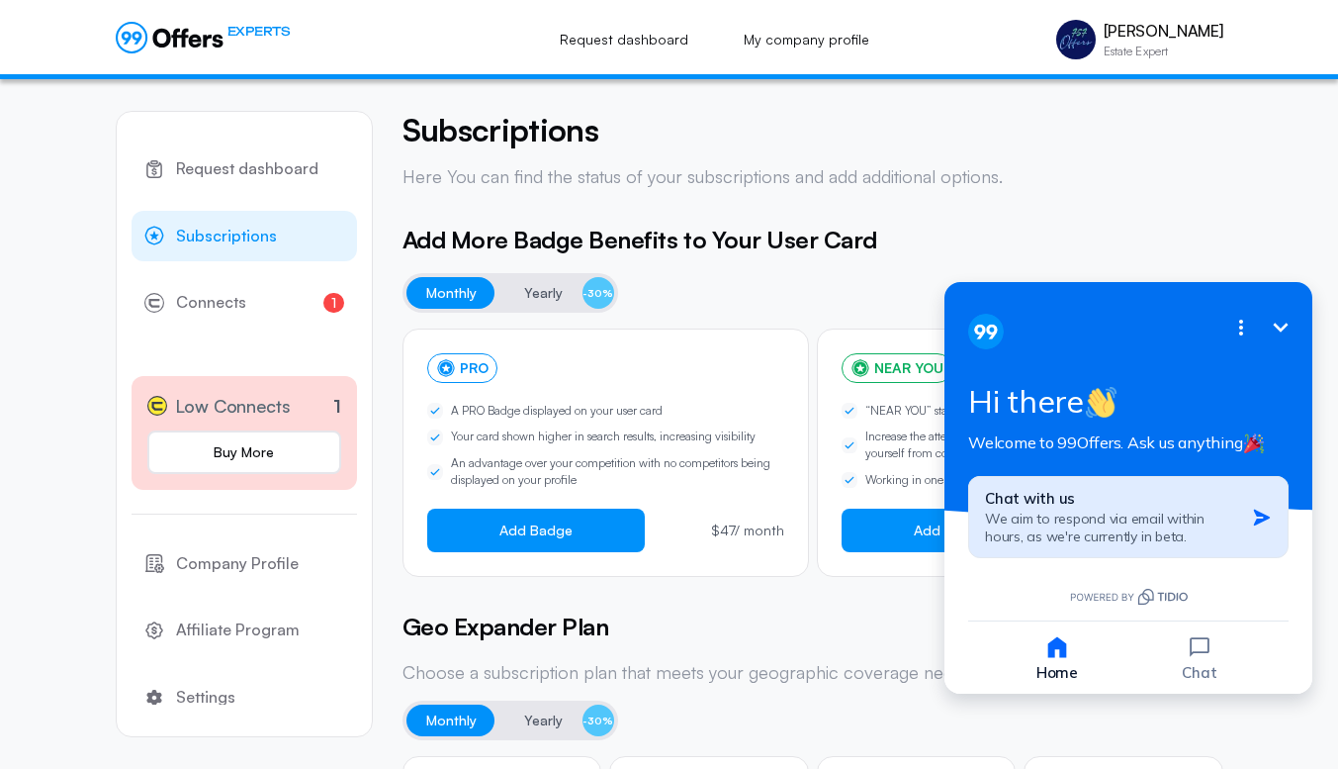
click at [1173, 518] on span "We aim to respond via email within hours, as we're currently in beta." at bounding box center [1095, 527] width 220 height 36
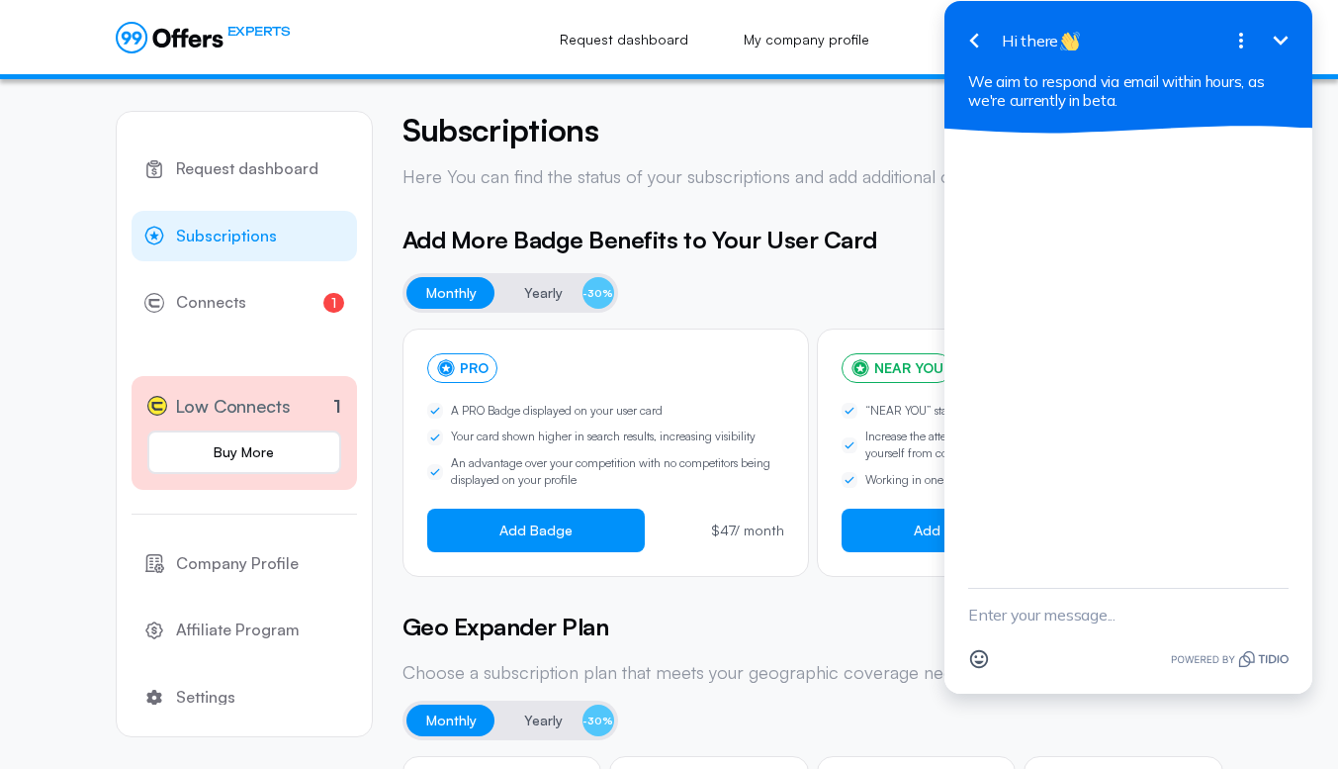
click at [1016, 611] on textarea "New message" at bounding box center [1128, 614] width 320 height 51
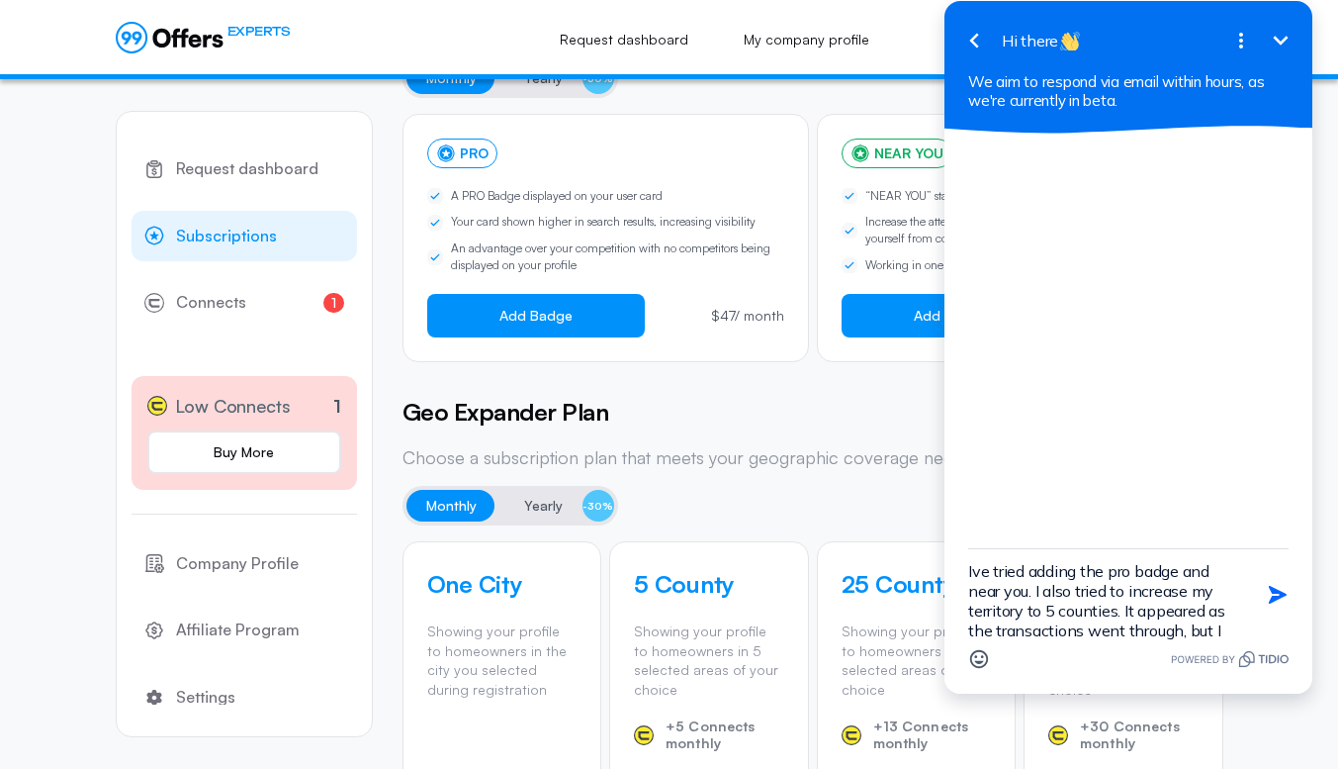
scroll to position [24, 0]
type textarea "Ive tried adding the pro badge and near you. I also tried to increase my territ…"
click at [1285, 582] on button "Send Shortcut" at bounding box center [1278, 595] width 38 height 38
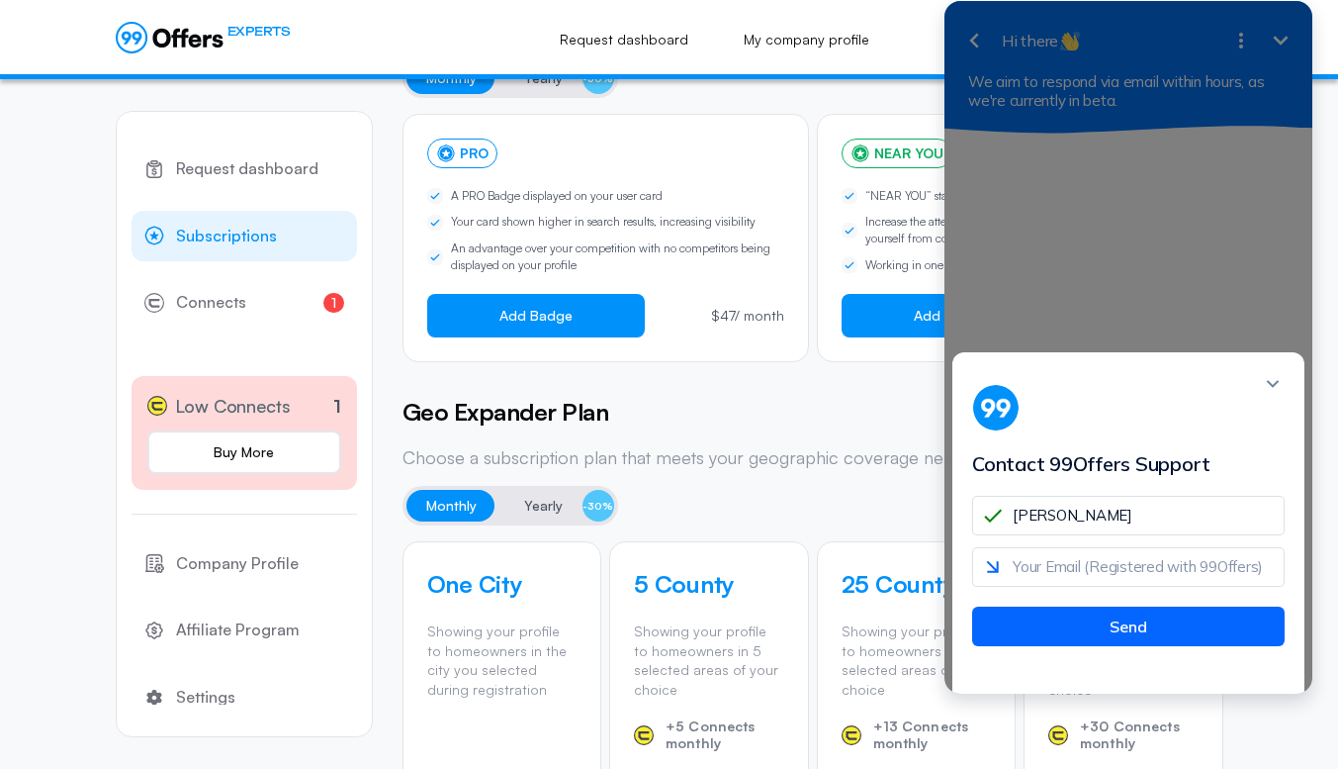
type input "[PERSON_NAME]"
click at [1137, 585] on input "email" at bounding box center [1128, 567] width 313 height 40
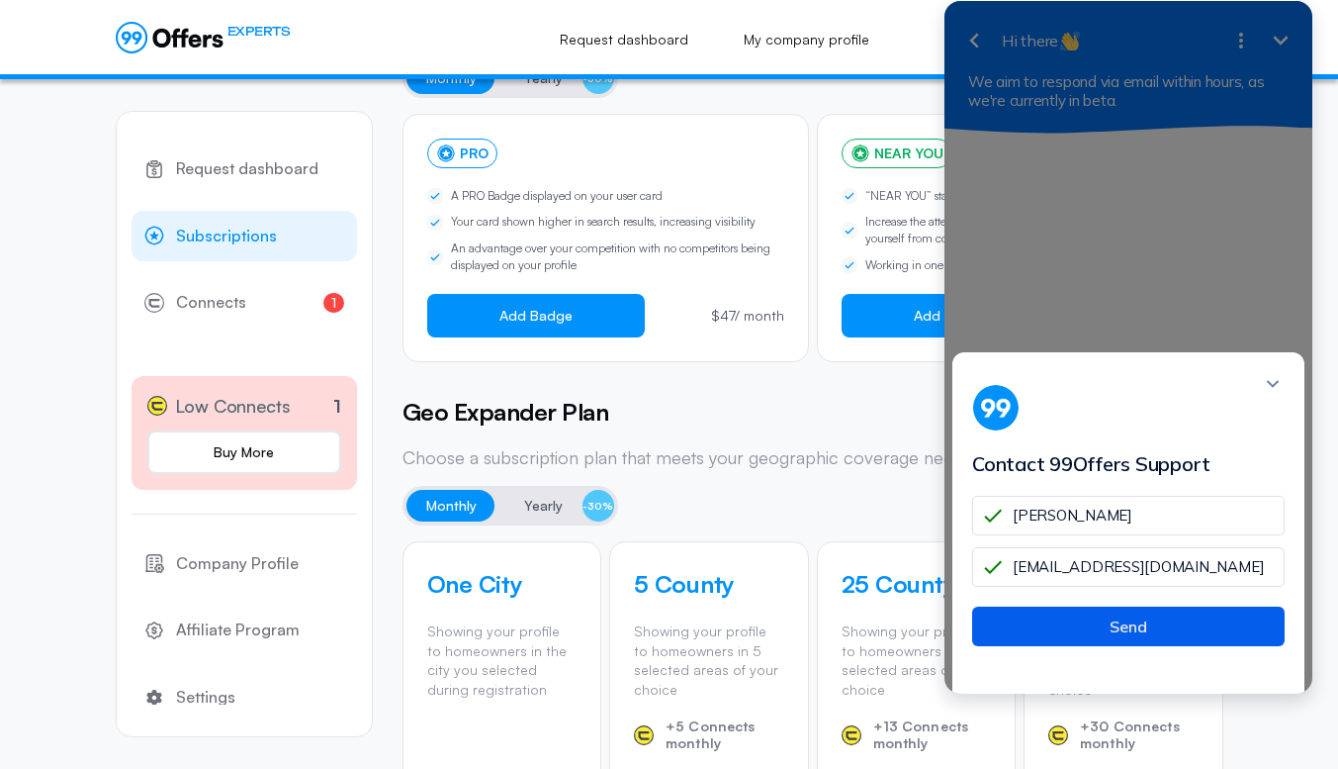
type input "[EMAIL_ADDRESS][DOMAIN_NAME]"
click at [1130, 639] on button "Send" at bounding box center [1128, 626] width 313 height 40
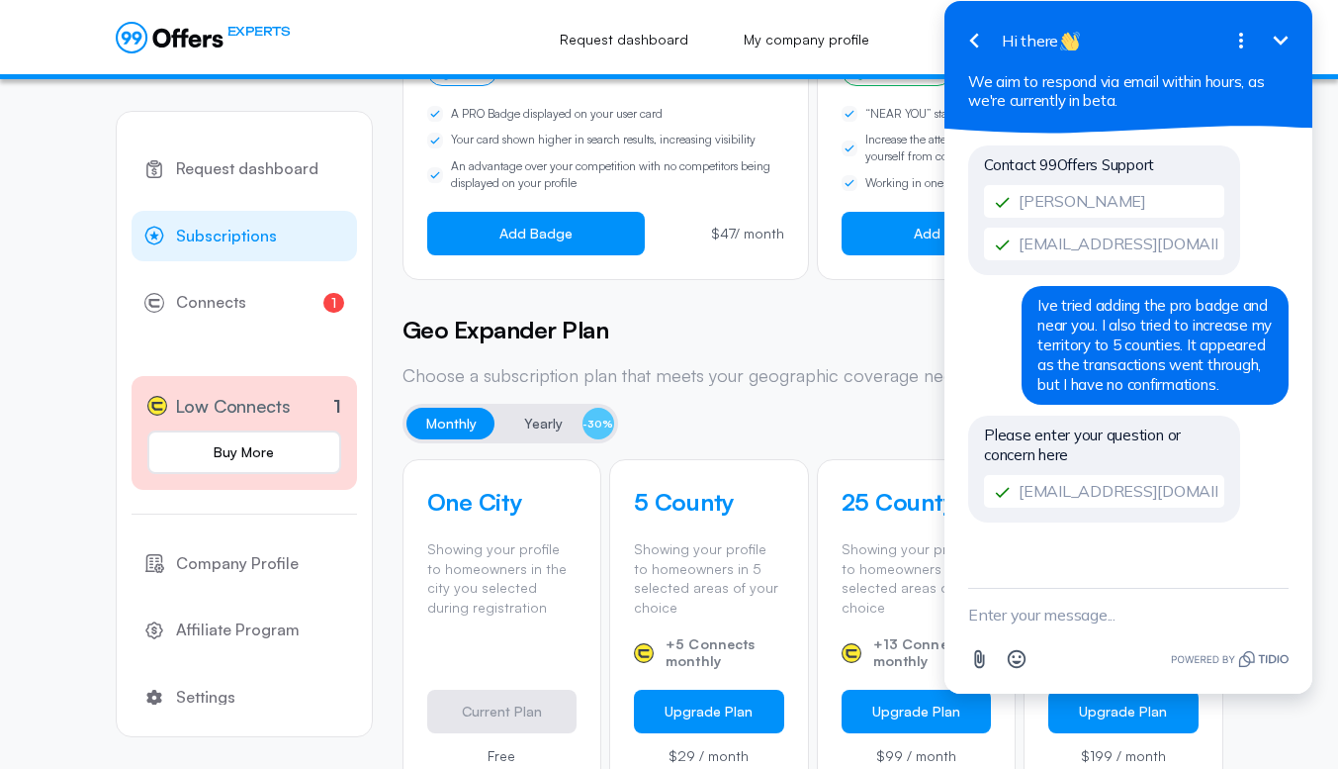
scroll to position [0, 0]
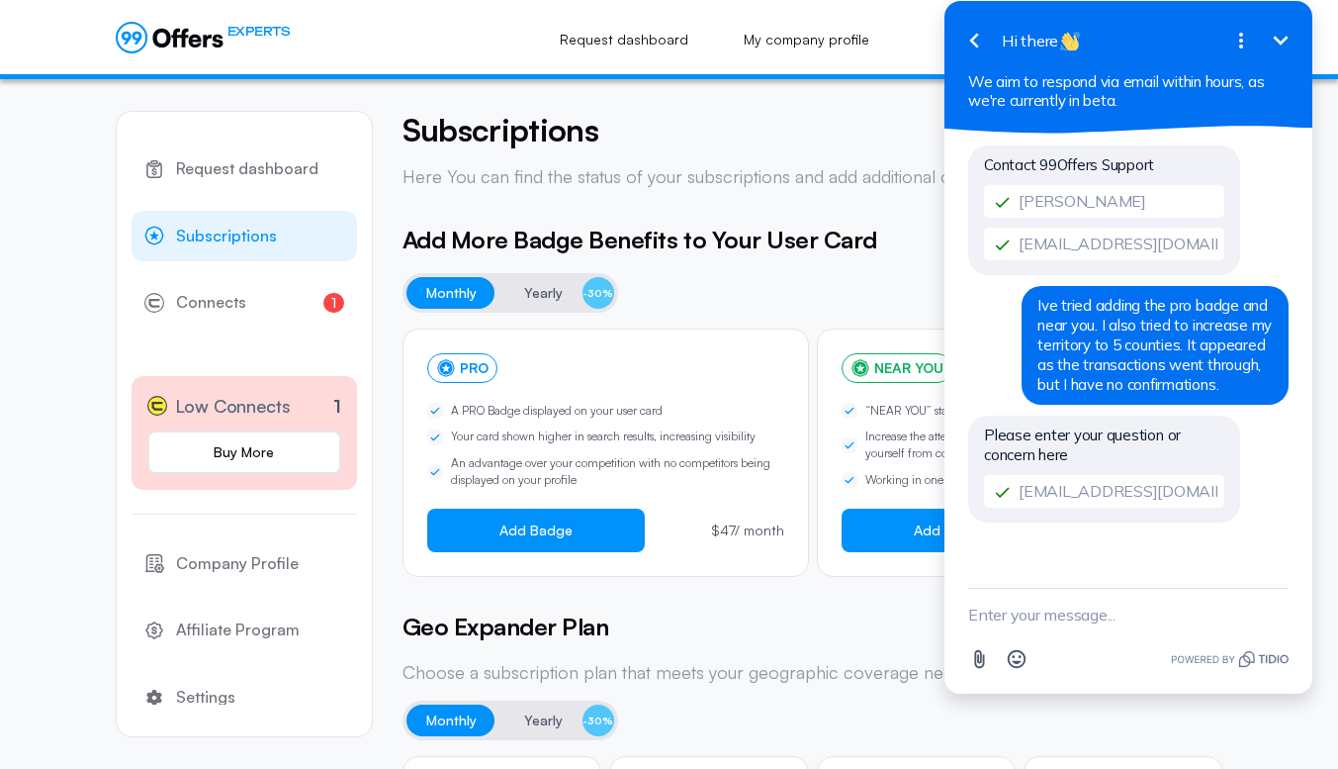
click at [1291, 40] on icon "Minimize" at bounding box center [1281, 41] width 24 height 24
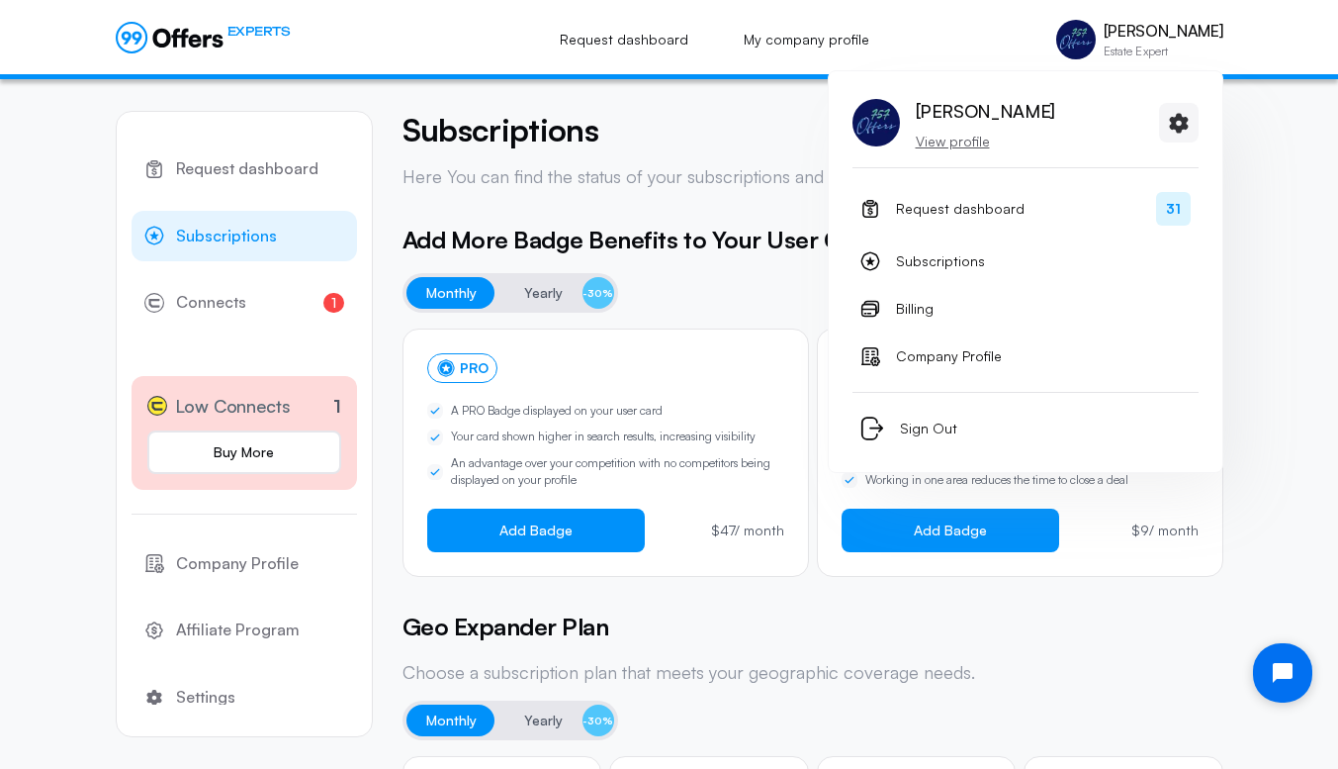
click at [962, 142] on p "View profile" at bounding box center [985, 142] width 139 height 20
